Goal: Complete application form: Complete application form

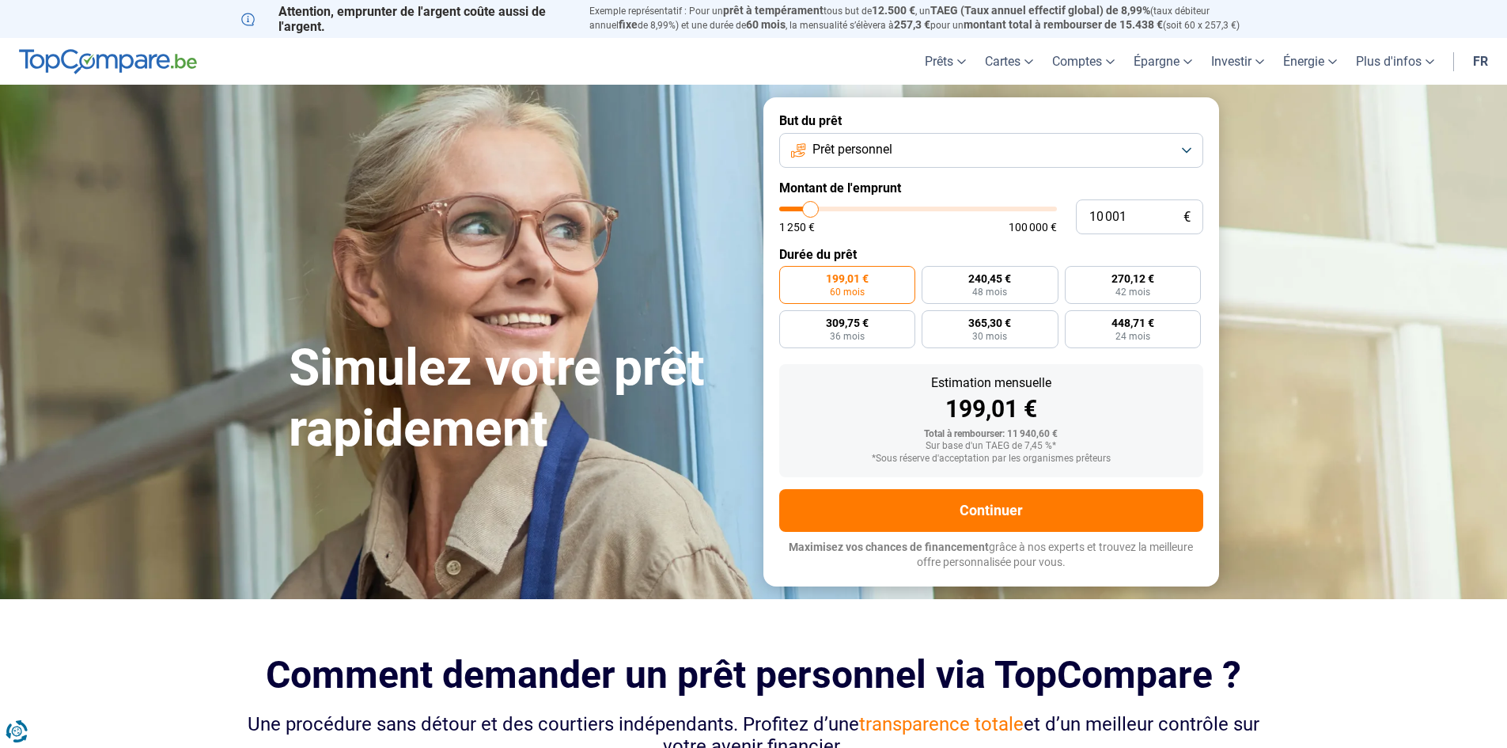
click at [1378, 279] on section "Simulez votre prêt rapidement Simulez votre prêt rapidement But du prêt Prêt pe…" at bounding box center [753, 342] width 1507 height 514
click at [1479, 59] on link "fr" at bounding box center [1481, 61] width 34 height 47
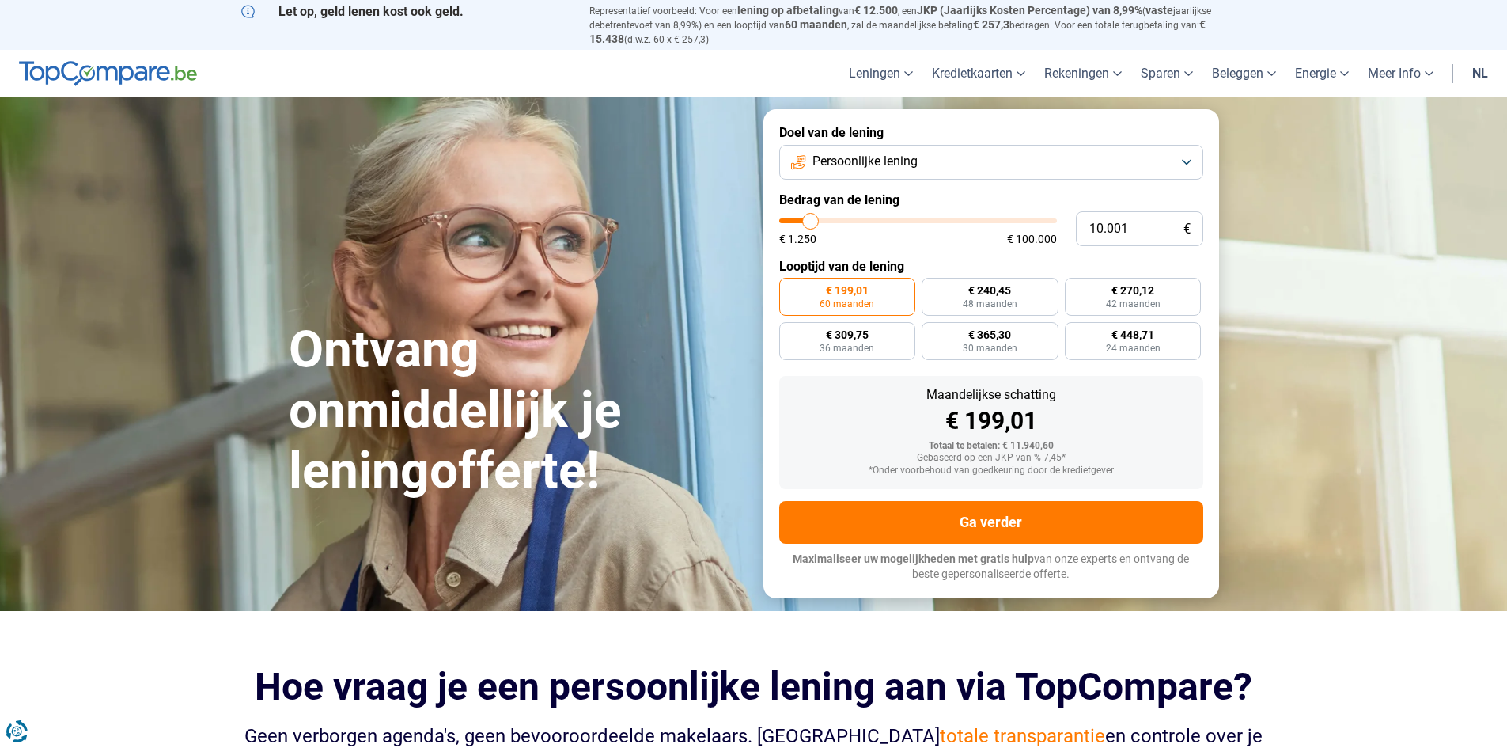
click at [1367, 342] on section "Ontvang onmiddellijk je leningofferte! Ontvang onmiddellijk je leningofferte! 1…" at bounding box center [753, 354] width 1507 height 514
type input "11.250"
type input "11250"
type input "11.500"
type input "11500"
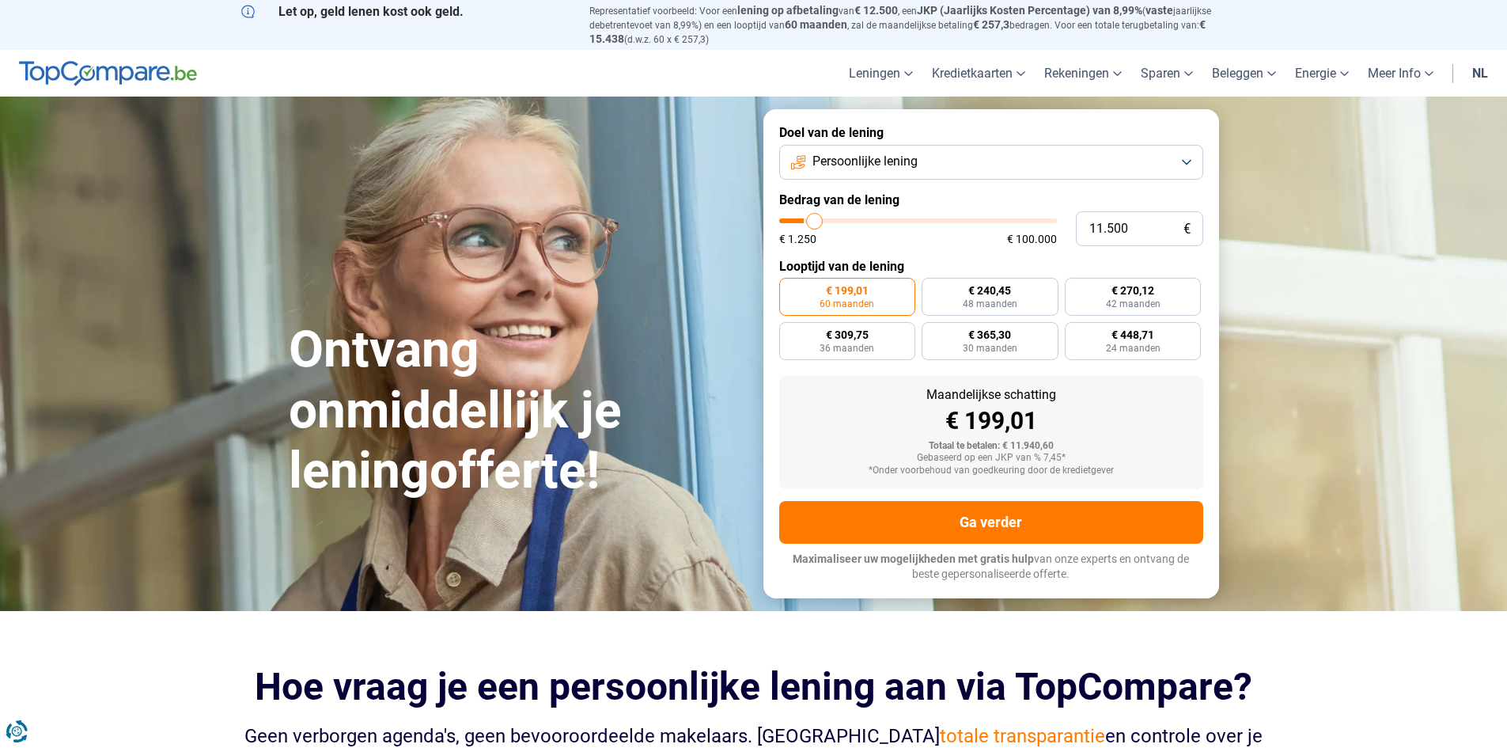
type input "11.750"
type input "11750"
type input "12.000"
type input "12000"
type input "12.500"
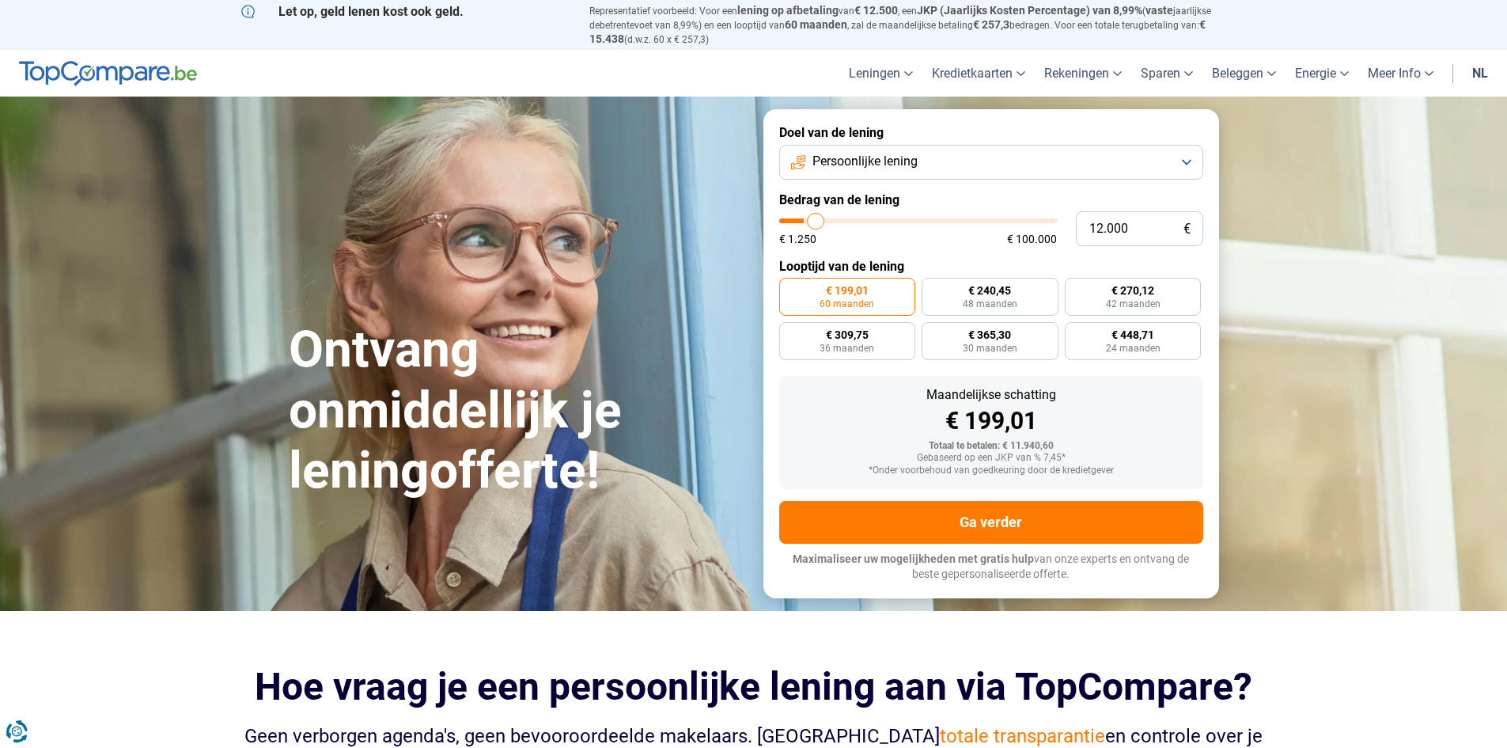
type input "12500"
type input "13.000"
type input "13000"
type input "14.250"
type input "14250"
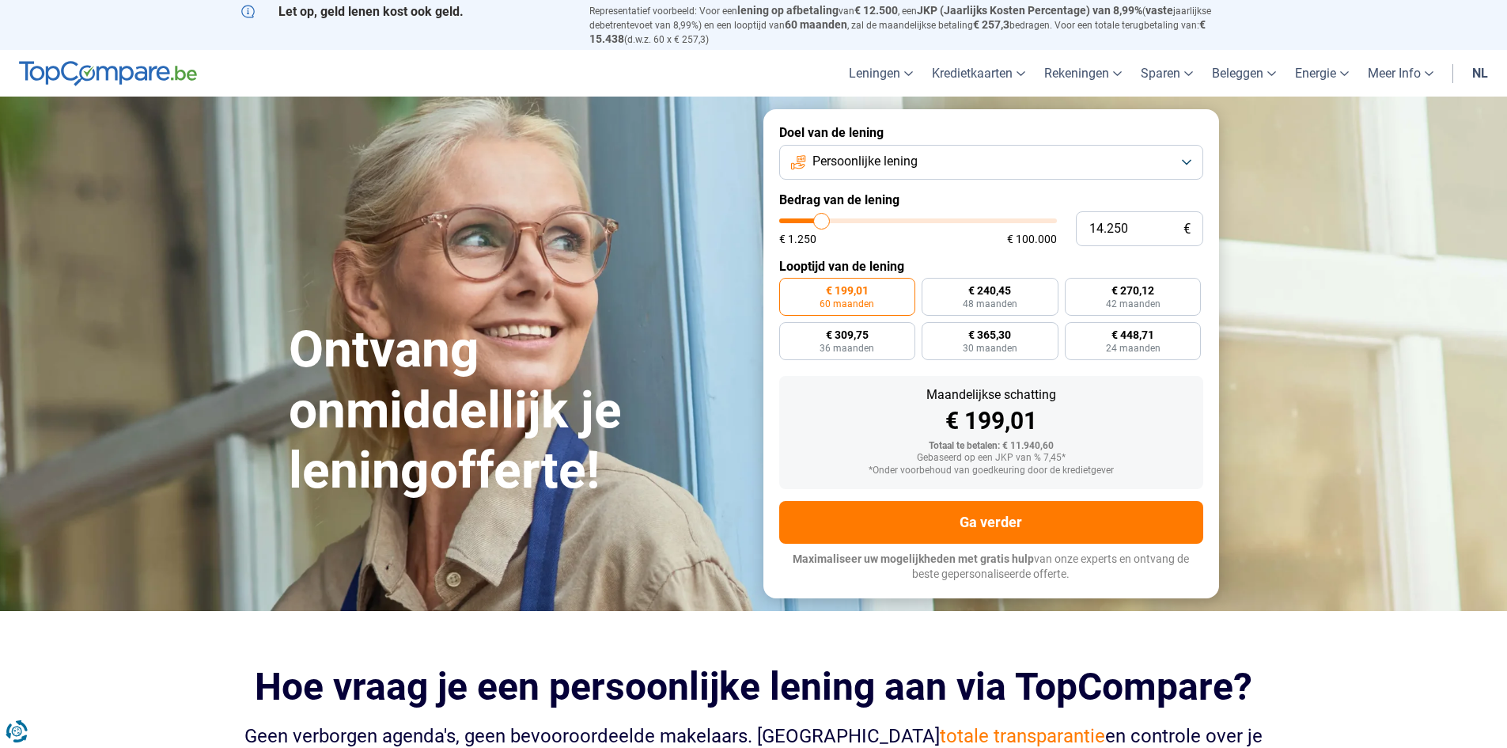
type input "14.500"
type input "14500"
type input "15.000"
type input "15000"
type input "15.500"
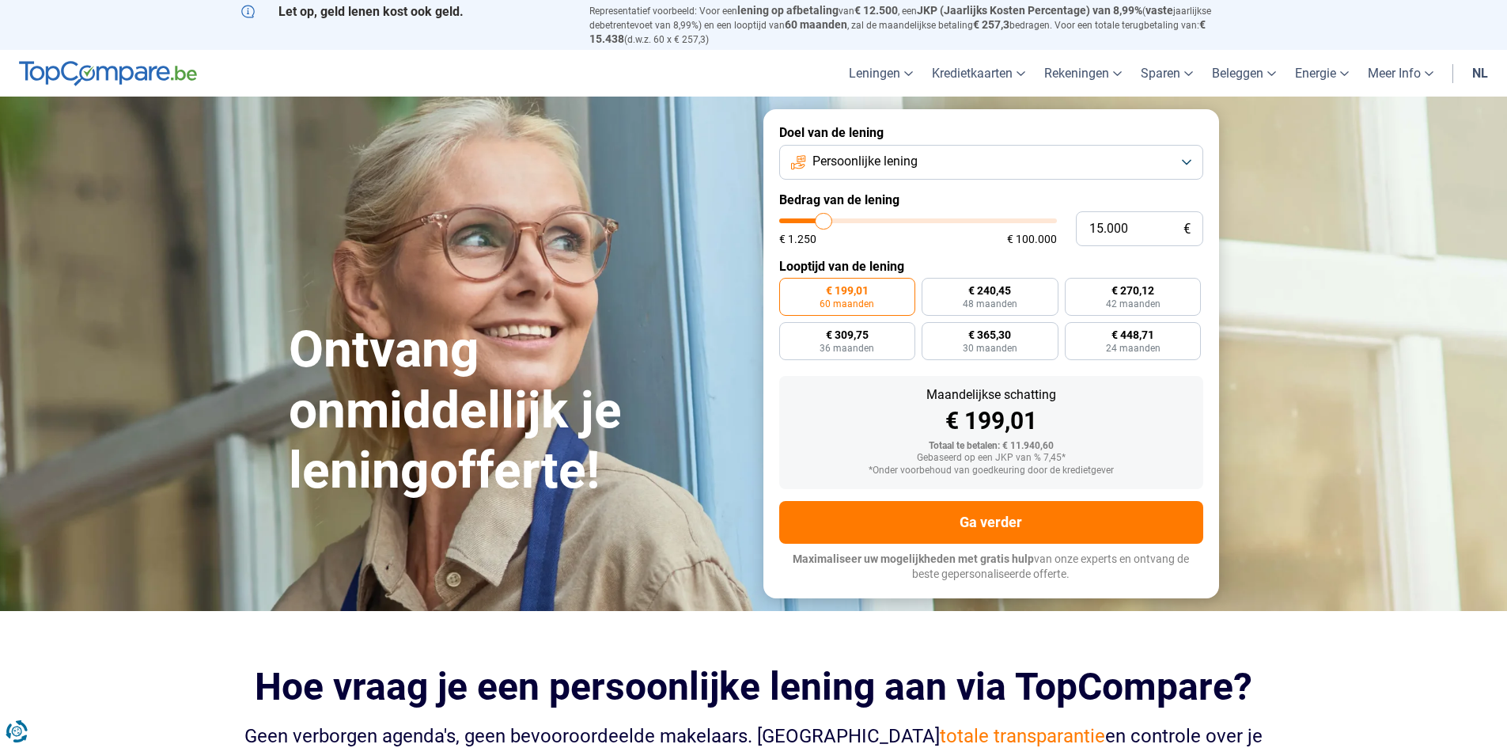
type input "15500"
type input "15.750"
type input "15750"
type input "16.000"
type input "16000"
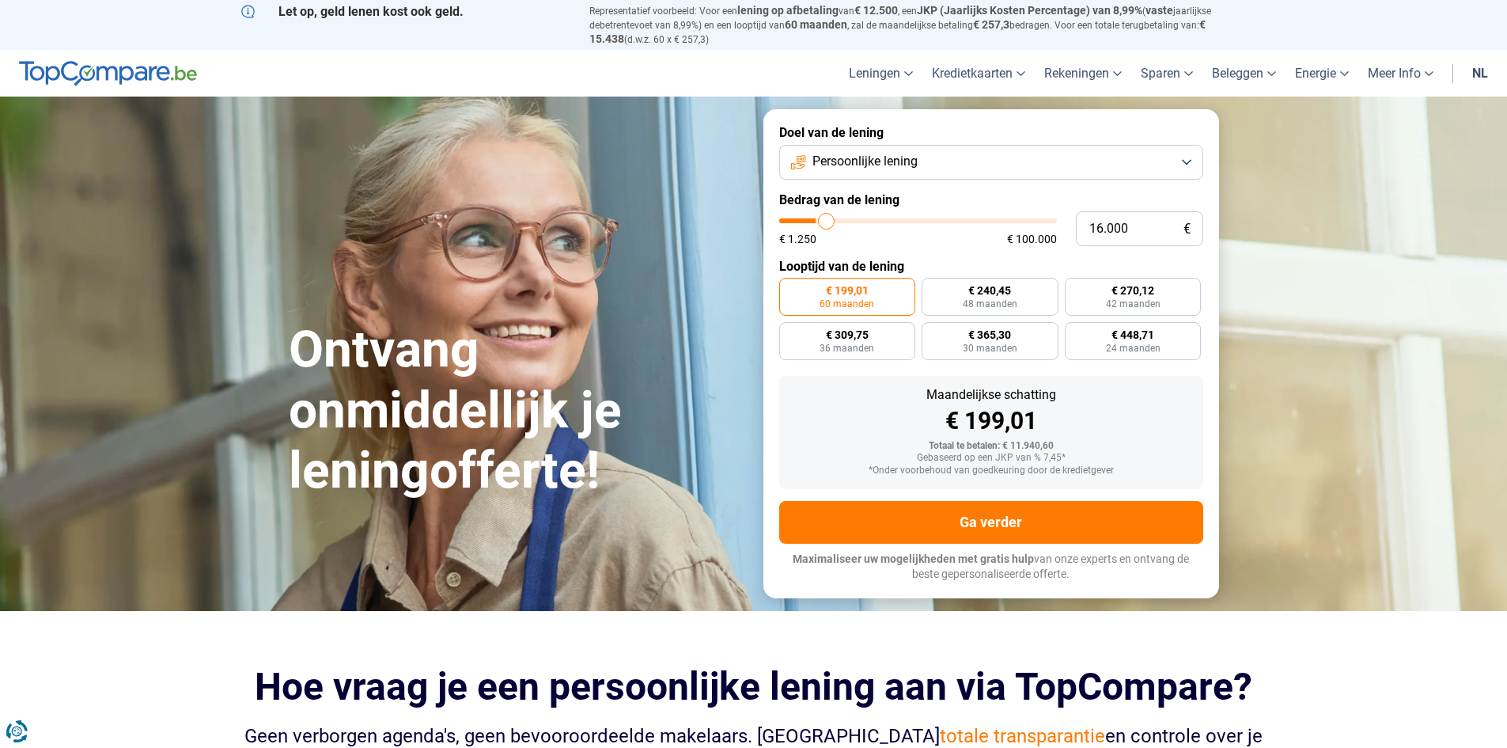
type input "16.500"
type input "16500"
type input "17.000"
type input "17000"
type input "17.250"
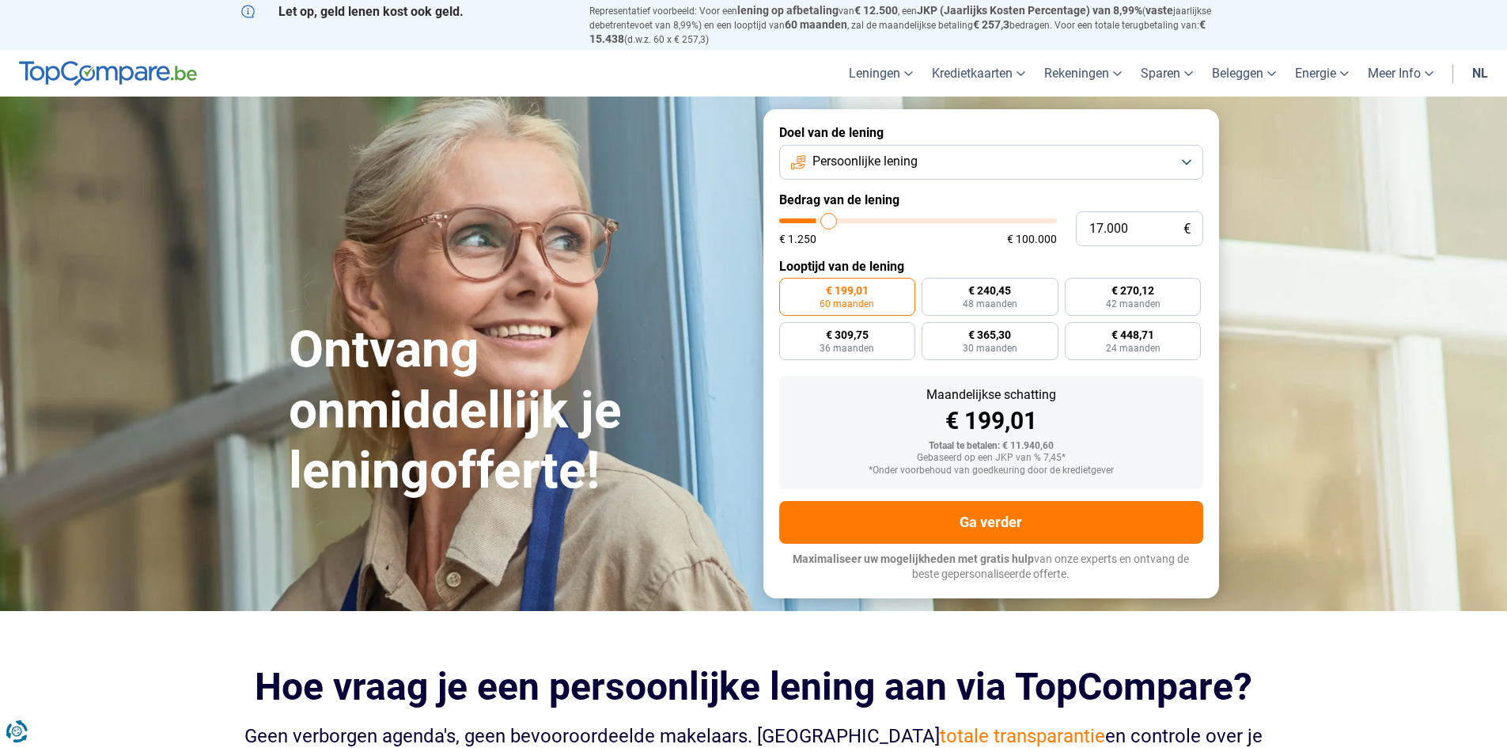
type input "17250"
type input "17.000"
type input "17000"
type input "16.500"
type input "16500"
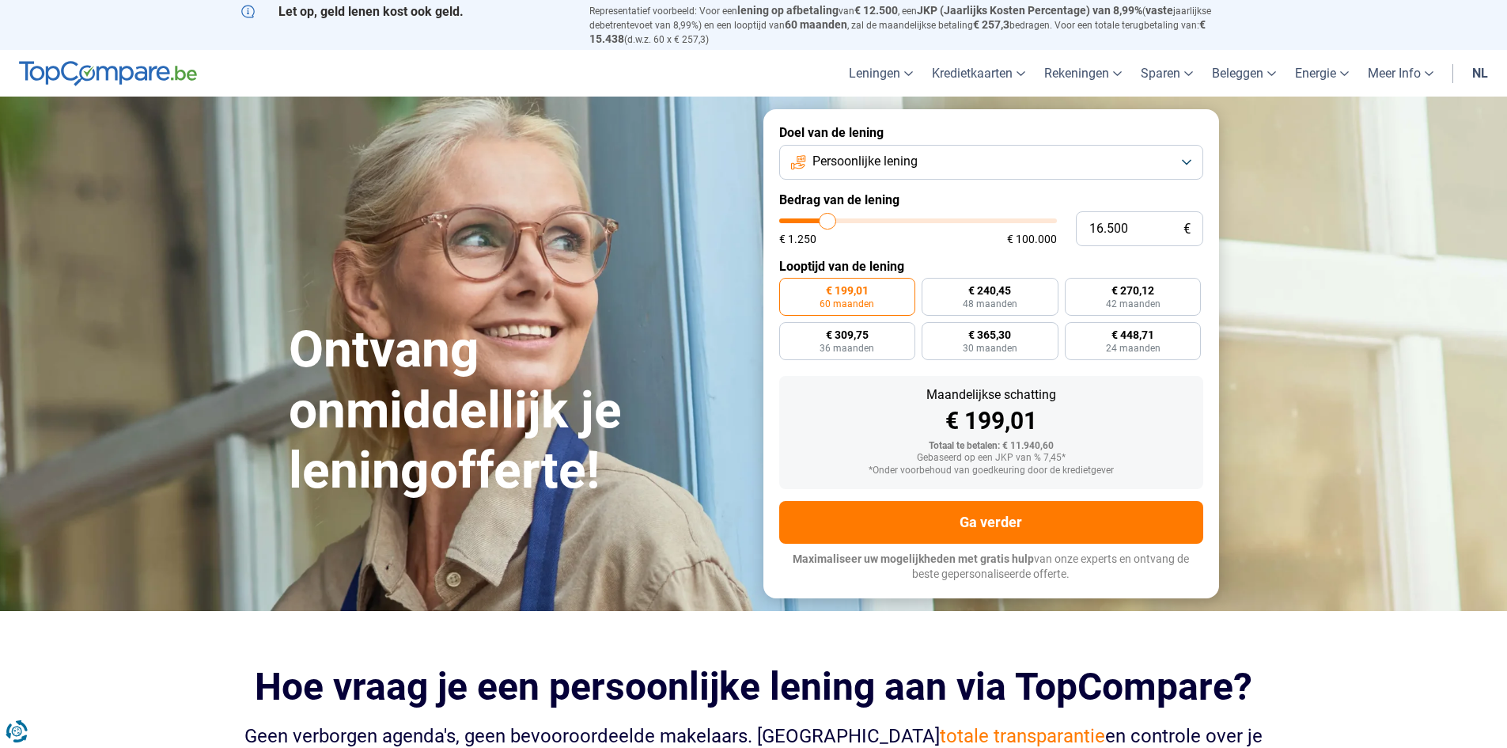
type input "16.250"
type input "16250"
type input "16.000"
type input "16000"
type input "16.250"
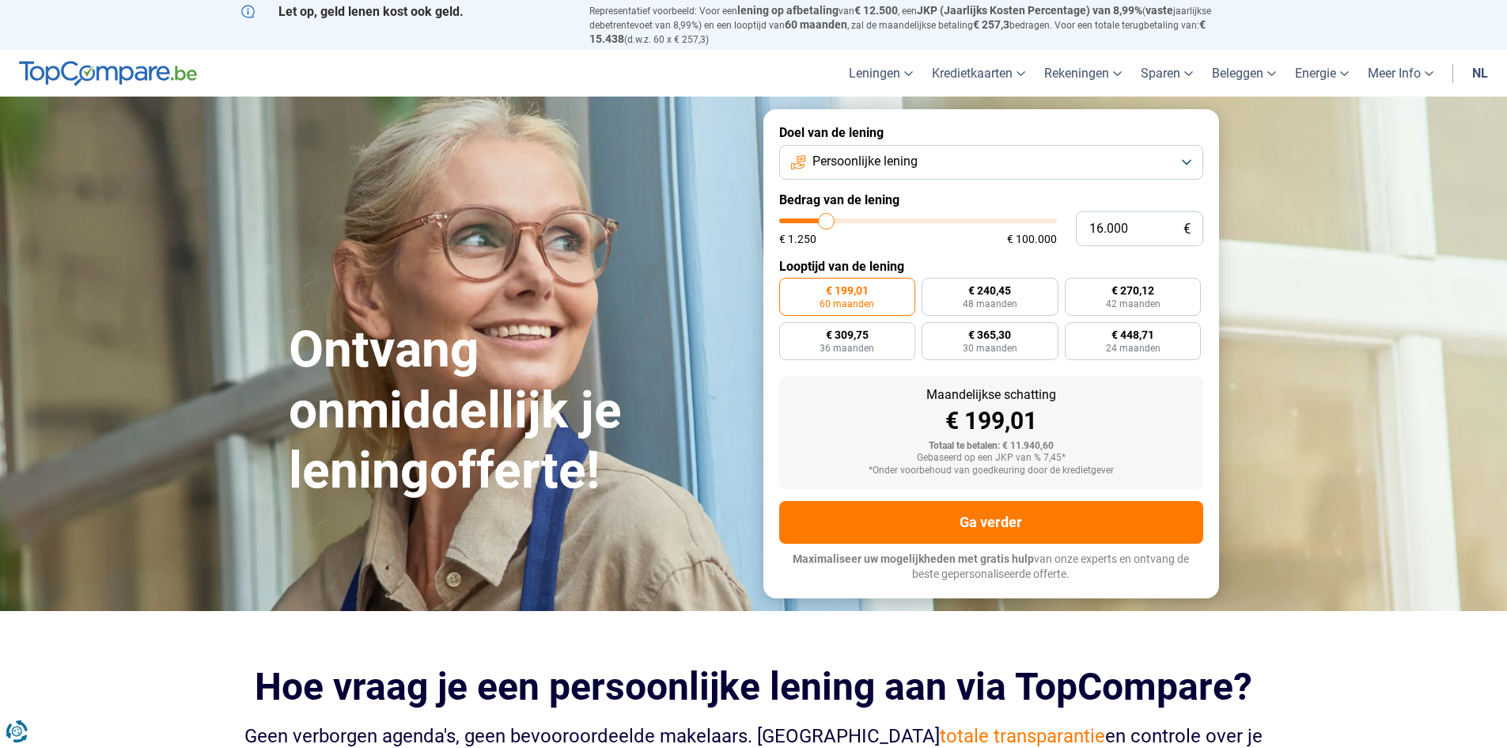
type input "16250"
type input "17.500"
type input "17500"
type input "17.250"
type input "17250"
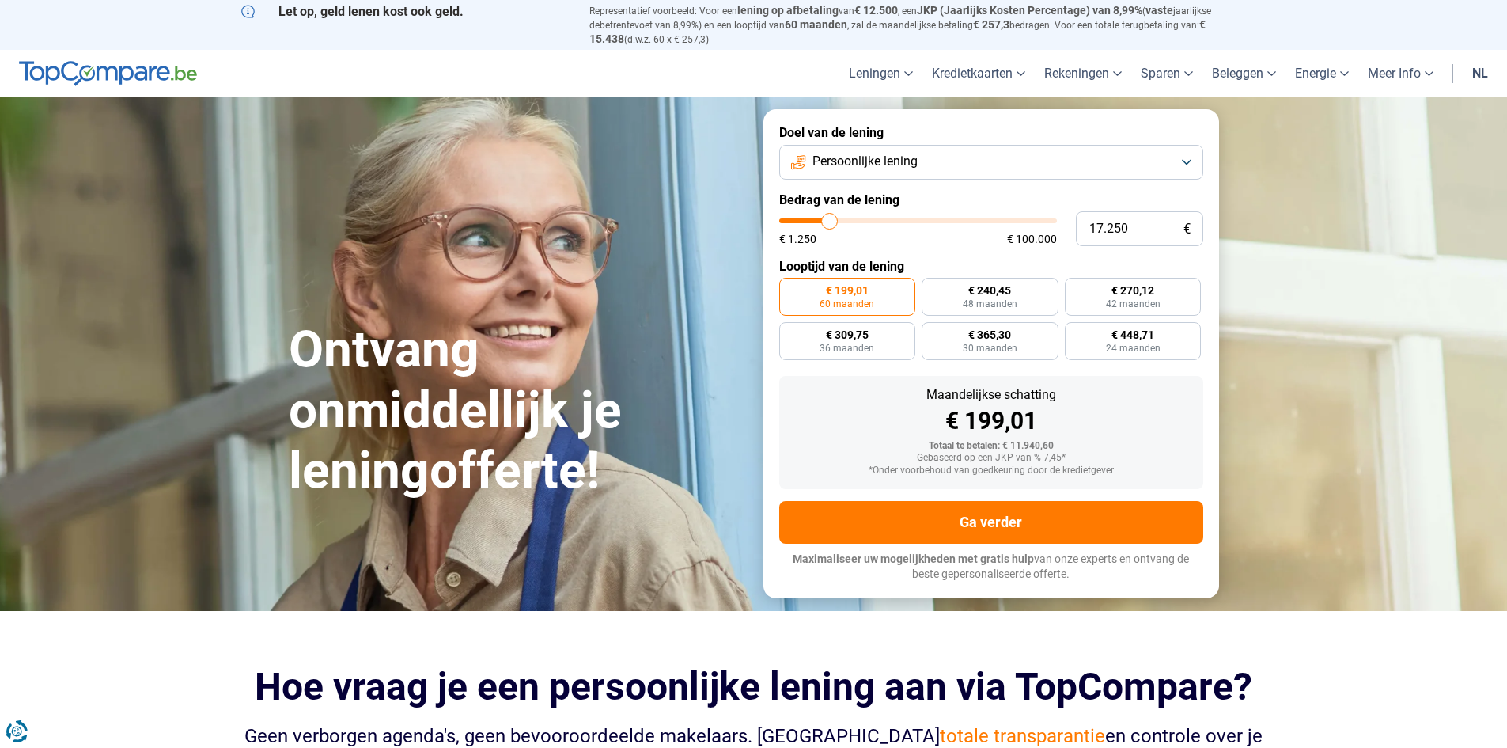
type input "17.000"
type input "17000"
type input "16.500"
type input "16500"
type input "16.250"
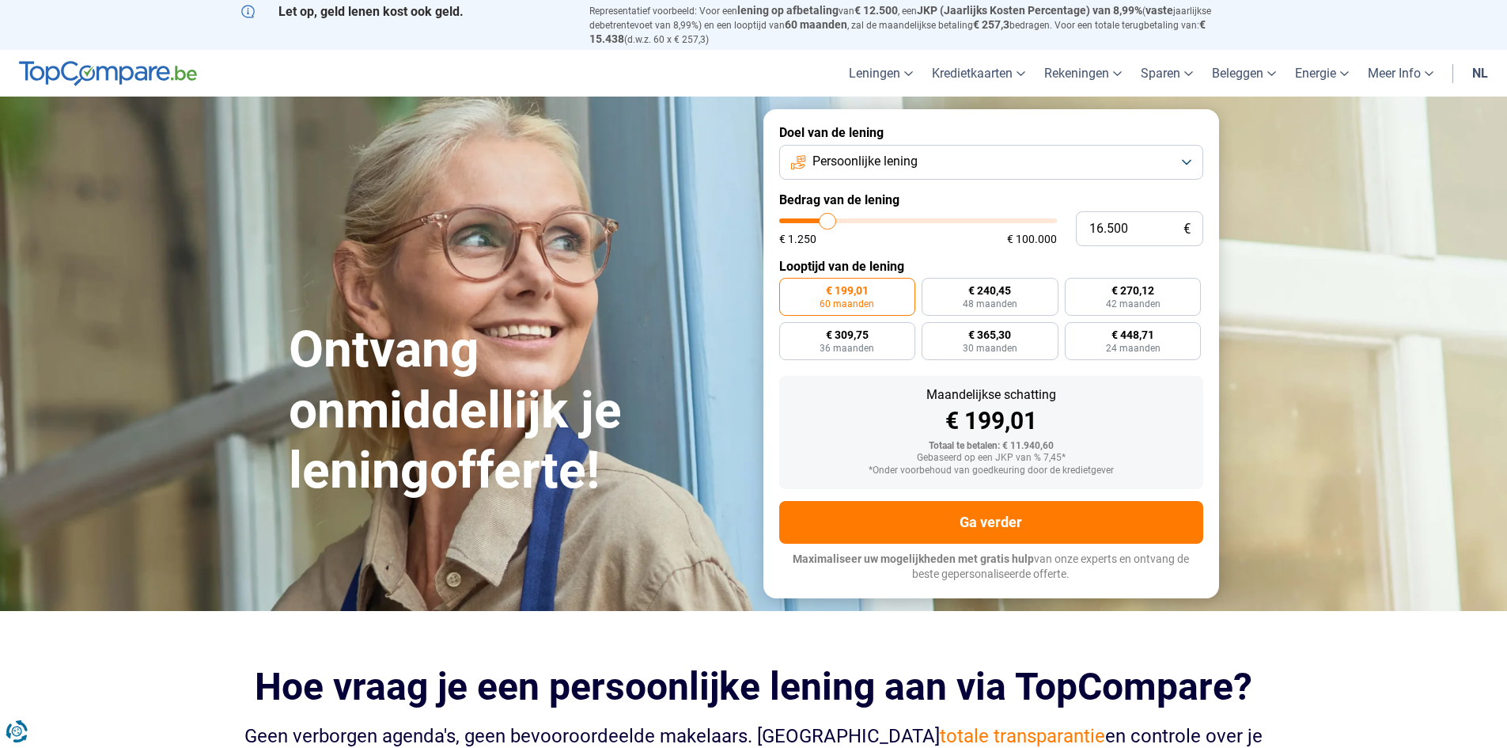
type input "16250"
type input "15.750"
type input "15750"
type input "15.500"
type input "15500"
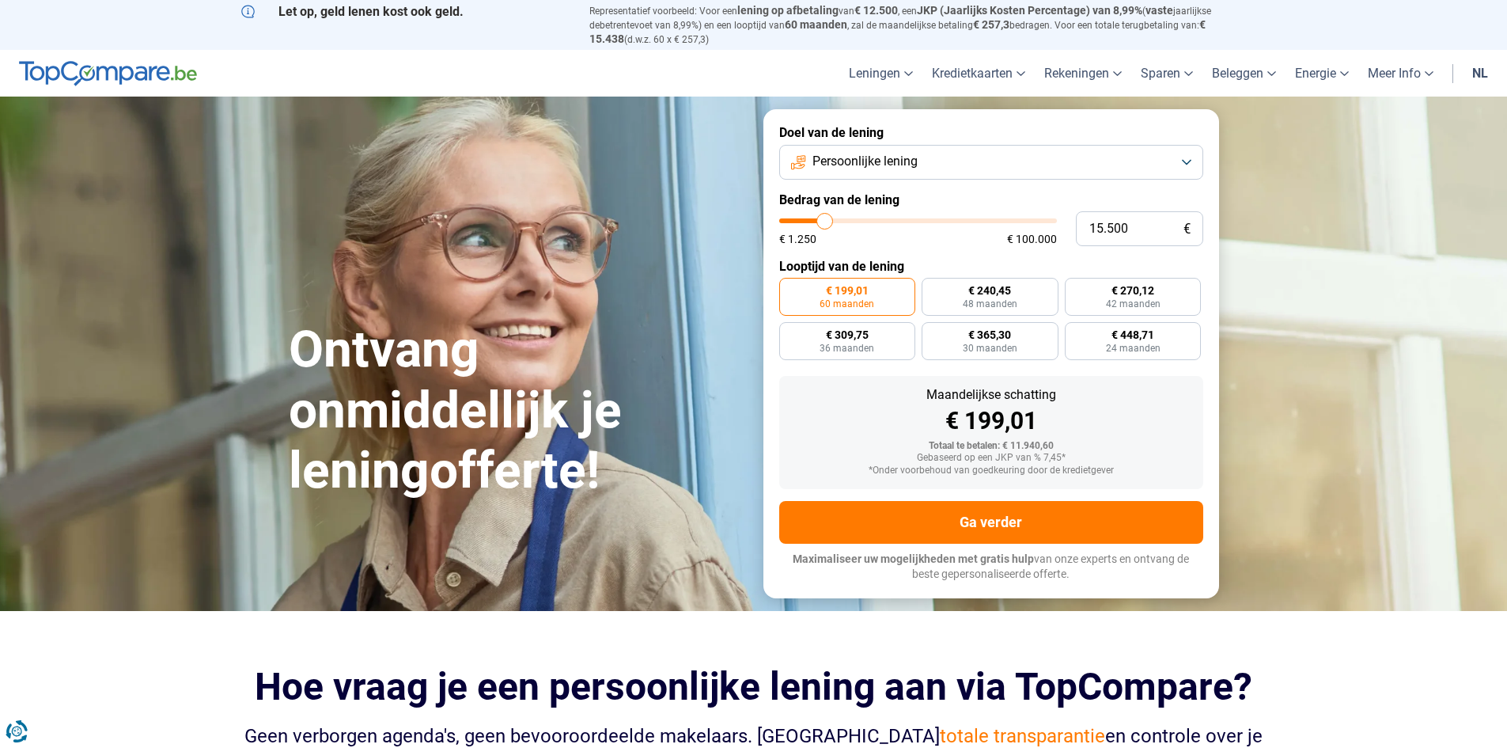
type input "15.000"
type input "15000"
type input "14.500"
type input "14500"
type input "14.250"
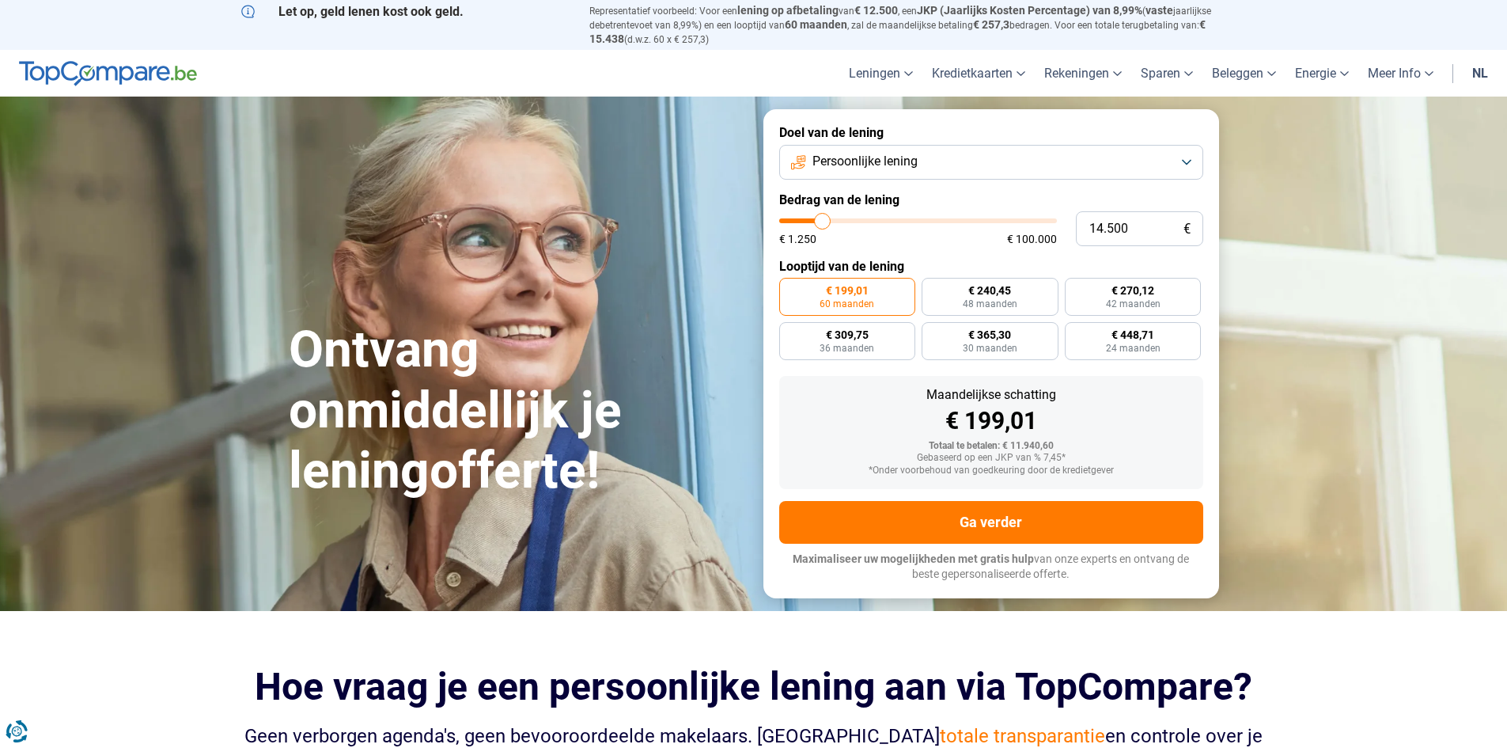
type input "14250"
type input "14.500"
type input "14500"
type input "14.750"
type input "14750"
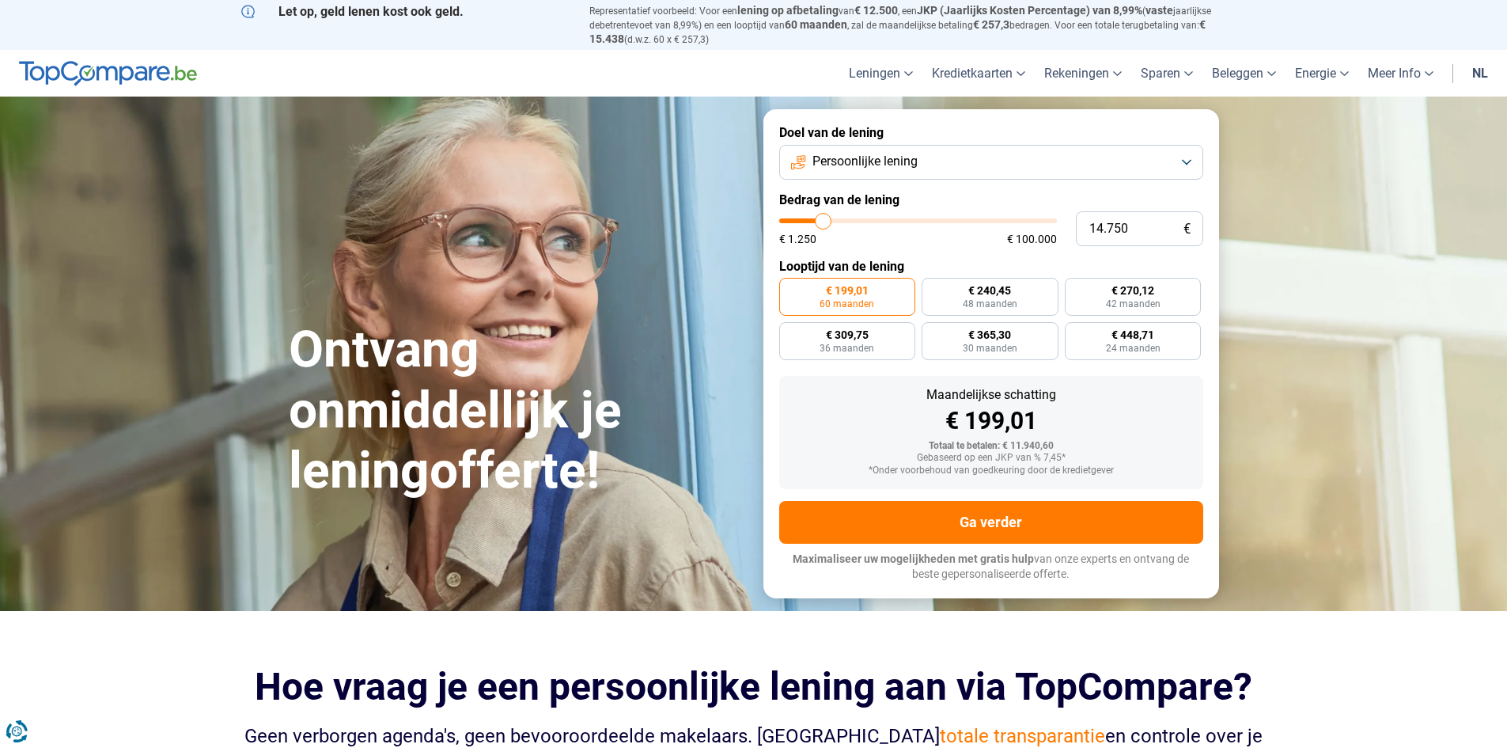
type input "15.000"
type input "15000"
type input "15.500"
type input "15500"
type input "15.750"
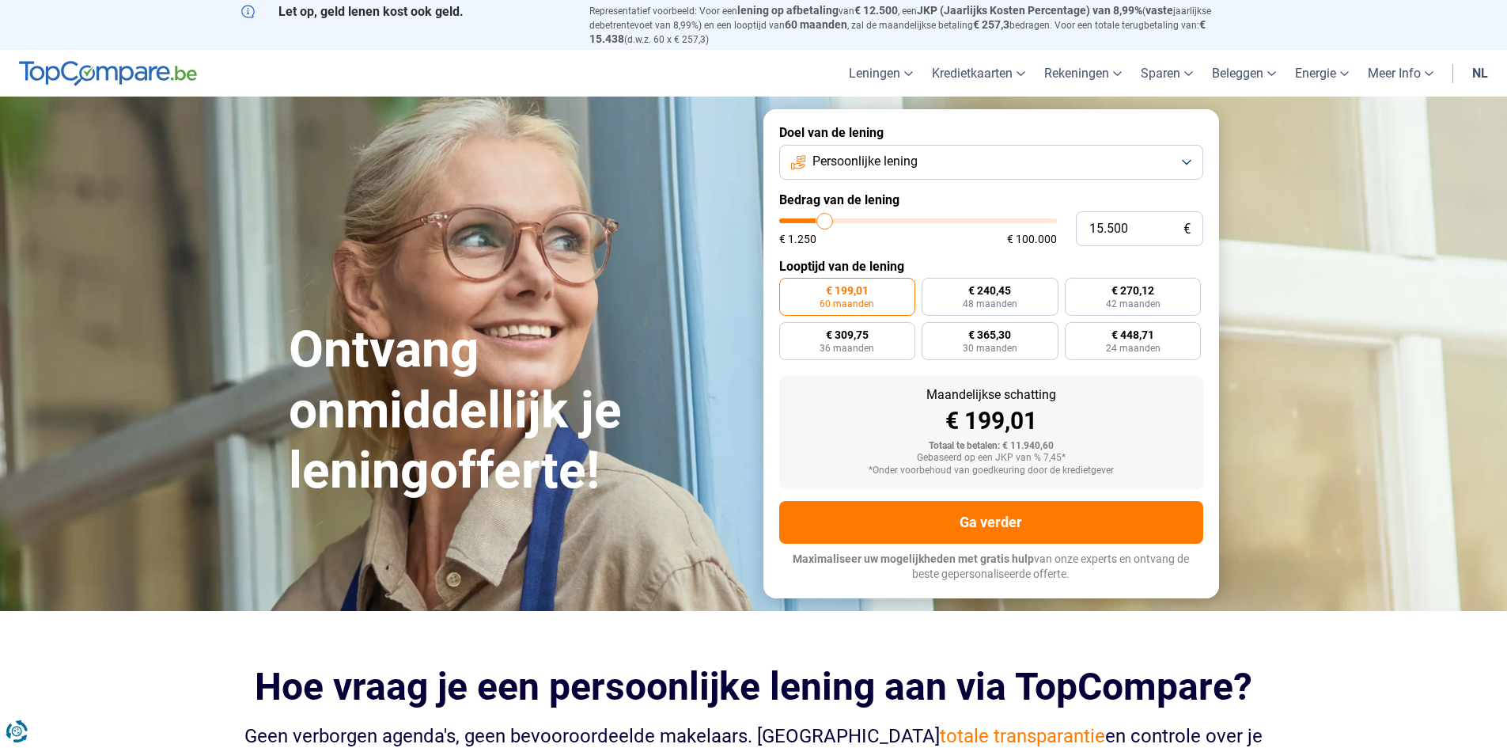
type input "15750"
type input "16.000"
type input "16000"
type input "16.250"
type input "16250"
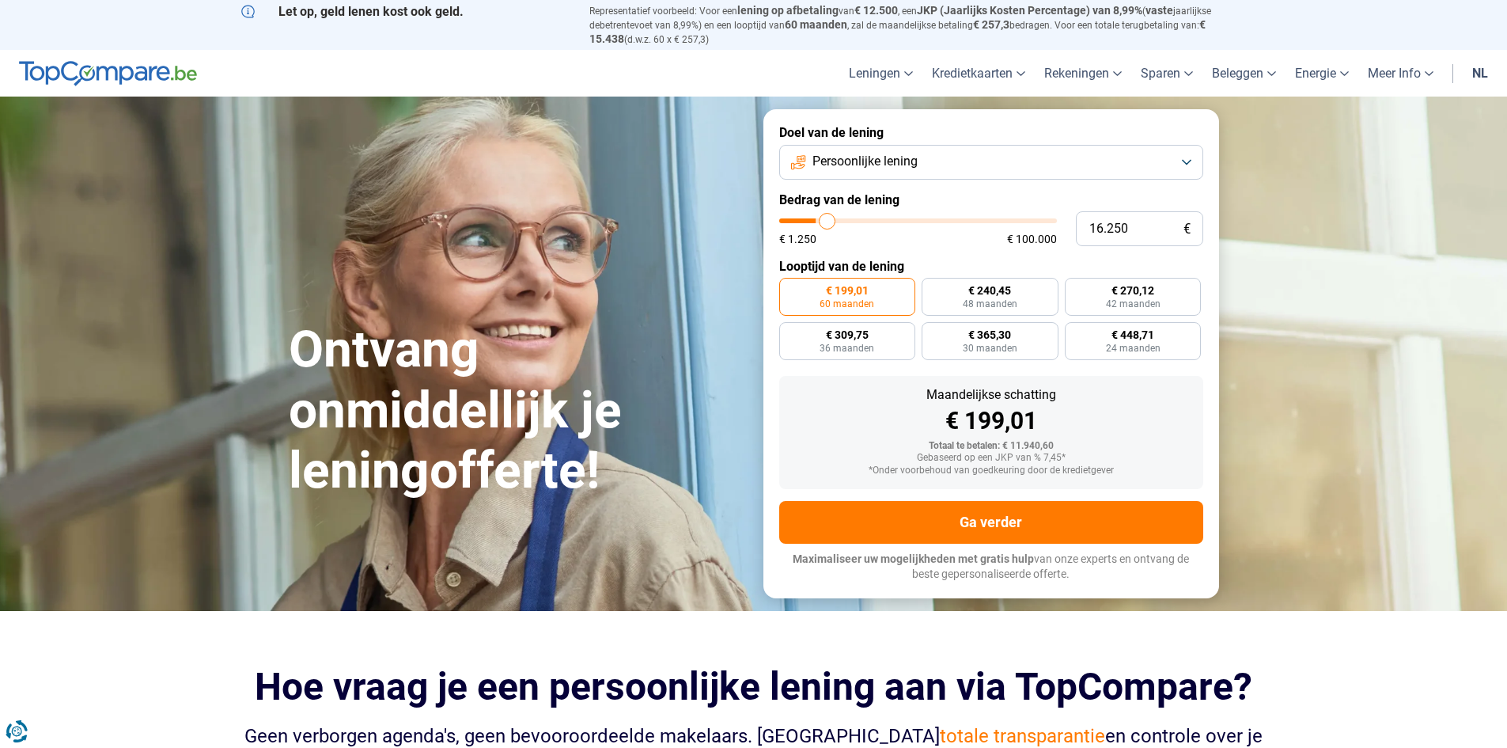
type input "16.500"
type input "16500"
type input "17.000"
type input "17000"
type input "17.250"
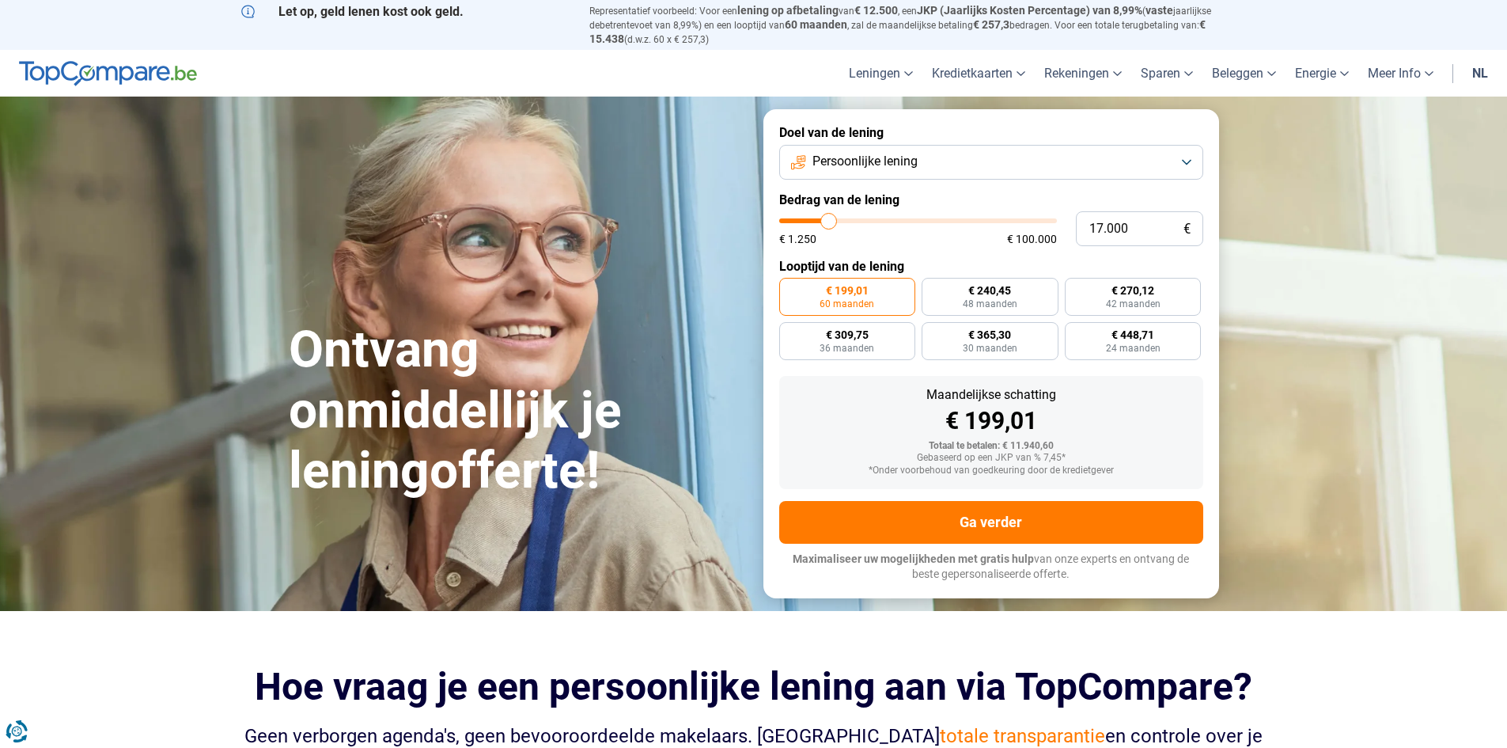
type input "17250"
type input "17.500"
type input "17500"
type input "18.500"
type input "18500"
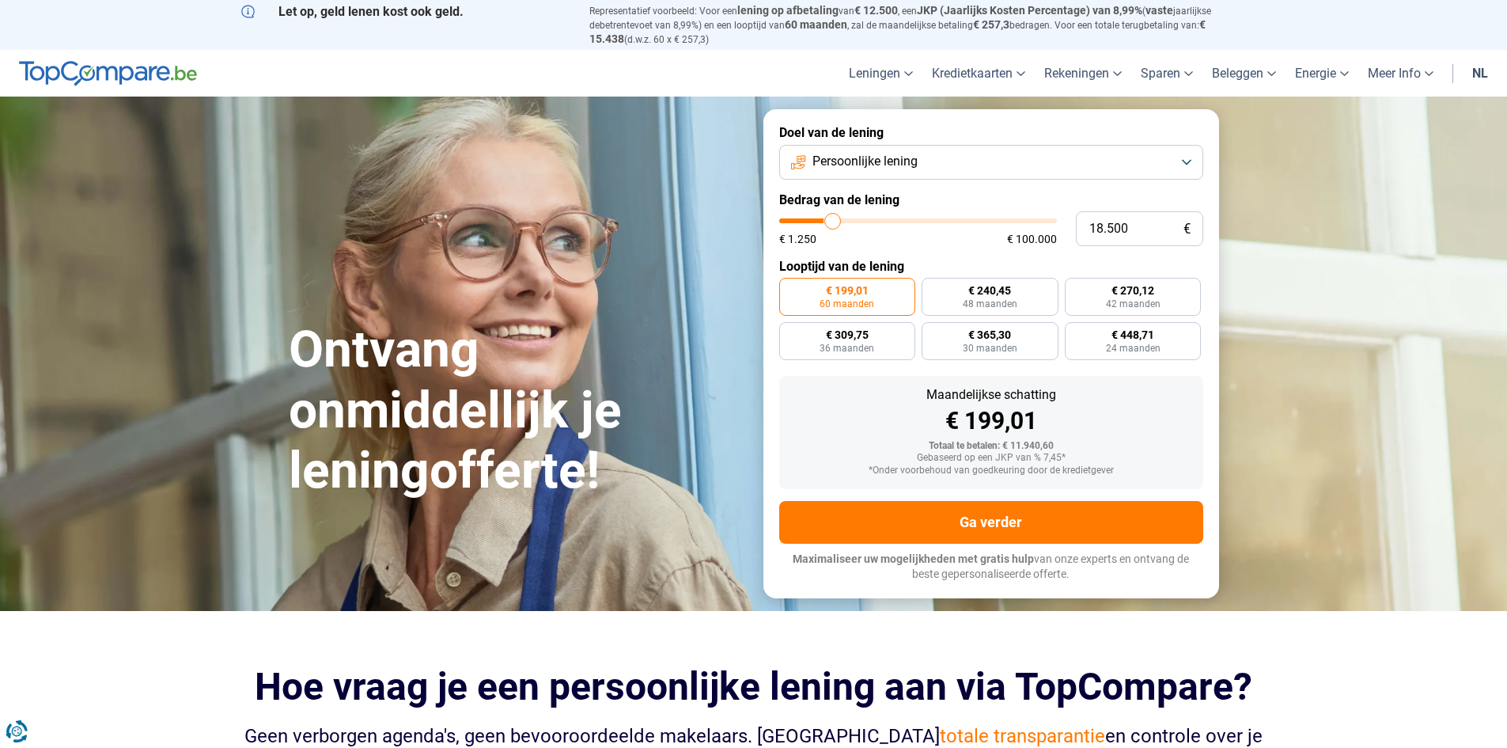
type input "20.250"
type input "20250"
type input "21.250"
type input "21250"
type input "23.250"
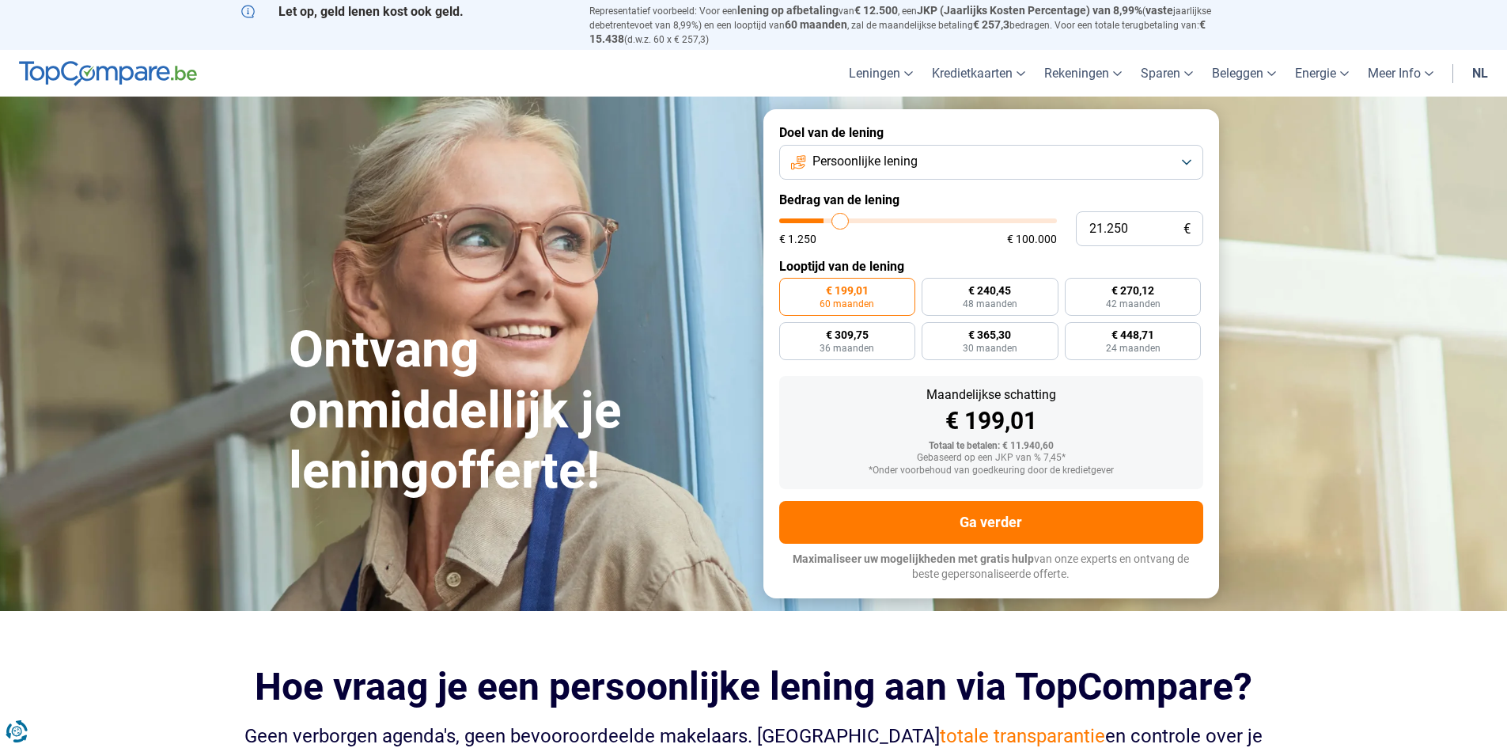
type input "23250"
type input "24.750"
type input "24750"
type input "25.250"
type input "25250"
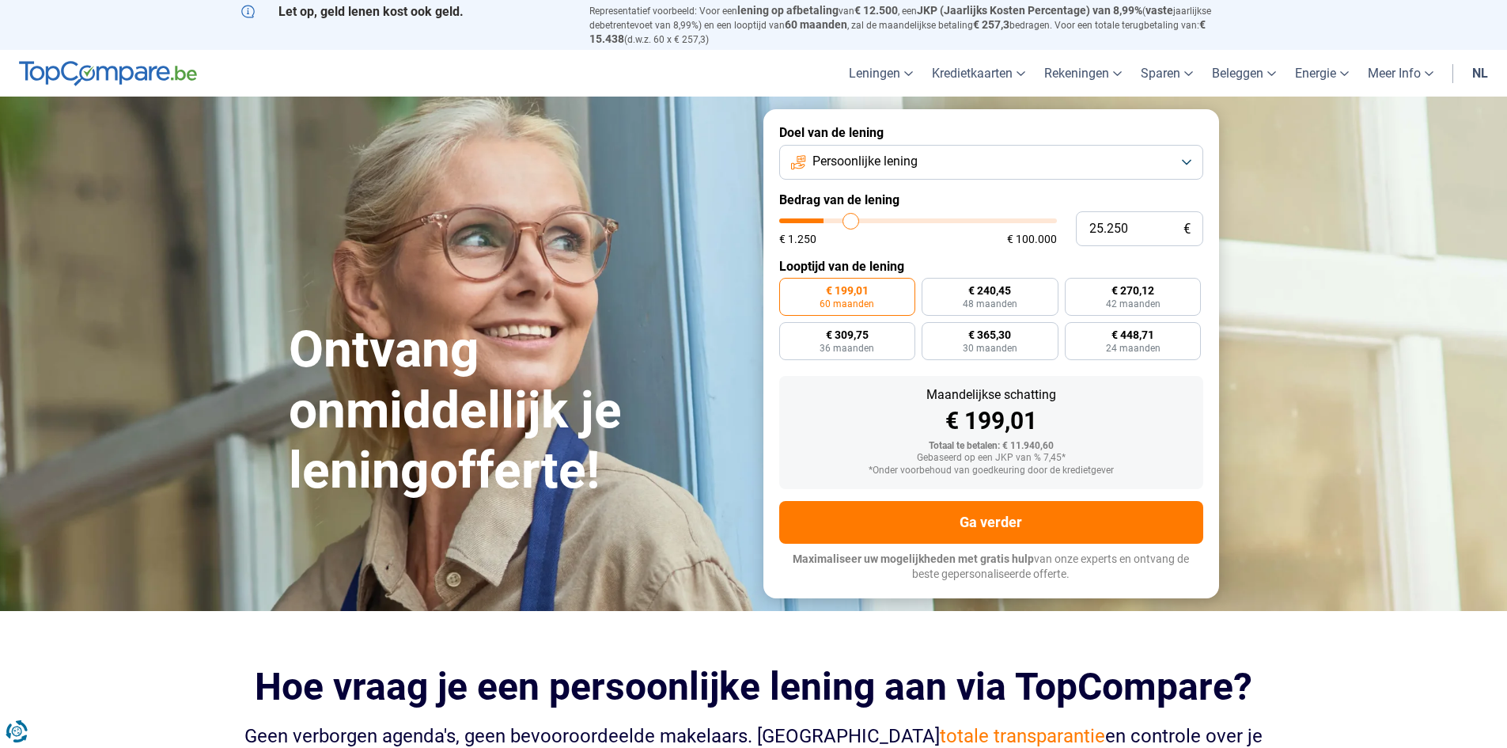
type input "26.500"
type input "26500"
type input "27.250"
type input "27250"
type input "27.500"
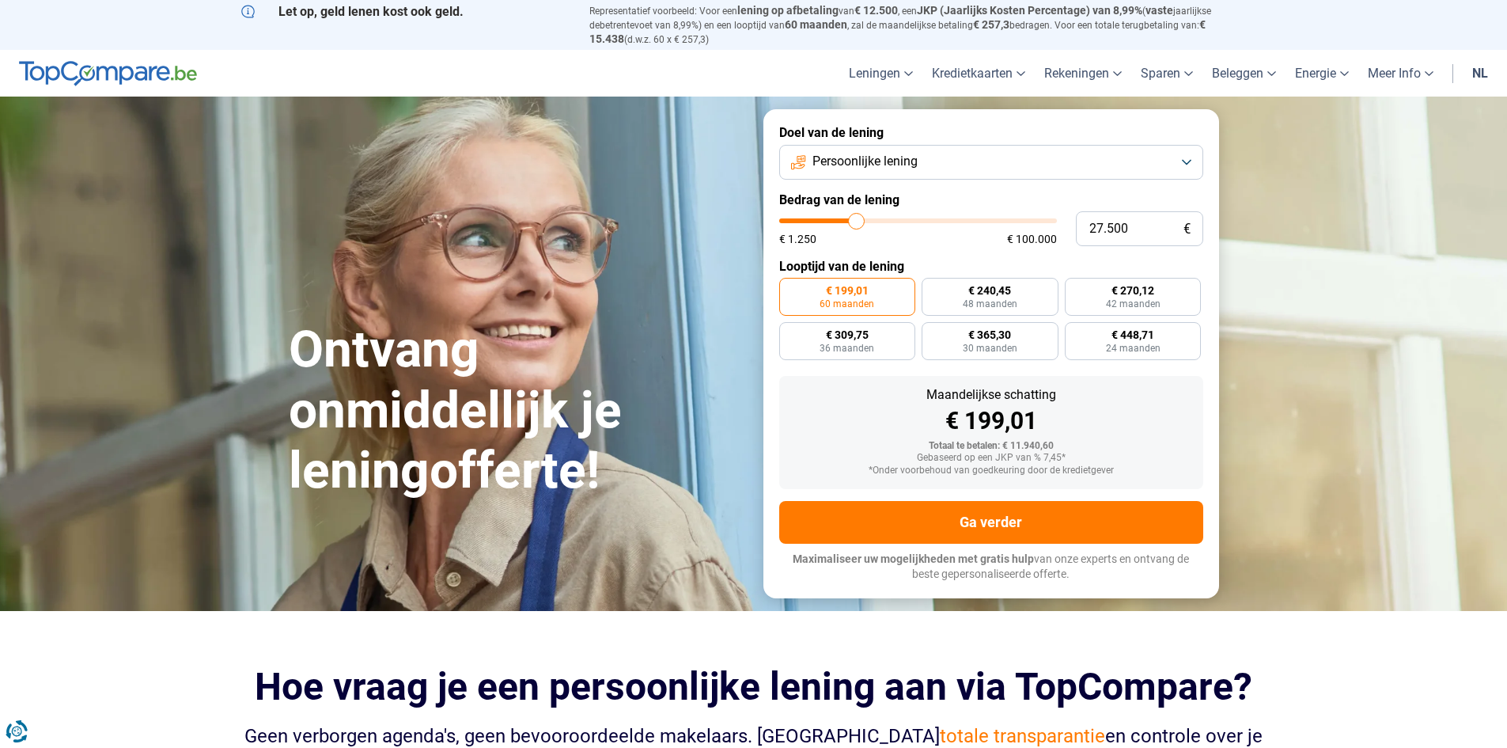
drag, startPoint x: 813, startPoint y: 221, endPoint x: 857, endPoint y: 220, distance: 43.5
type input "27500"
click at [857, 220] on input "range" at bounding box center [918, 220] width 278 height 5
radio input "false"
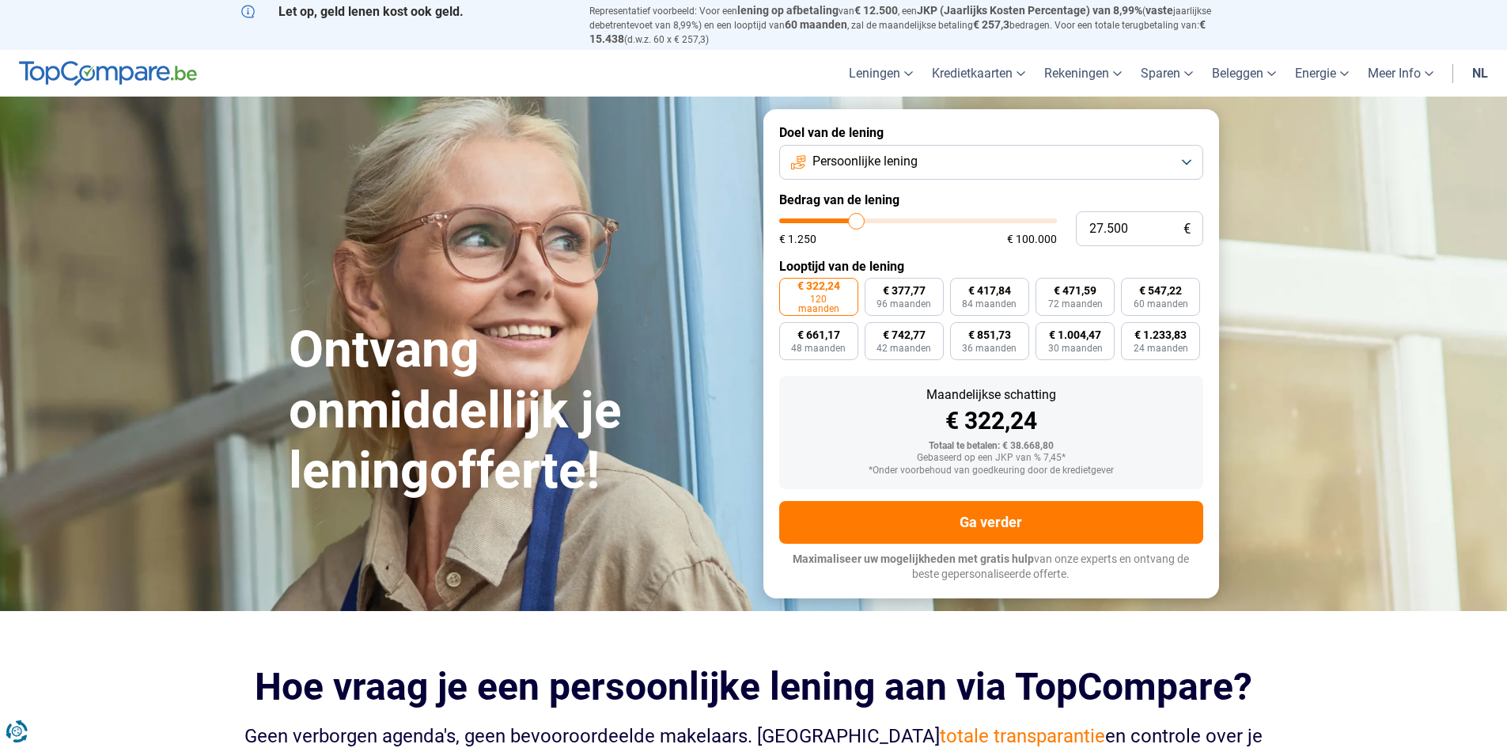
drag, startPoint x: 1439, startPoint y: 297, endPoint x: 1416, endPoint y: 298, distance: 23.0
click at [1439, 297] on section "Ontvang onmiddellijk je leningofferte! Ontvang onmiddellijk je leningofferte! 1…" at bounding box center [753, 354] width 1507 height 514
type input "28.000"
type input "28000"
type input "28.250"
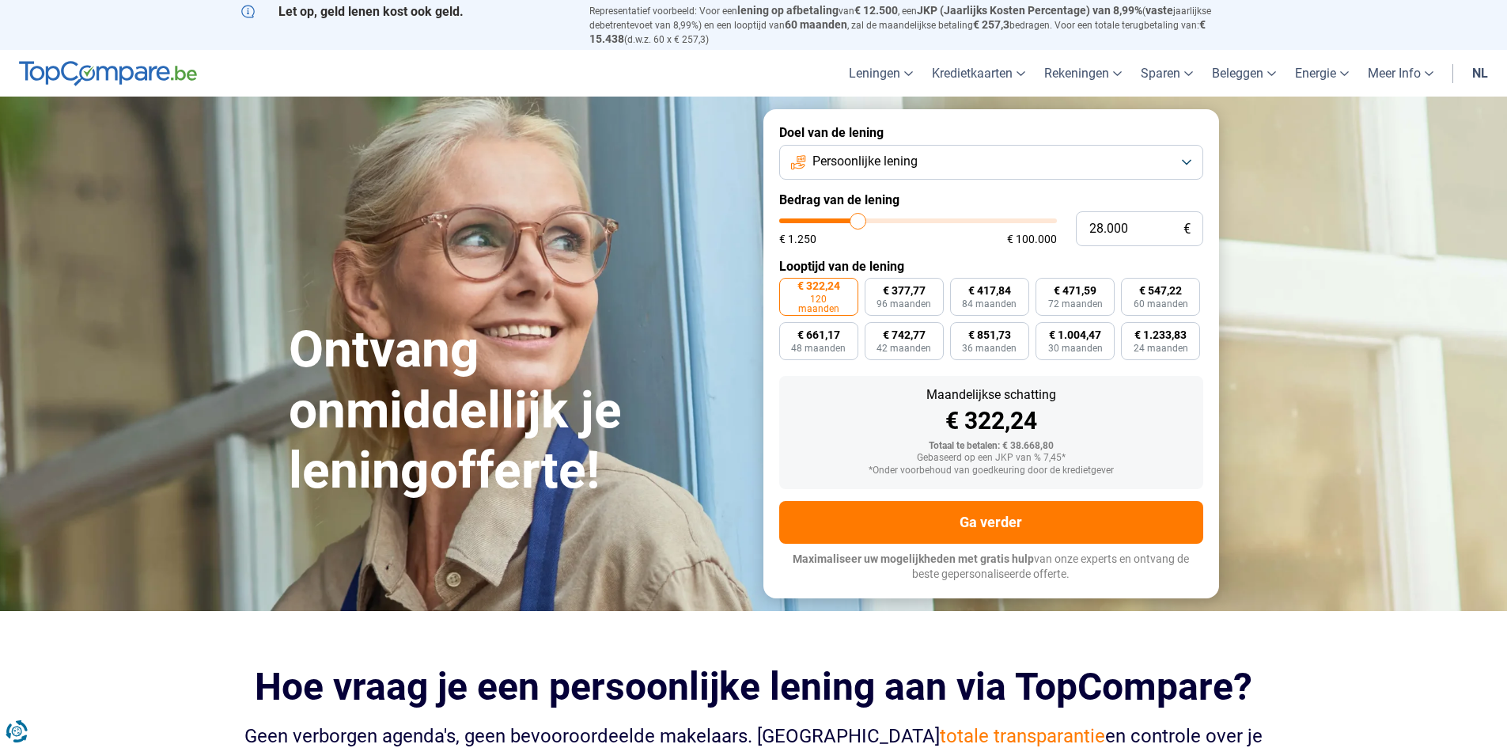
type input "28250"
type input "28.750"
type input "28750"
type input "28.250"
type input "28250"
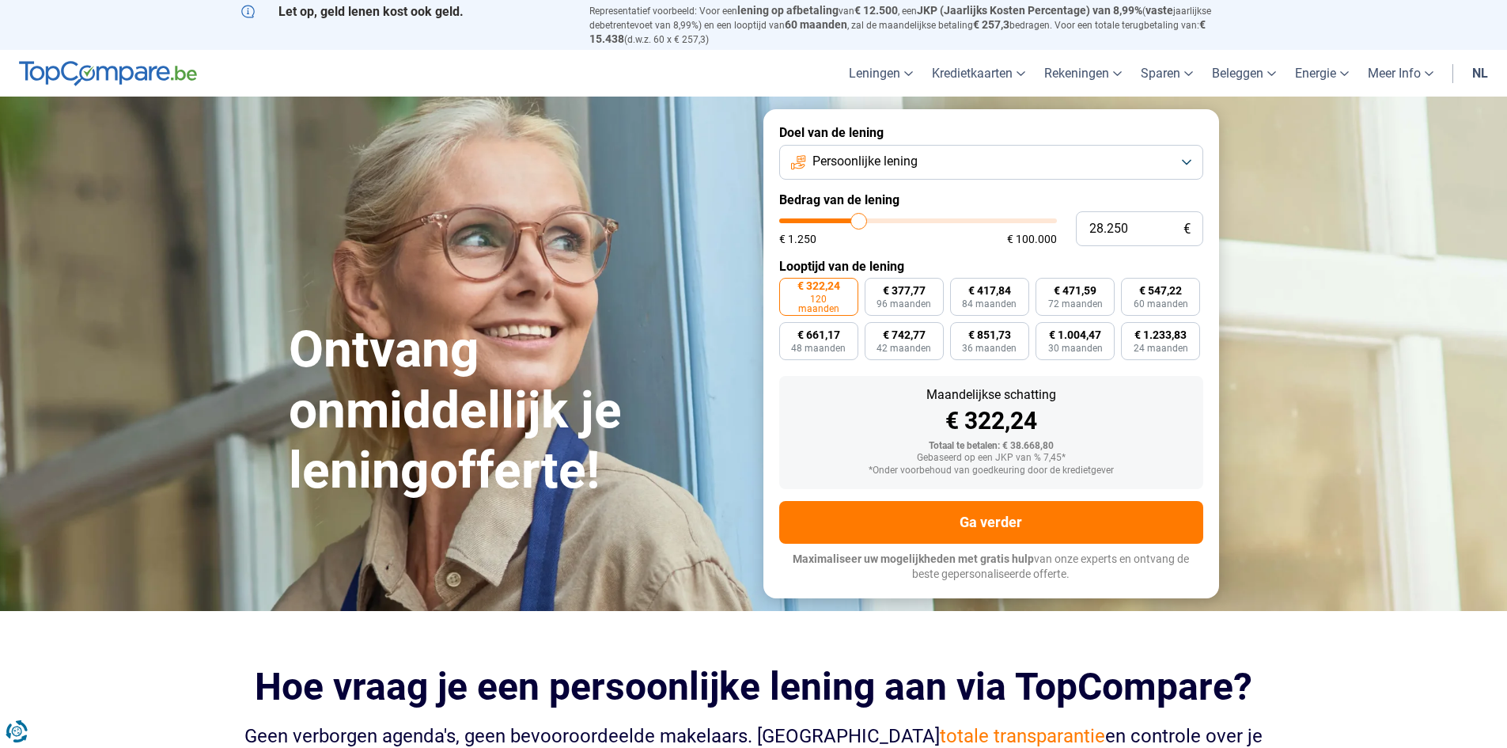
type input "28.000"
type input "28000"
type input "27.750"
type input "27750"
type input "27.500"
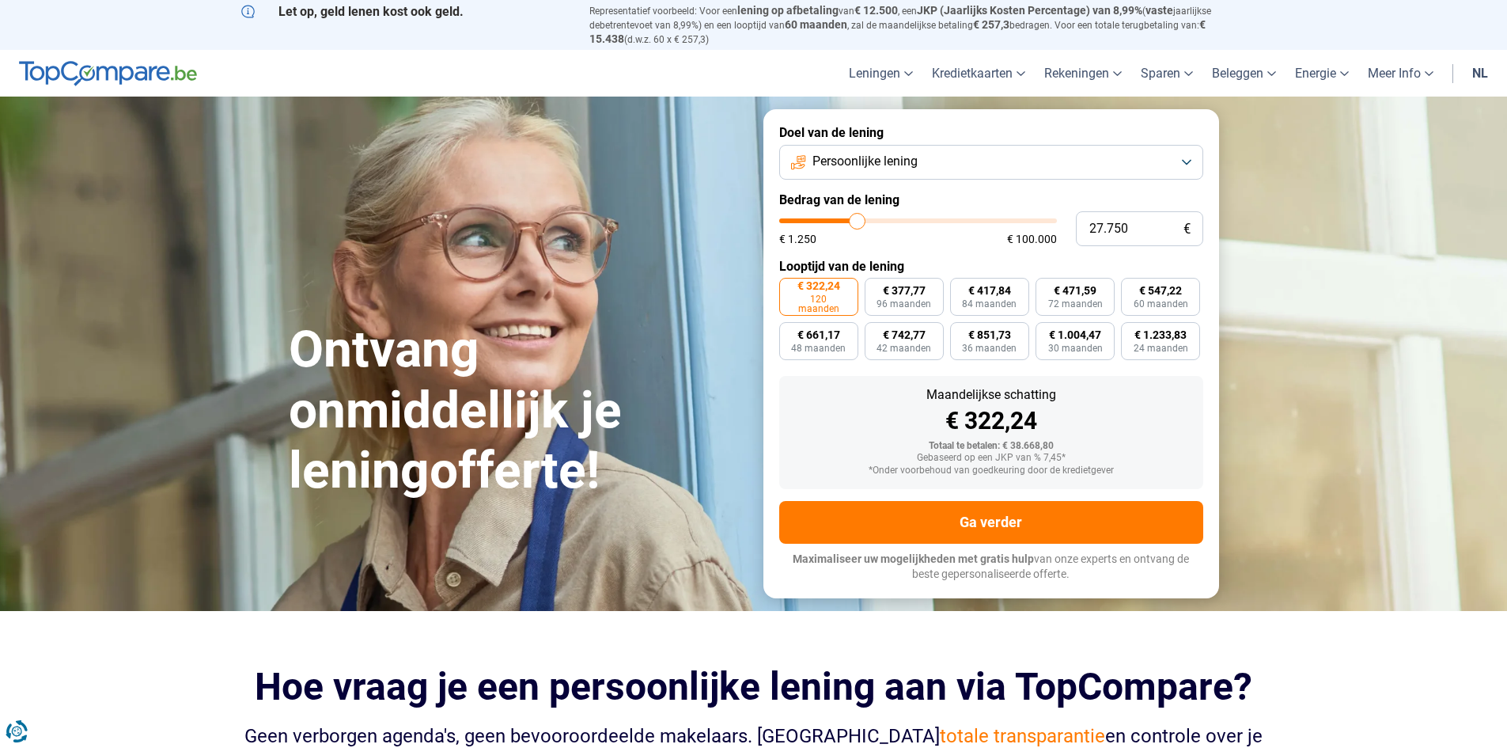
type input "27500"
type input "27.250"
type input "27250"
type input "26.750"
type input "26750"
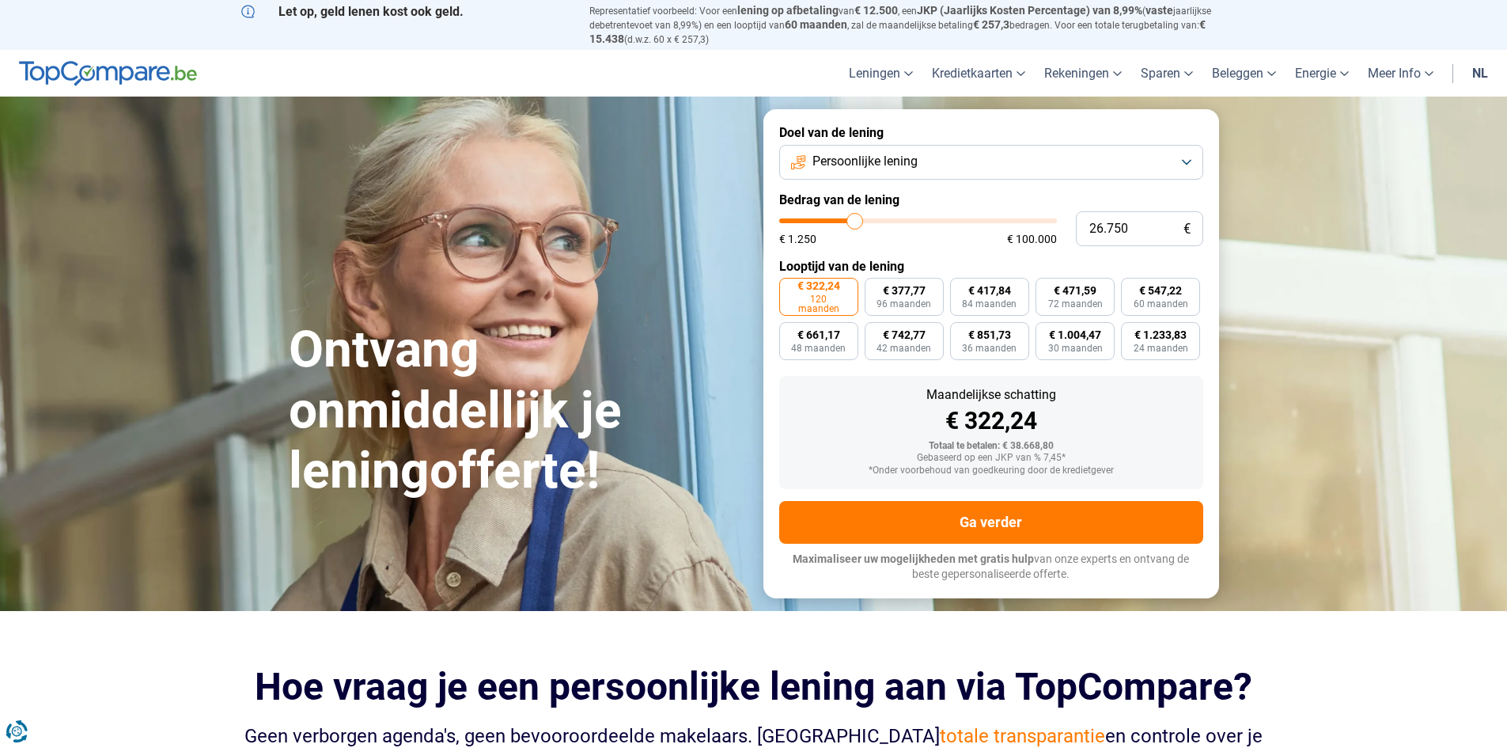
type input "26.500"
type input "26500"
type input "26.000"
type input "26000"
type input "25.250"
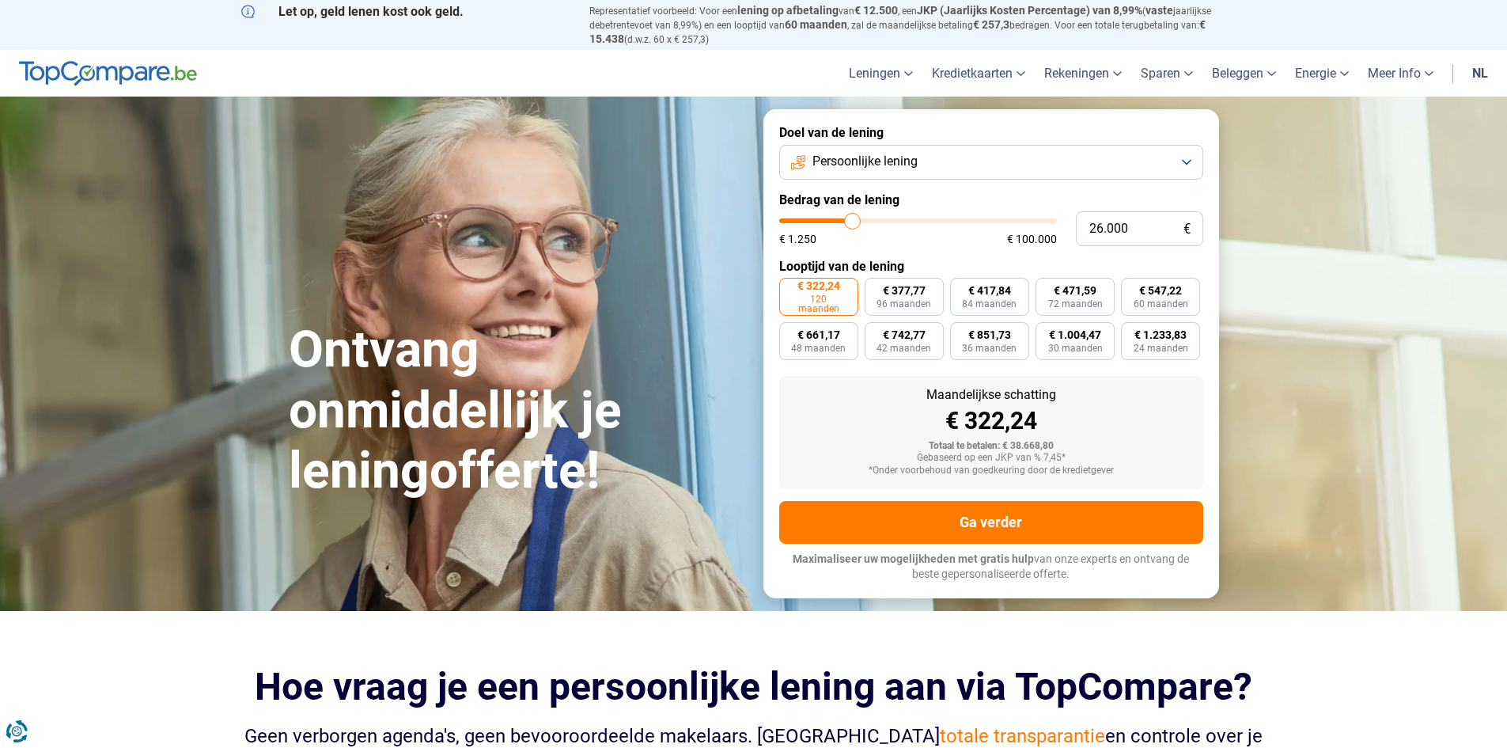
type input "25250"
type input "25.000"
type input "25000"
type input "24.750"
type input "24750"
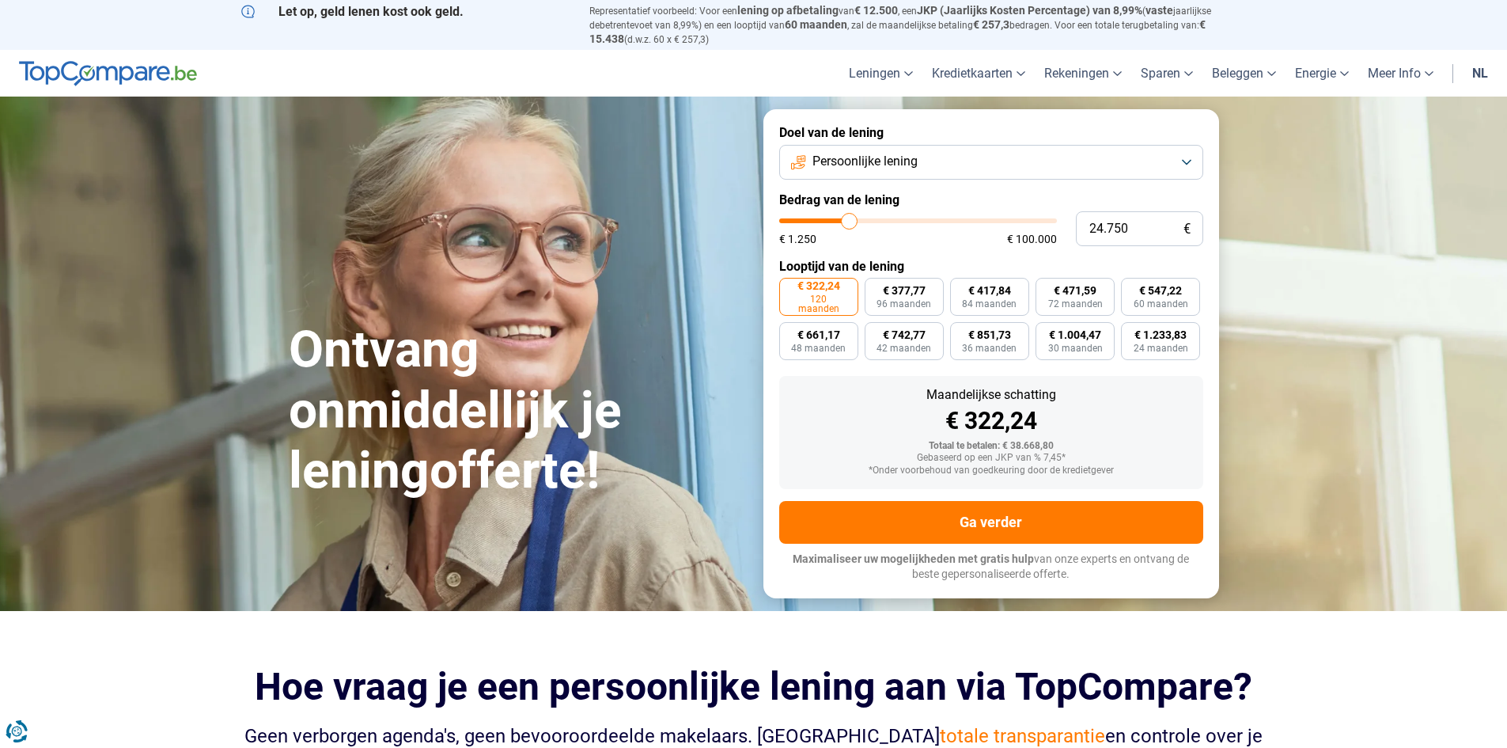
type input "24.250"
type input "24250"
type input "23.750"
type input "23750"
type input "23.500"
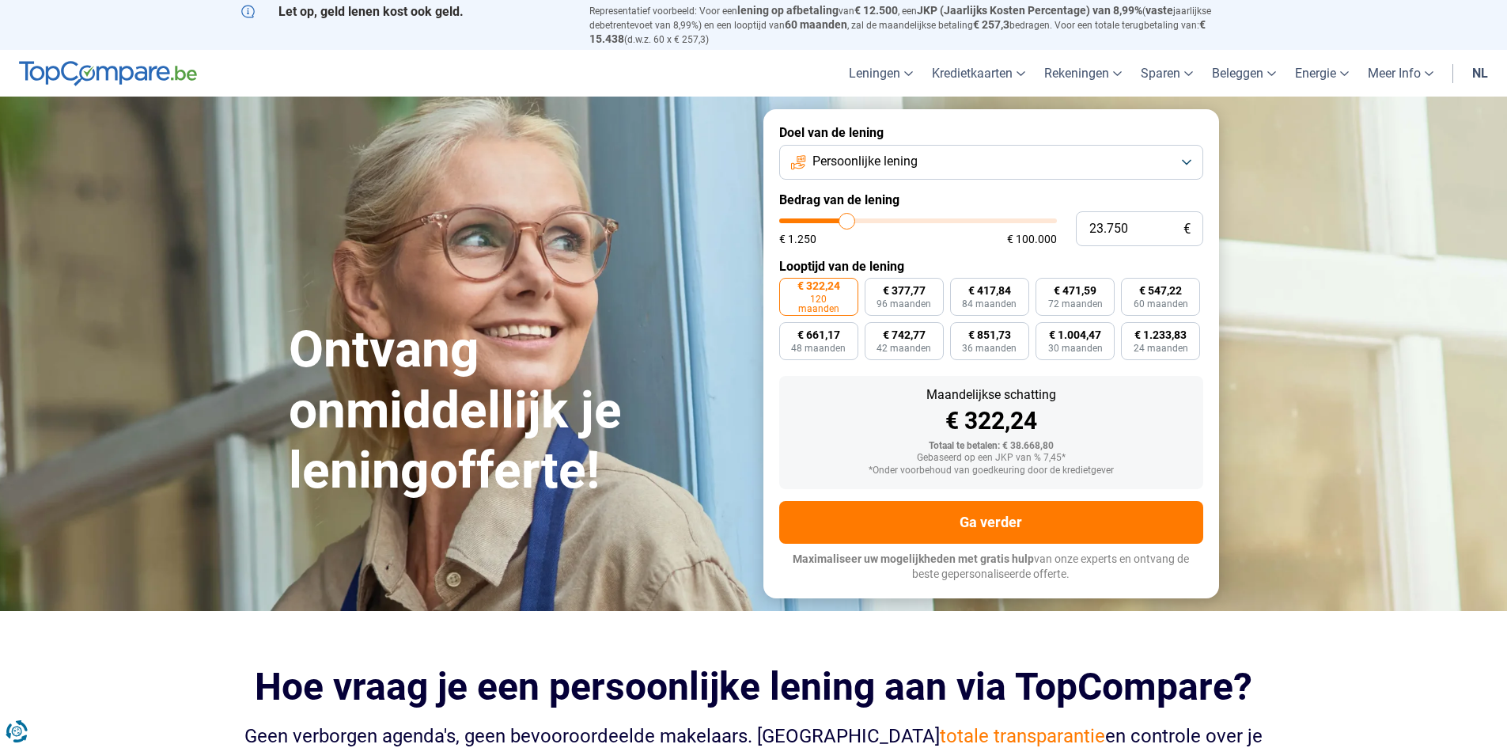
type input "23500"
type input "23.250"
type input "23250"
type input "23.000"
type input "23000"
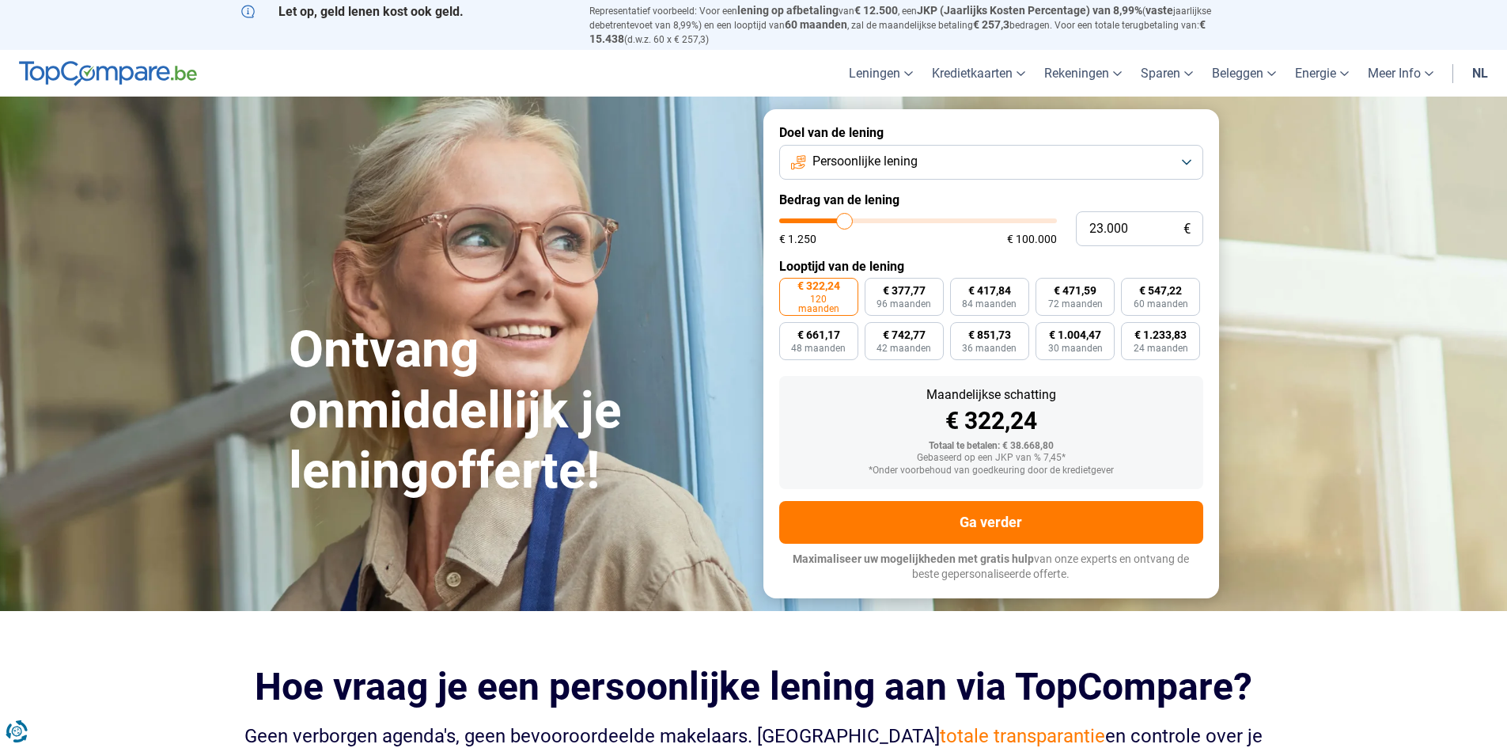
type input "22.750"
type input "22750"
type input "22.250"
type input "22250"
type input "22.000"
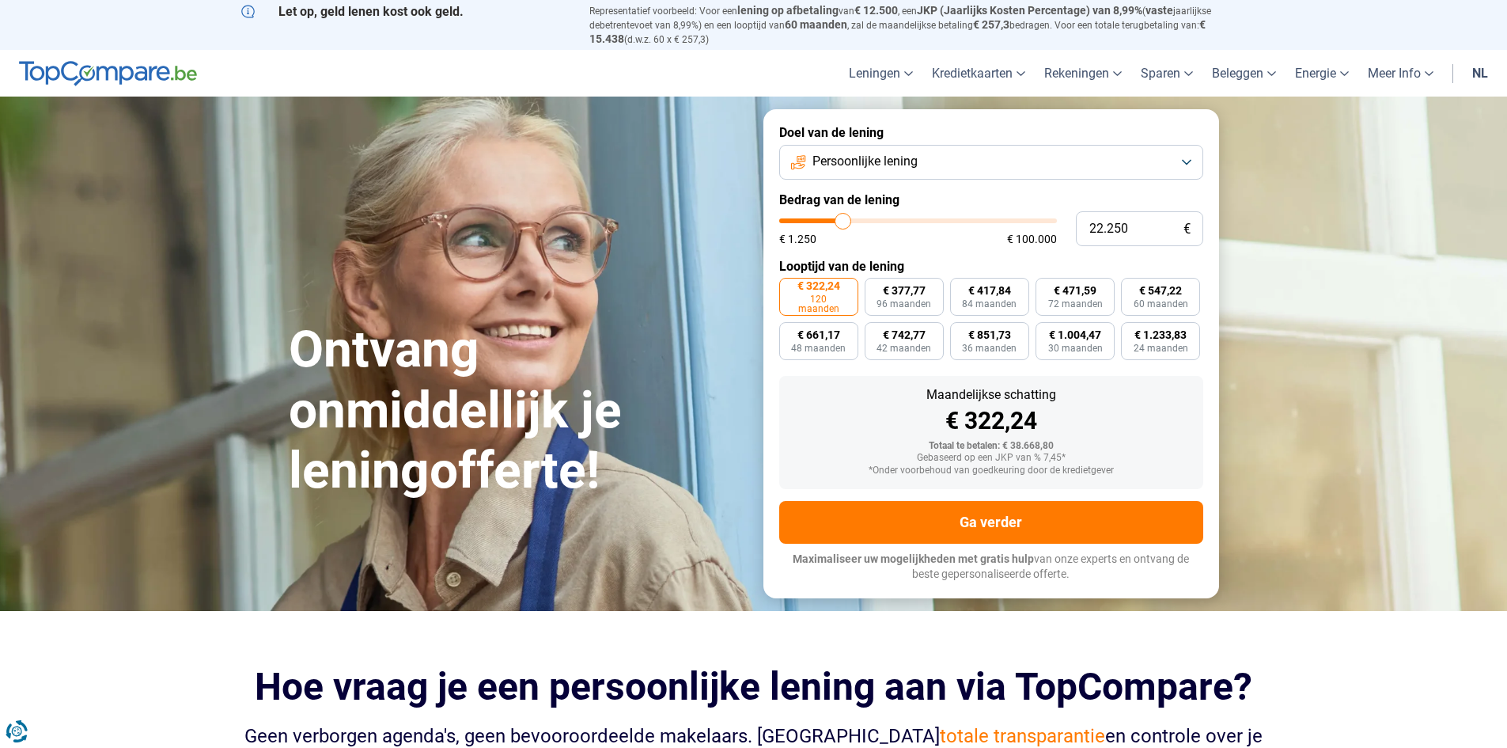
type input "22000"
type input "21.750"
type input "21750"
type input "21.500"
type input "21500"
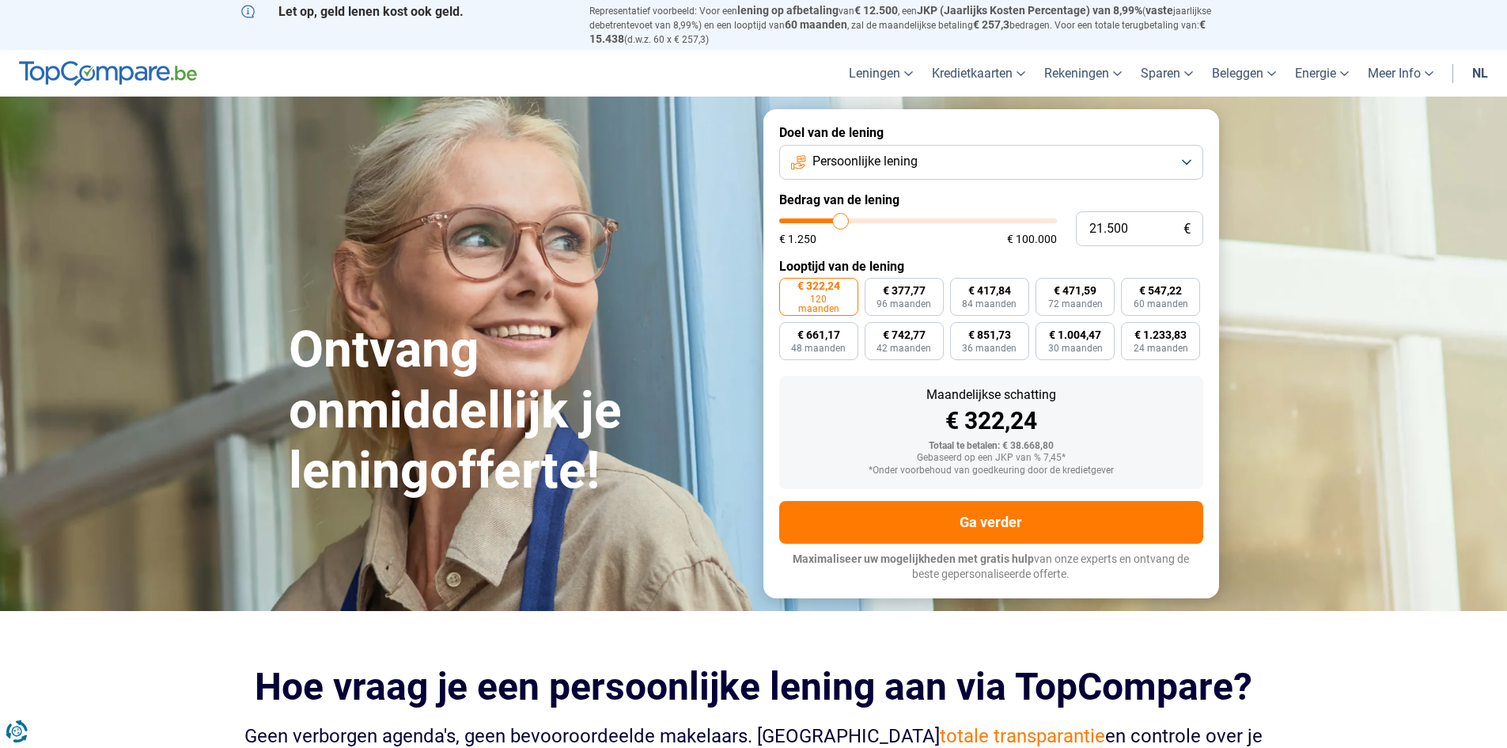
type input "21.250"
type input "21250"
type input "20.750"
type input "20750"
type input "20.500"
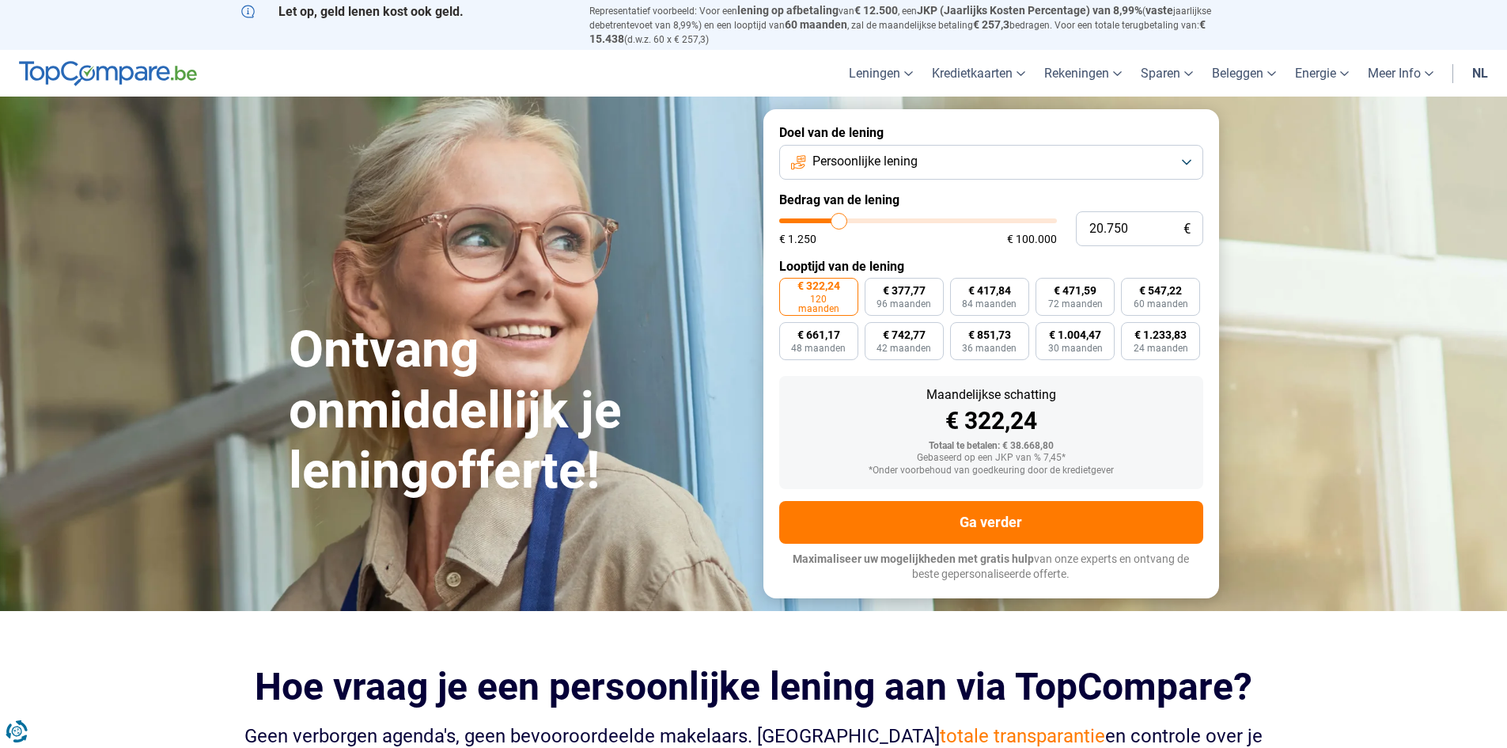
type input "20500"
type input "20.250"
type input "20250"
type input "20.000"
drag, startPoint x: 858, startPoint y: 220, endPoint x: 837, endPoint y: 222, distance: 20.6
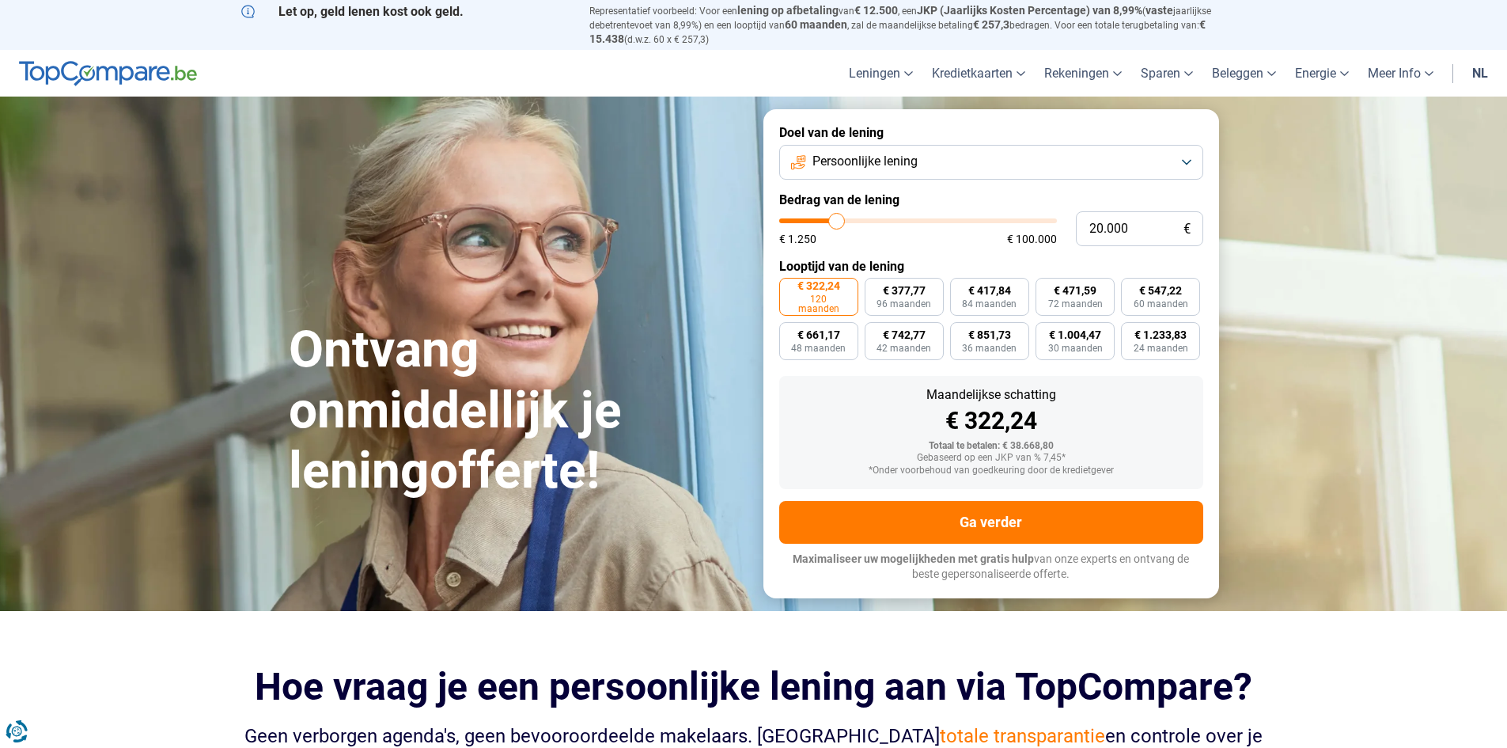
type input "20000"
click at [837, 222] on input "range" at bounding box center [918, 220] width 278 height 5
radio input "true"
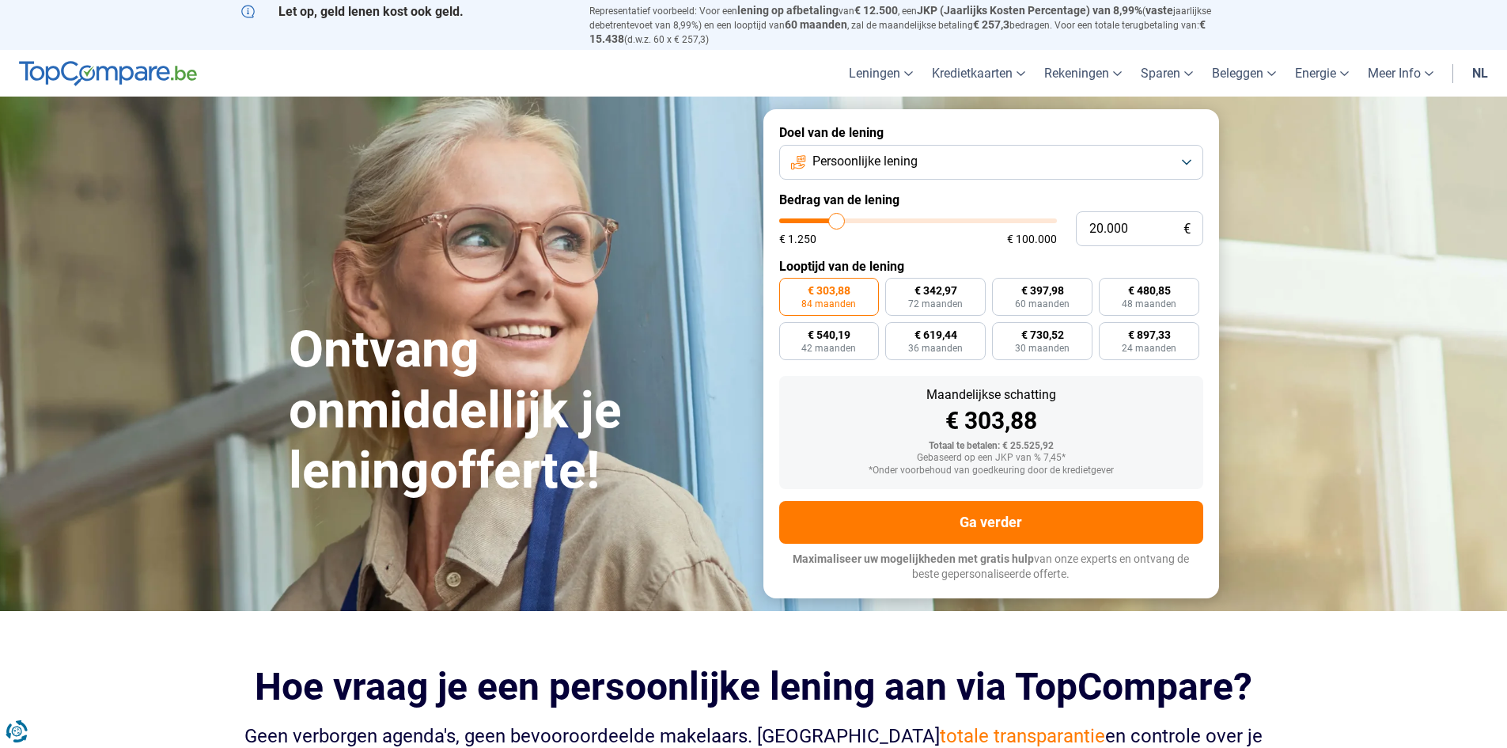
click at [1340, 423] on section "Ontvang onmiddellijk je leningofferte! Ontvang onmiddellijk je leningofferte! 1…" at bounding box center [753, 354] width 1507 height 514
click at [1017, 299] on span "60 maanden" at bounding box center [1042, 303] width 55 height 9
click at [1003, 288] on input "€ 397,98 60 maanden" at bounding box center [997, 283] width 10 height 10
radio input "true"
click at [965, 413] on div "€ 397,98" at bounding box center [991, 421] width 399 height 24
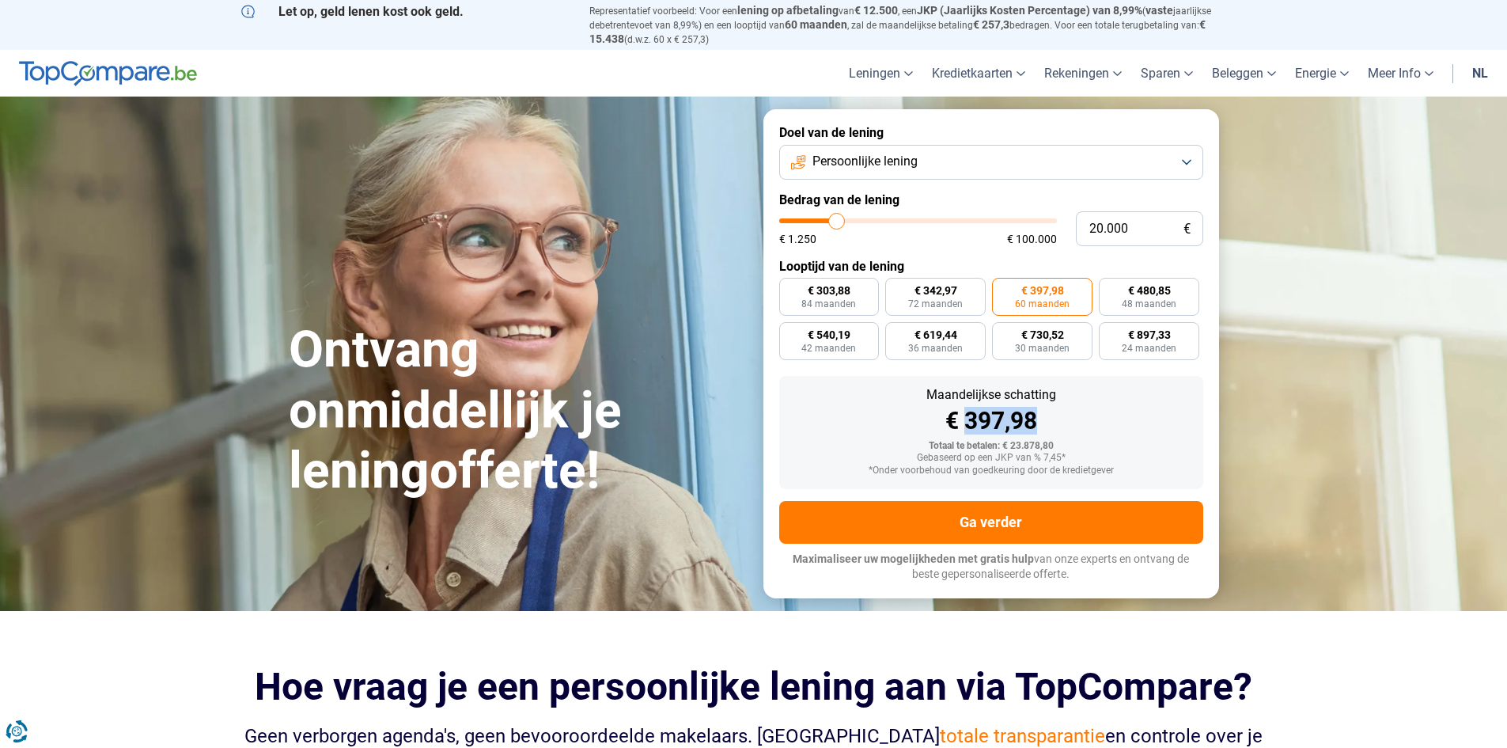
click at [965, 413] on div "€ 397,98" at bounding box center [991, 421] width 399 height 24
click at [1152, 430] on div "Maandelijkse schatting € 397,98 Totaal te betalen: € 23.878,80 Gebaseerd op een…" at bounding box center [991, 432] width 424 height 113
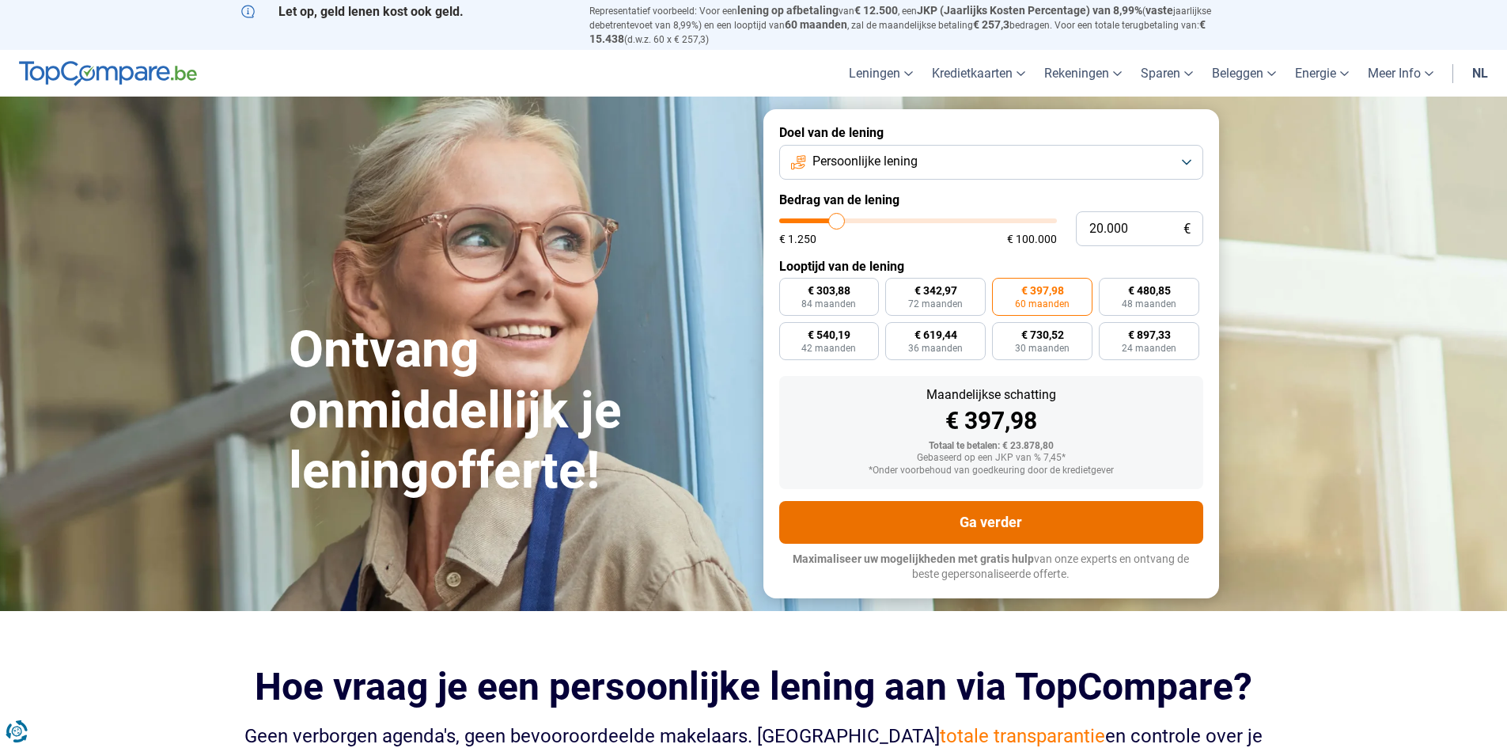
click at [1060, 526] on button "Ga verder" at bounding box center [991, 522] width 424 height 43
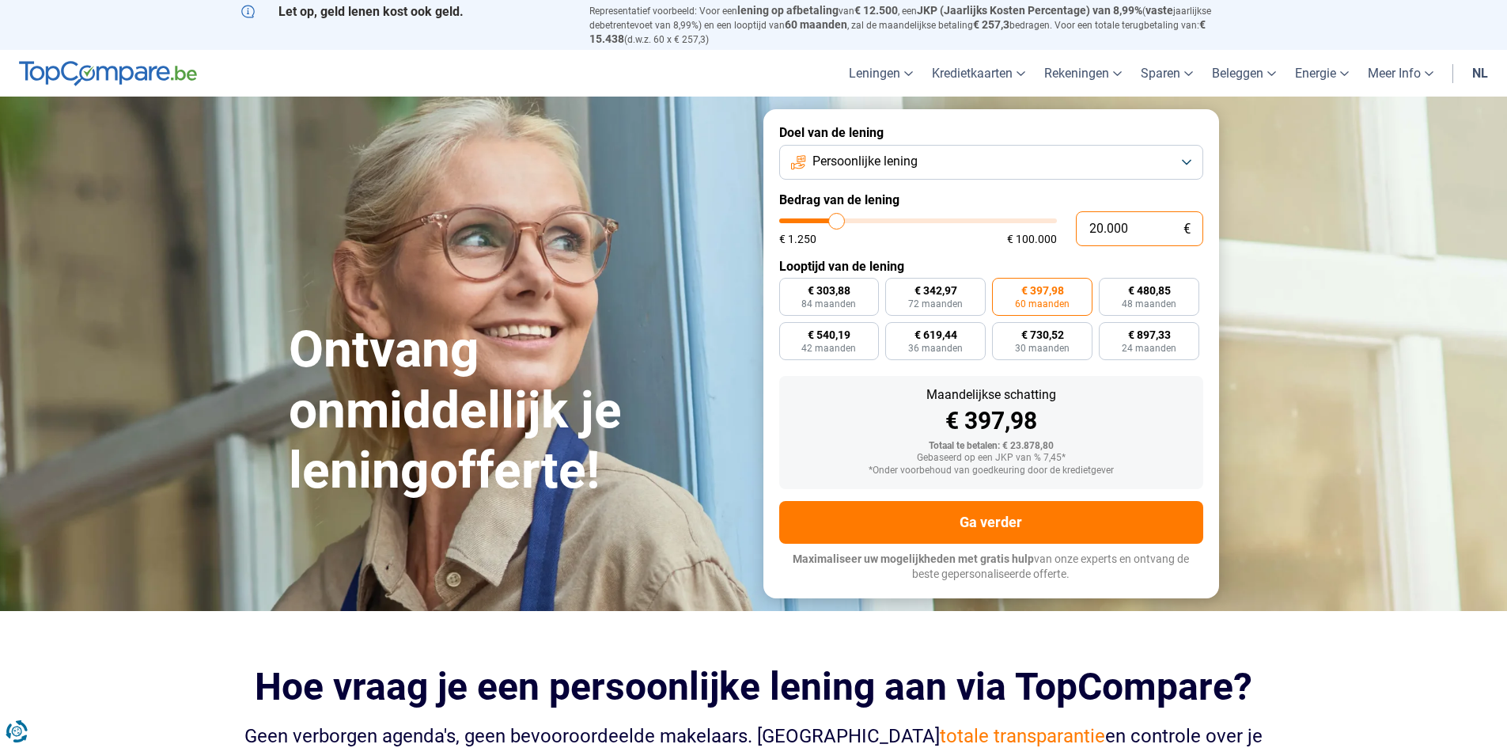
click at [1082, 228] on input "20.000" at bounding box center [1139, 228] width 127 height 35
type input "4"
type input "1250"
type input "40"
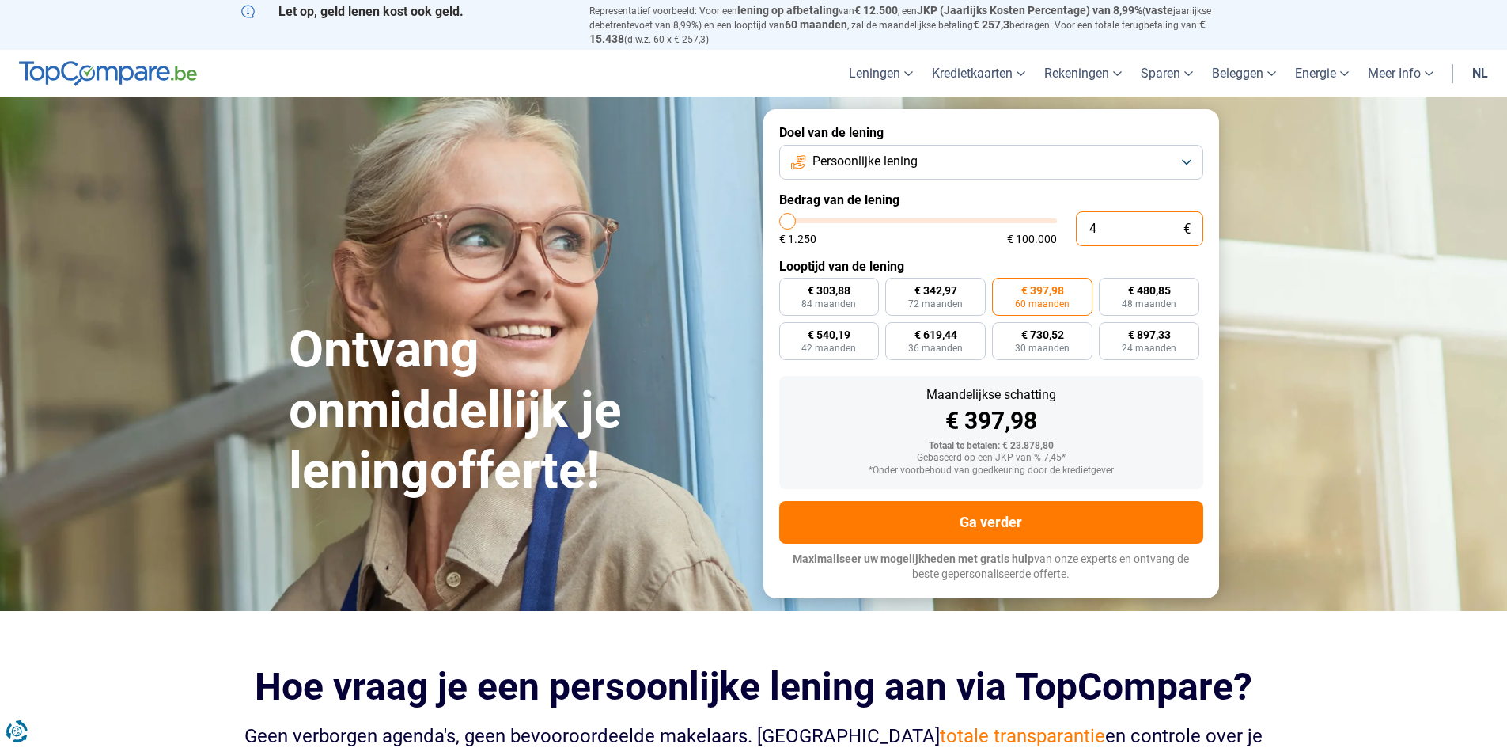
type input "1250"
type input "400"
type input "1250"
type input "4.000"
type input "4000"
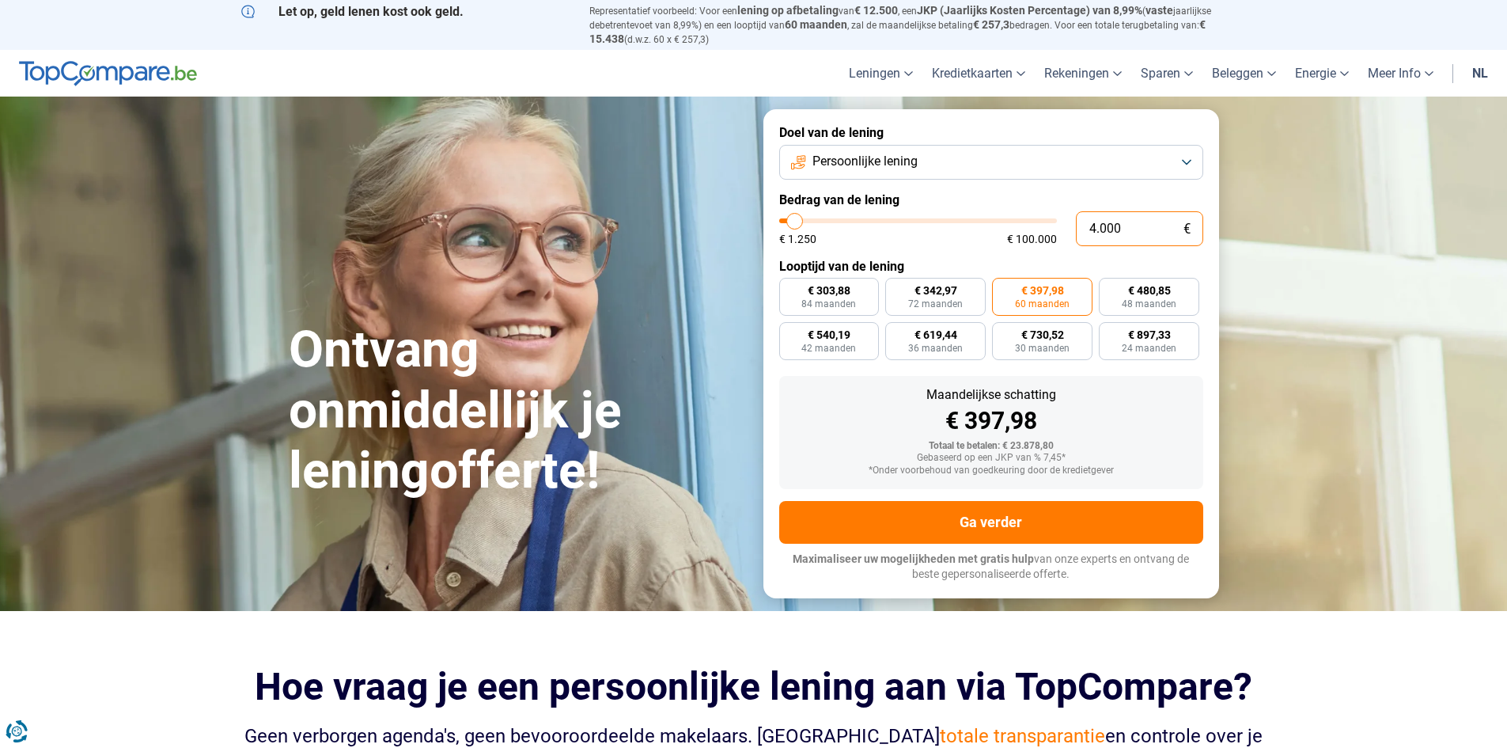
type input "40.000"
type input "40000"
radio input "false"
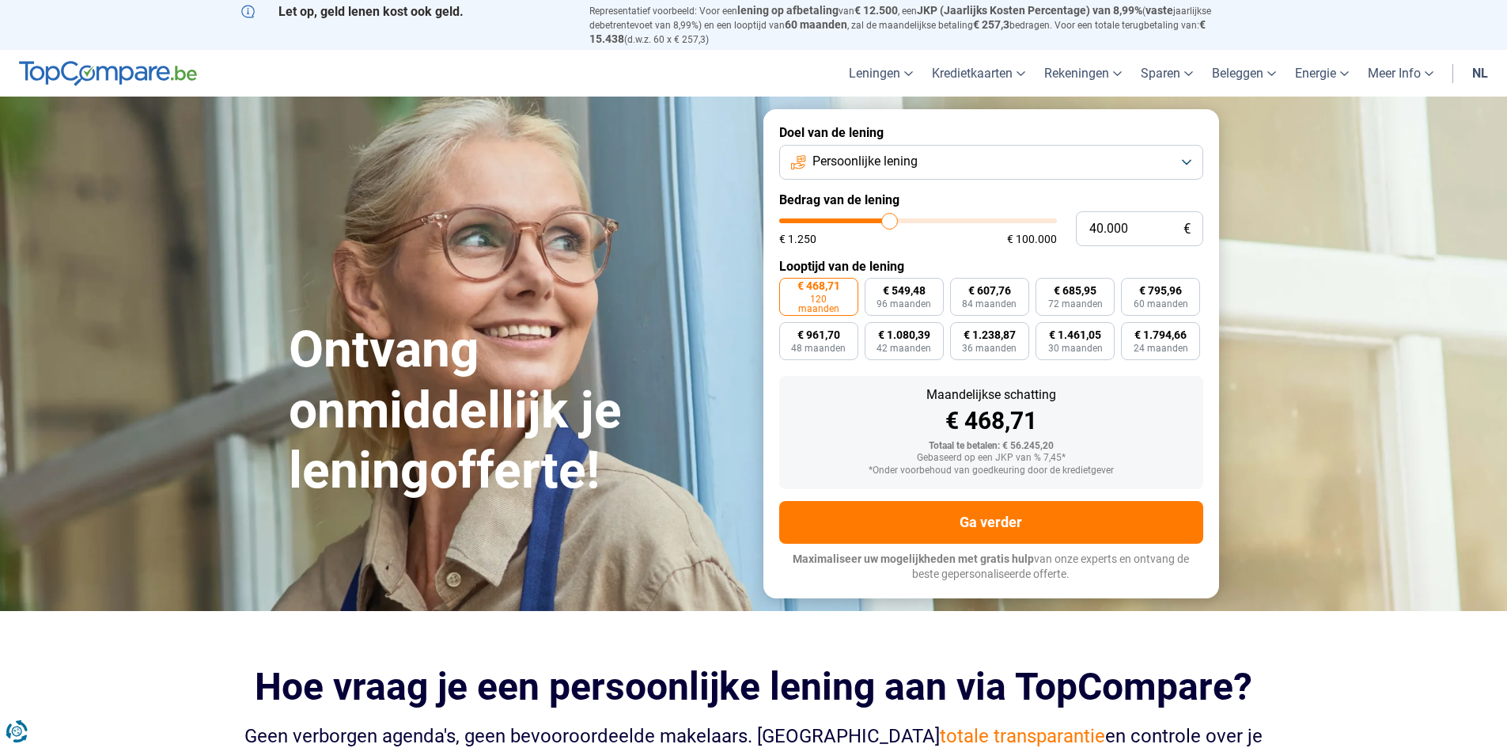
click at [920, 163] on button "Persoonlijke lening" at bounding box center [991, 162] width 424 height 35
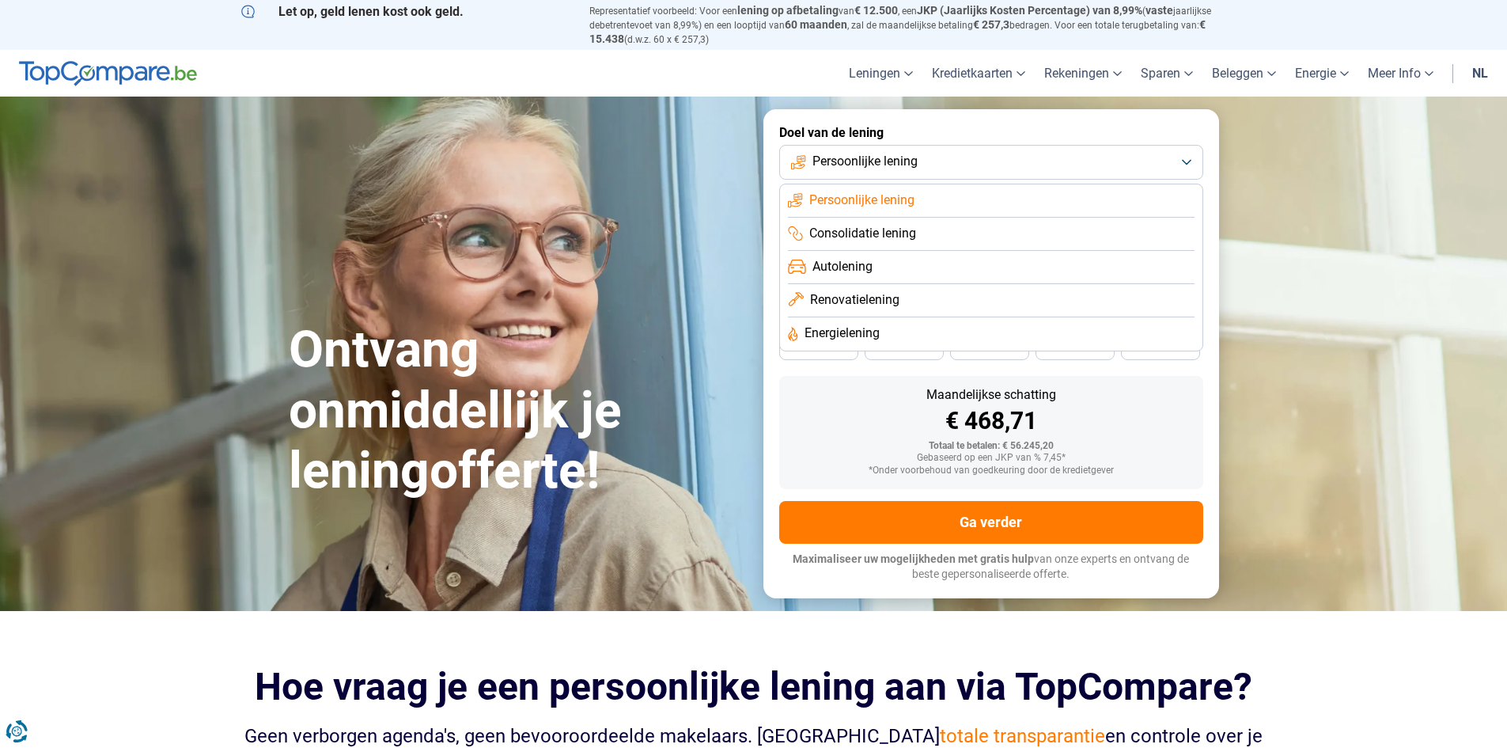
click at [901, 302] on li "Renovatielening" at bounding box center [991, 300] width 407 height 33
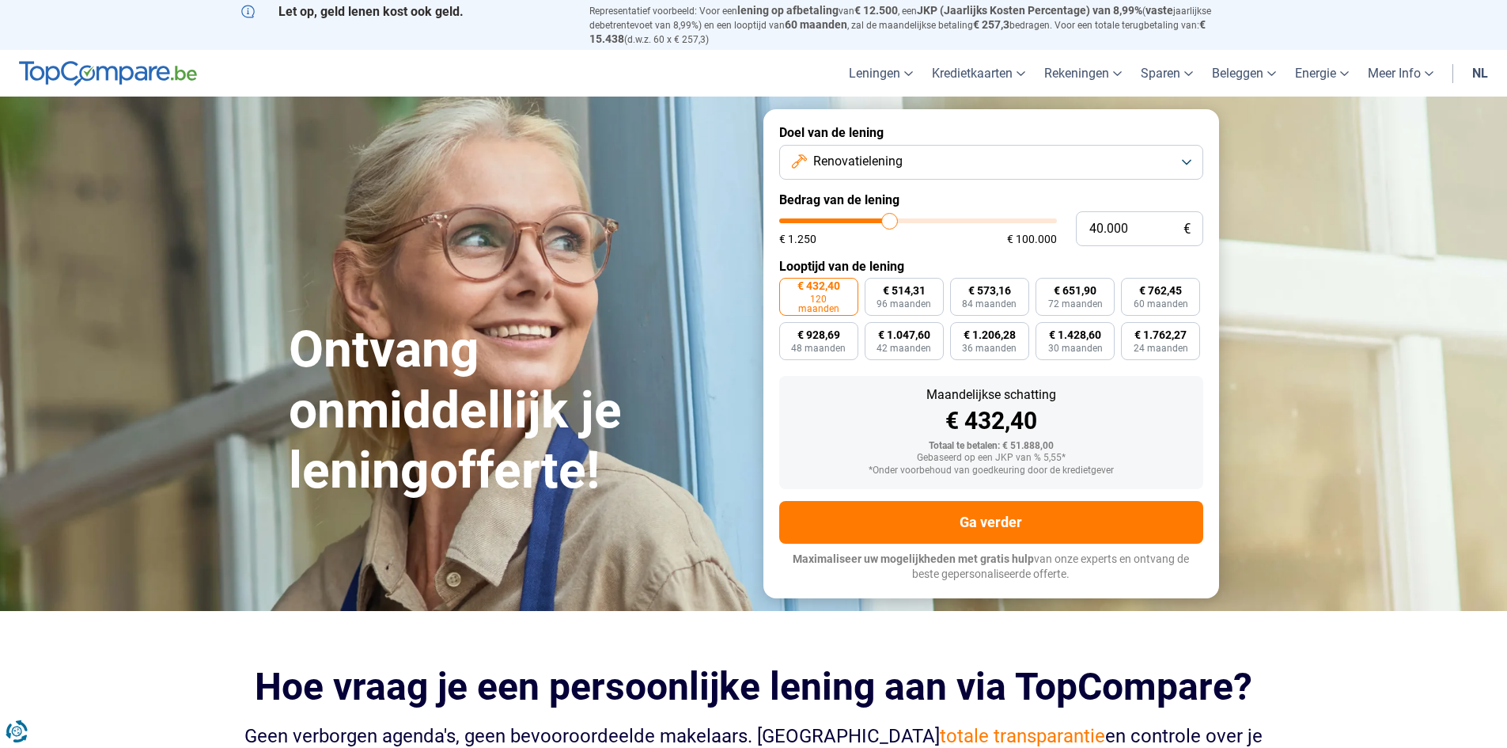
click at [948, 169] on button "Renovatielening" at bounding box center [991, 162] width 424 height 35
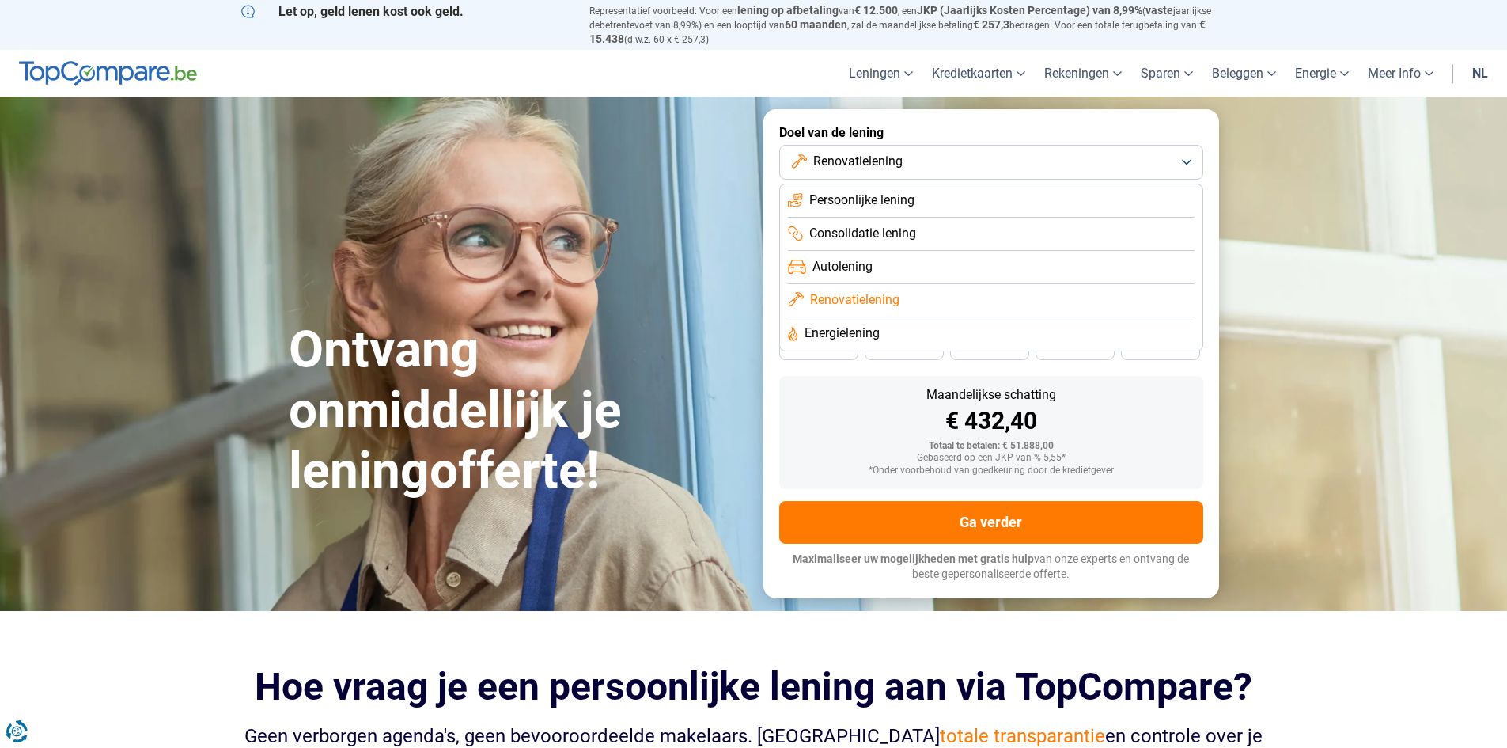
click at [916, 205] on li "Persoonlijke lening" at bounding box center [991, 200] width 407 height 33
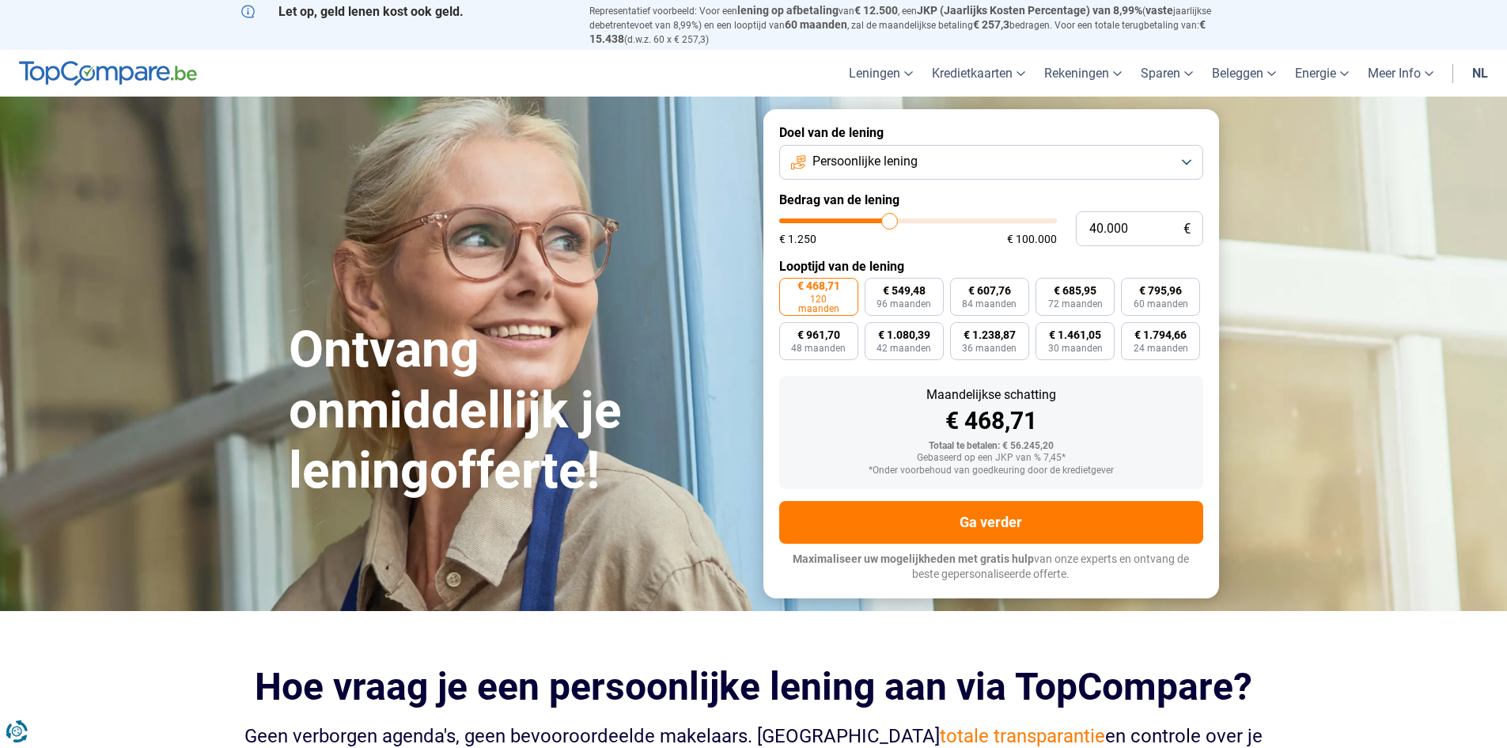
click at [946, 160] on button "Persoonlijke lening" at bounding box center [991, 162] width 424 height 35
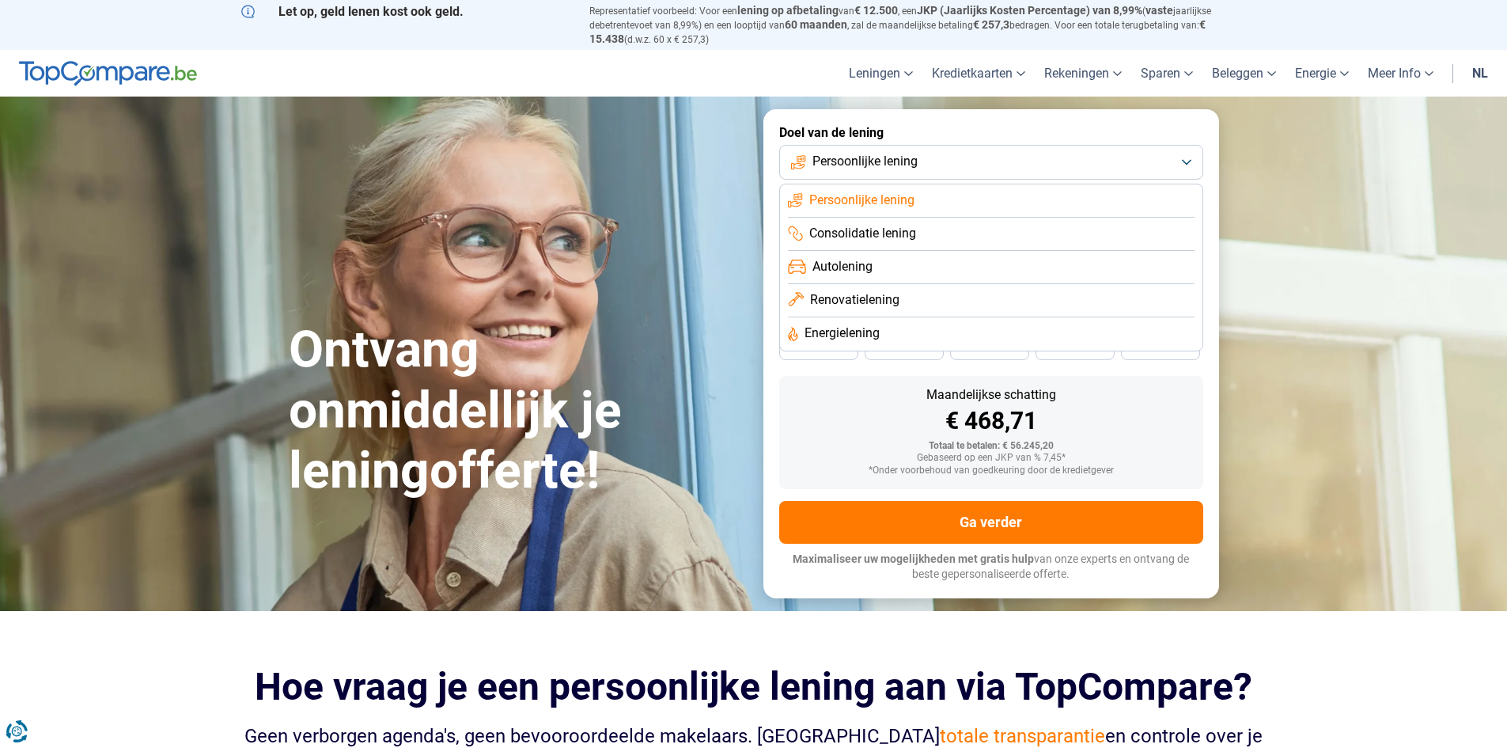
click at [863, 260] on span "Autolening" at bounding box center [843, 266] width 60 height 17
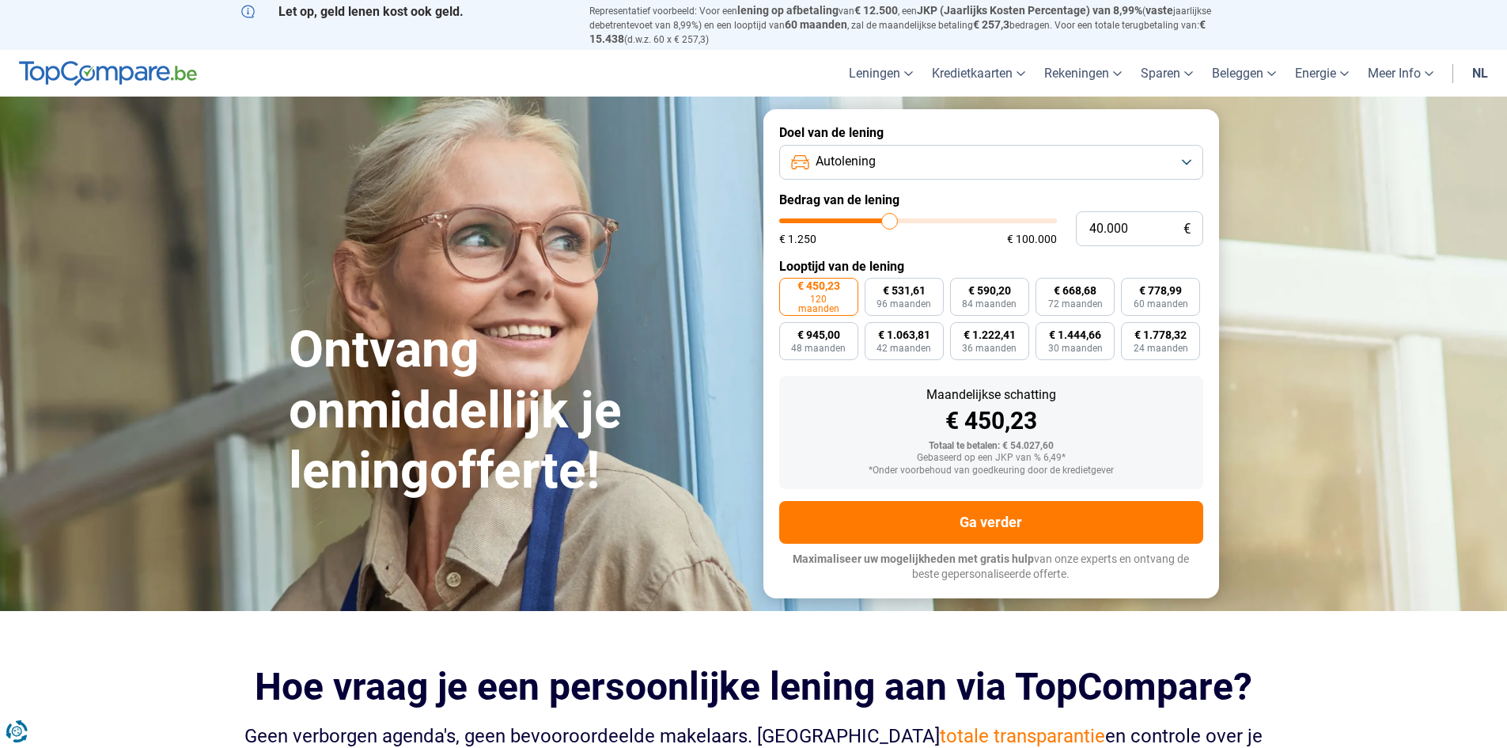
click at [929, 161] on button "Autolening" at bounding box center [991, 162] width 424 height 35
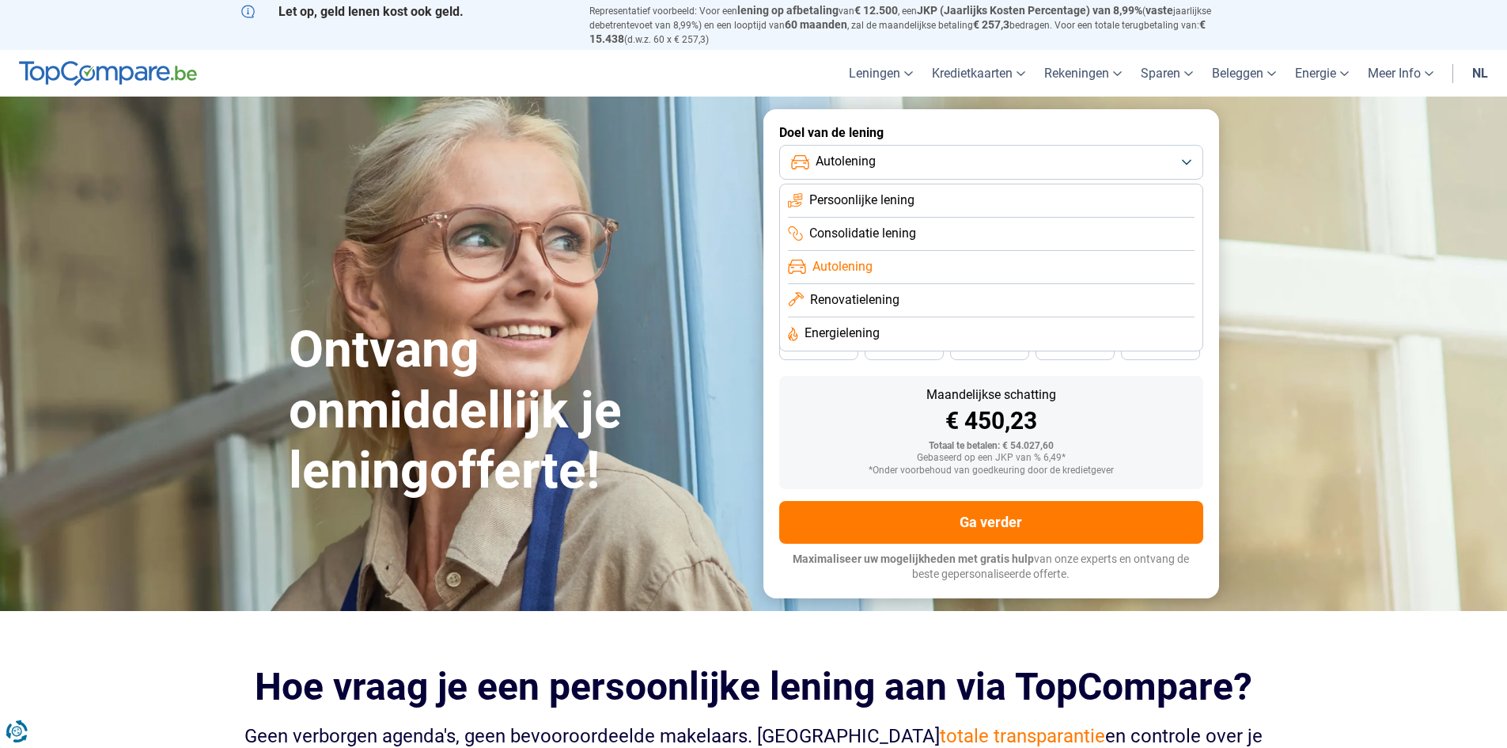
click at [891, 242] on li "Consolidatie lening" at bounding box center [991, 234] width 407 height 33
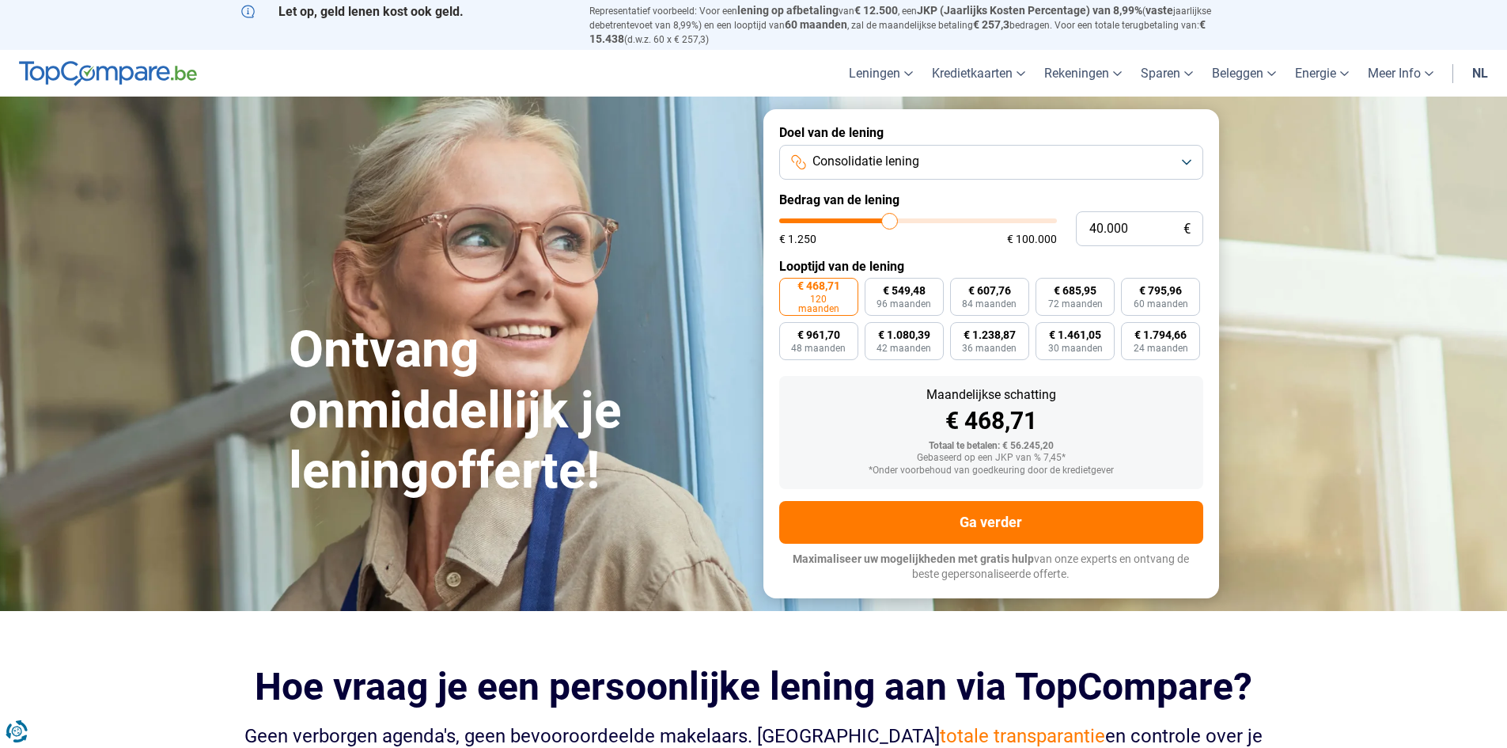
click at [946, 146] on button "Consolidatie lening" at bounding box center [991, 162] width 424 height 35
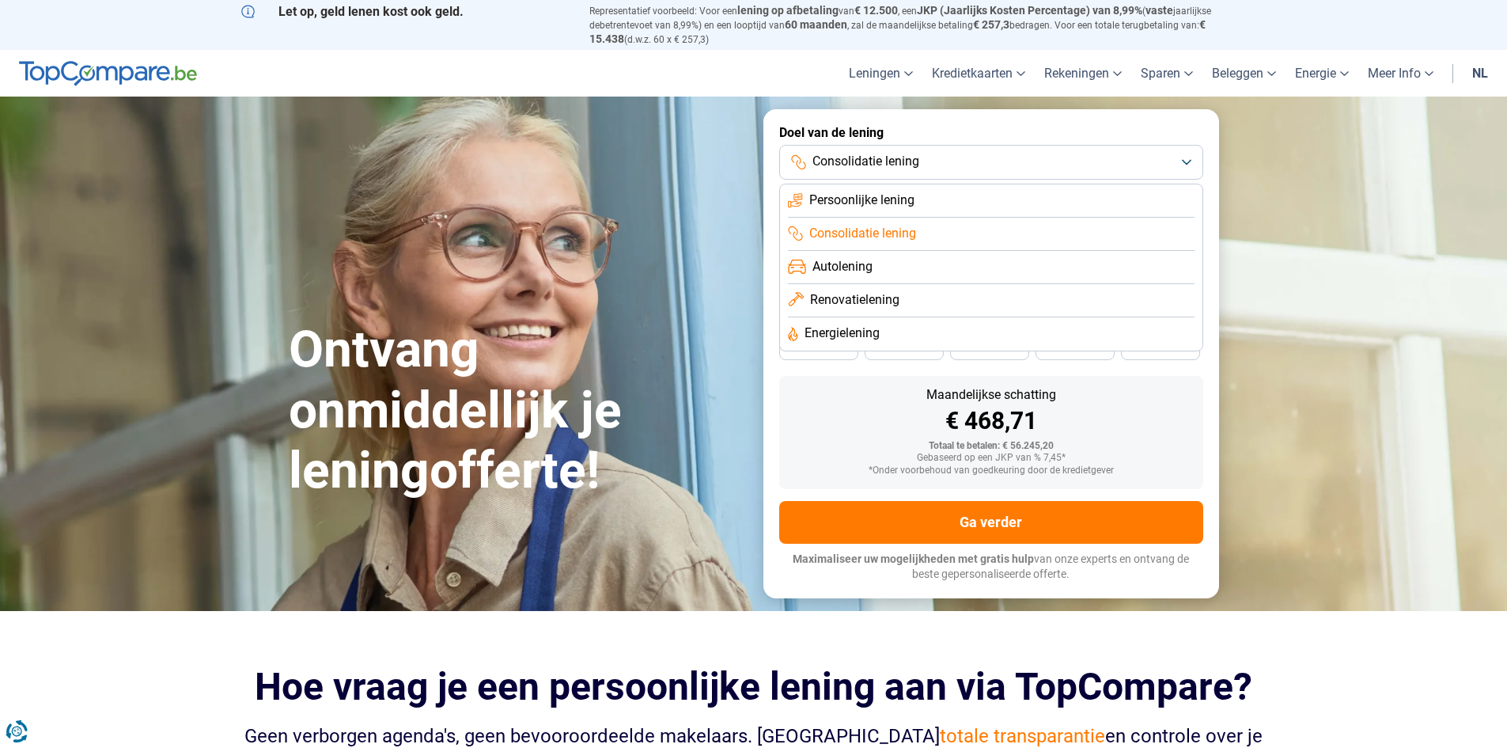
click at [885, 322] on li "Energielening" at bounding box center [991, 333] width 407 height 33
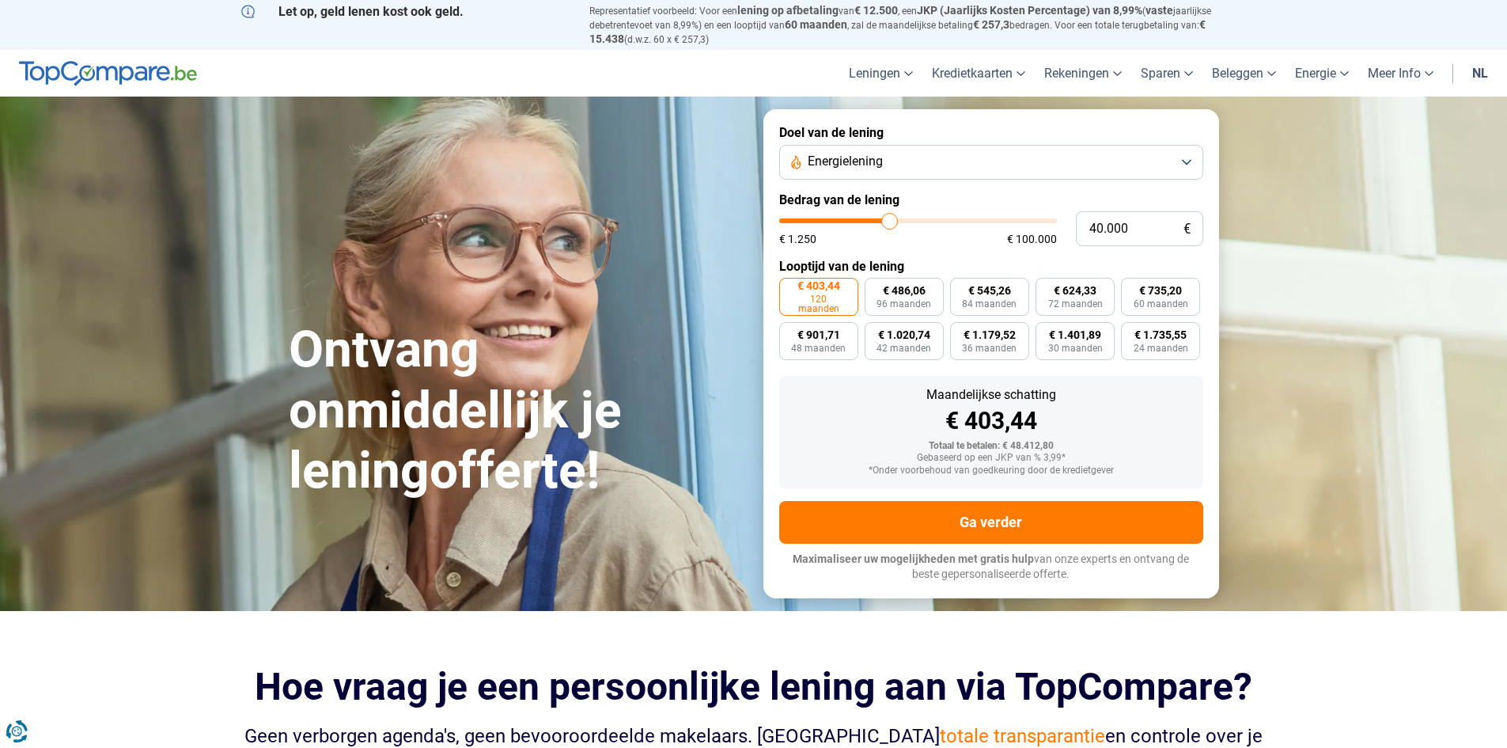
click at [934, 153] on button "Energielening" at bounding box center [991, 162] width 424 height 35
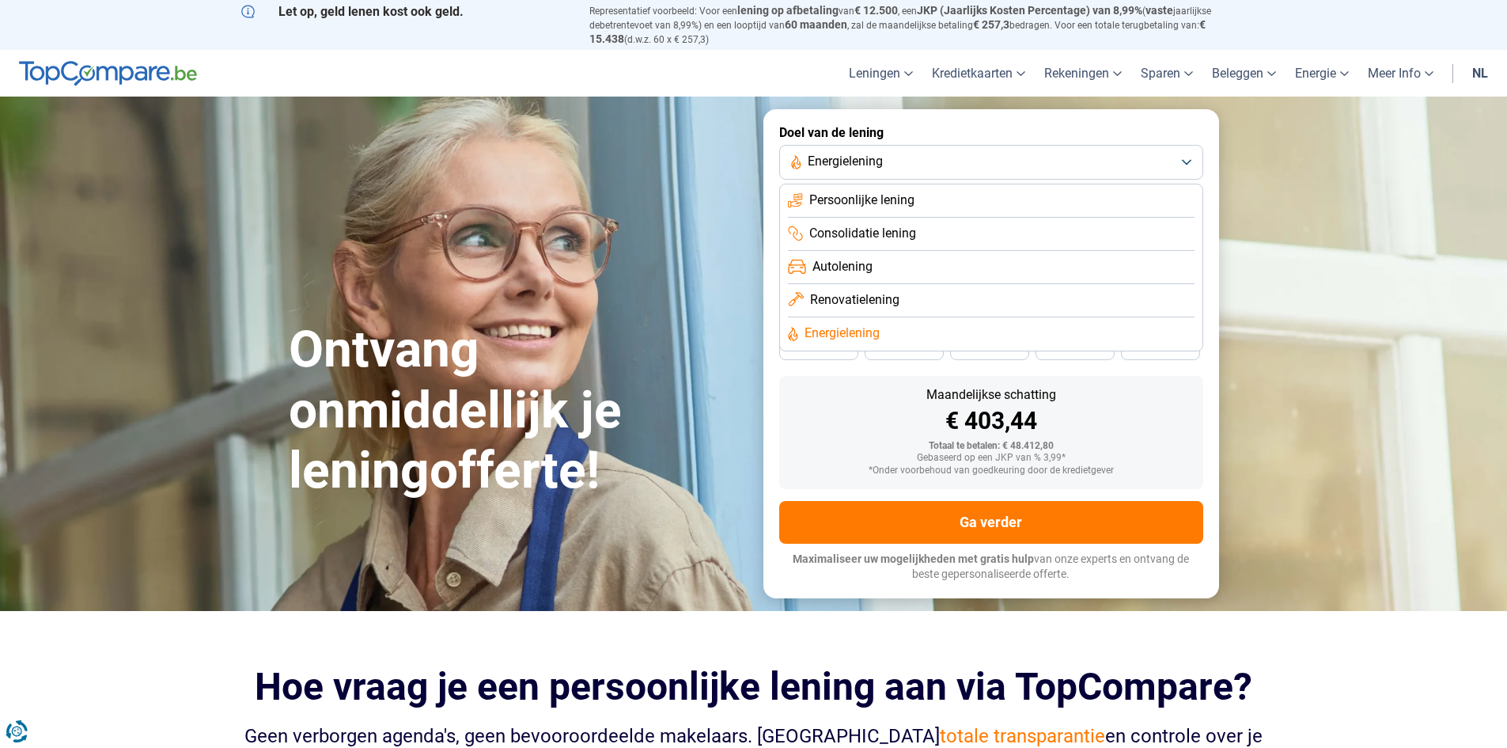
click at [856, 225] on span "Consolidatie lening" at bounding box center [863, 233] width 107 height 17
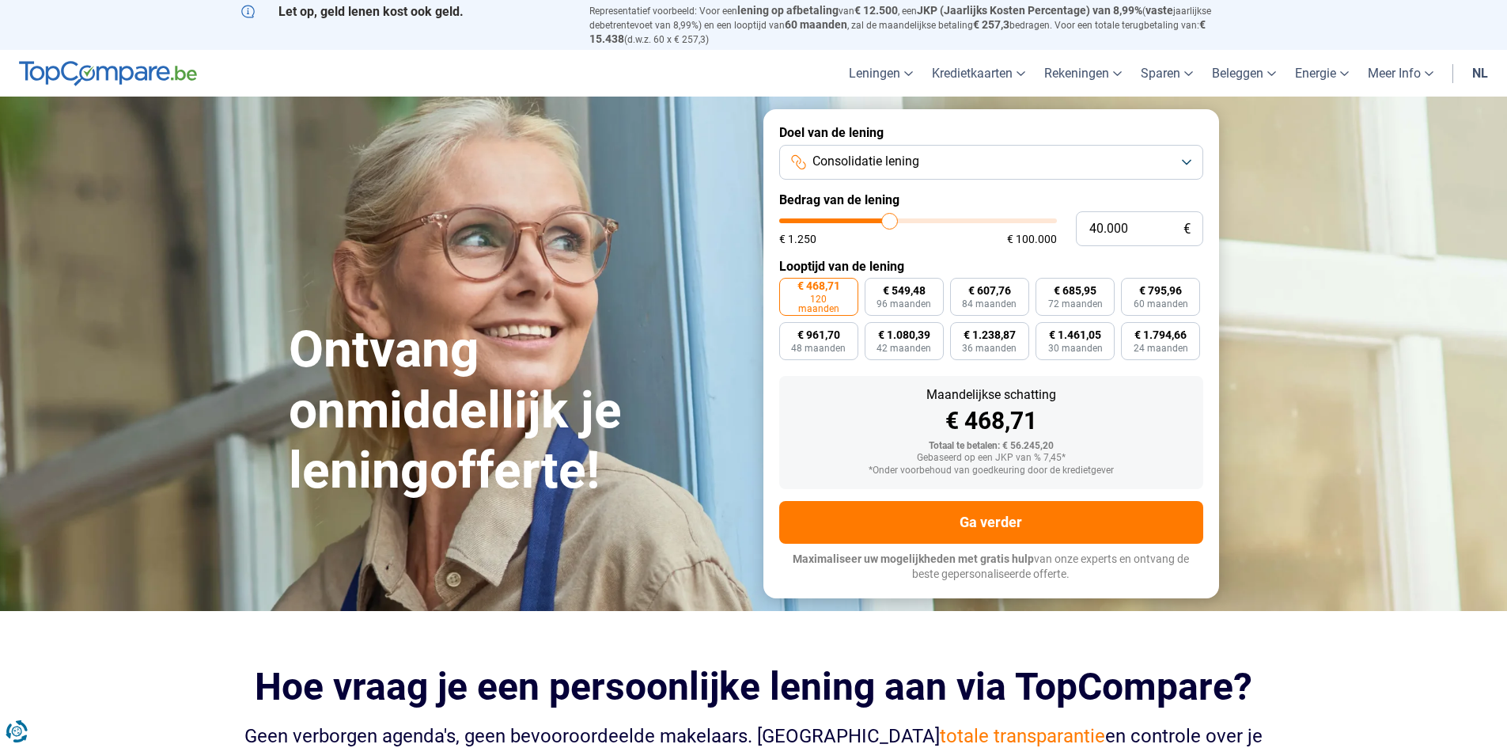
click at [939, 156] on button "Consolidatie lening" at bounding box center [991, 162] width 424 height 35
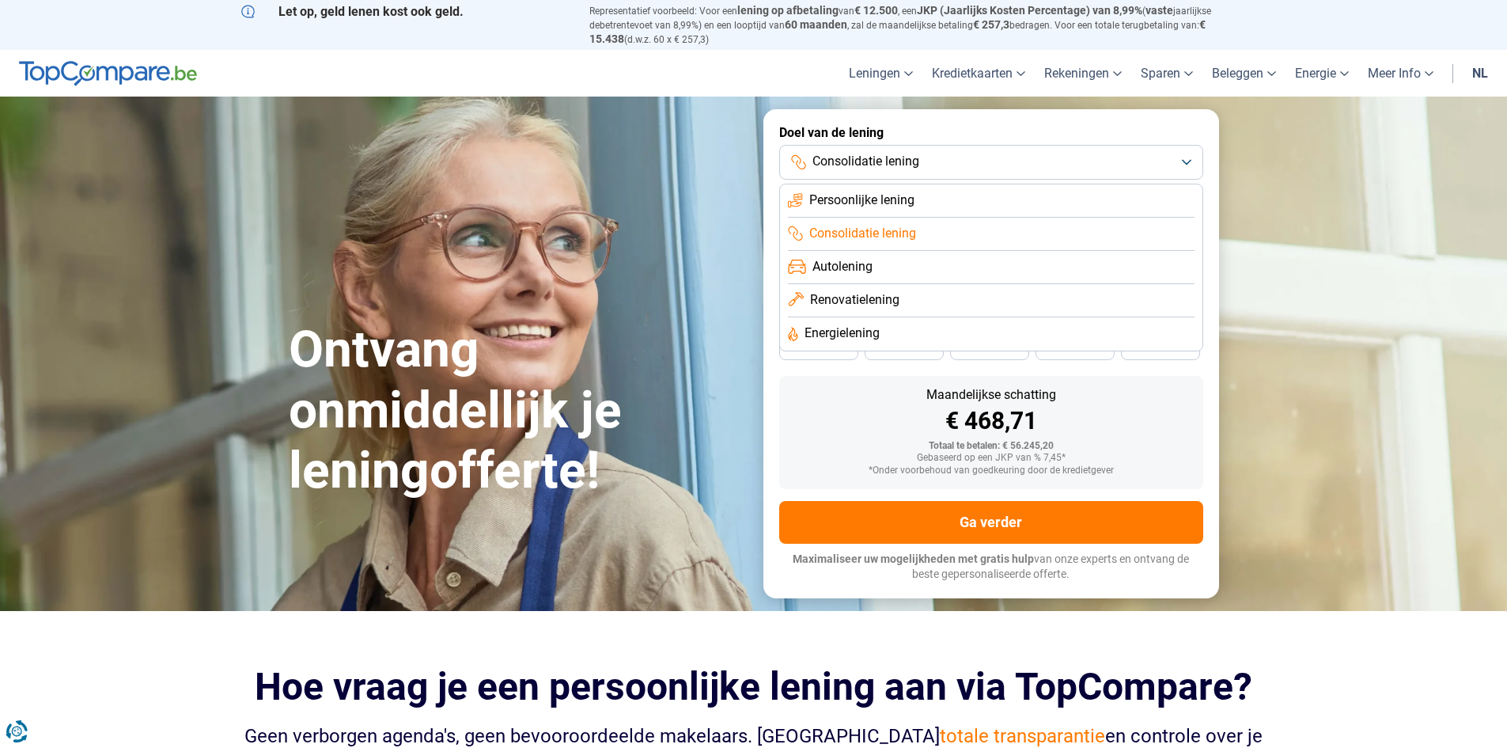
click at [900, 203] on span "Persoonlijke lening" at bounding box center [862, 199] width 105 height 17
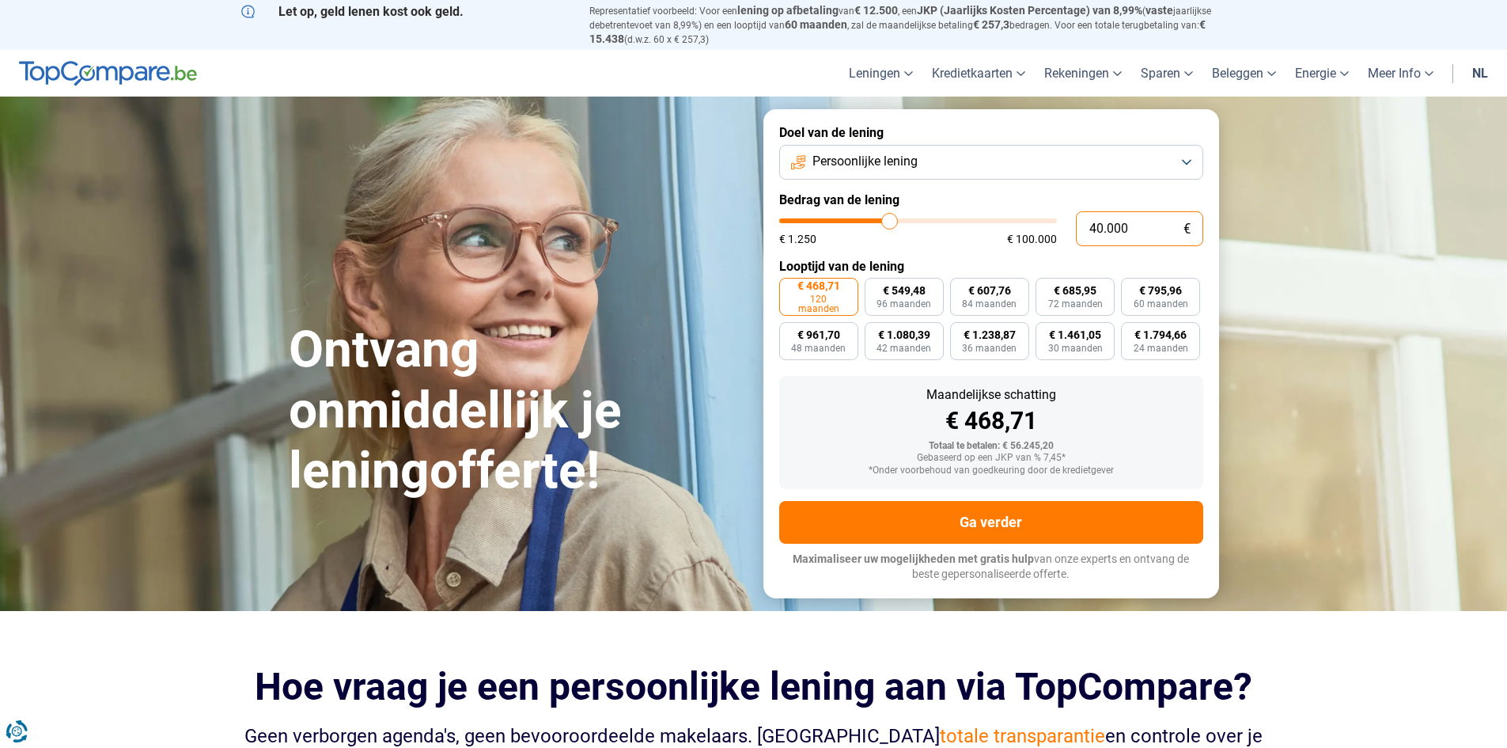
click at [1119, 241] on input "40.000" at bounding box center [1139, 228] width 127 height 35
type input "2"
type input "1250"
type input "25"
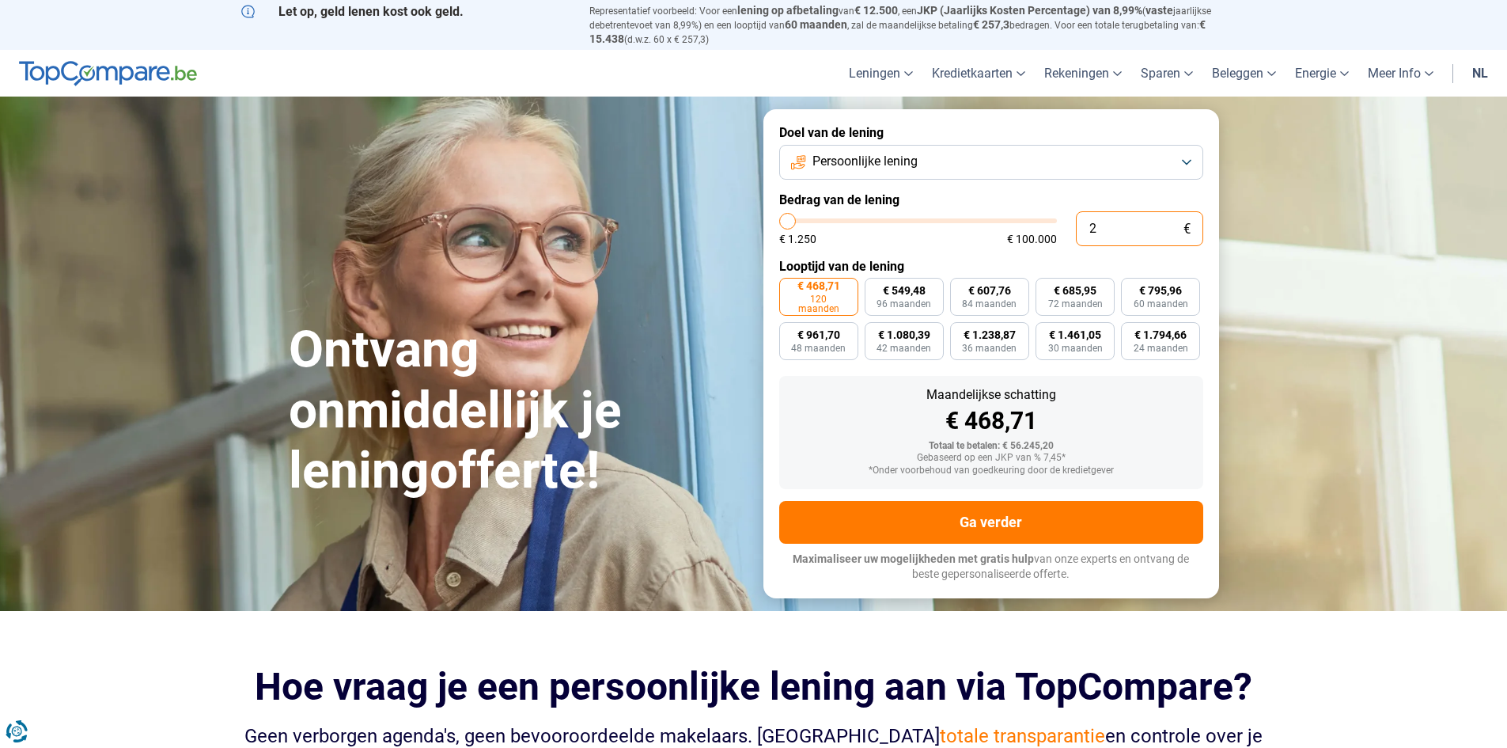
type input "1250"
type input "250"
type input "1250"
type input "2.500"
type input "2500"
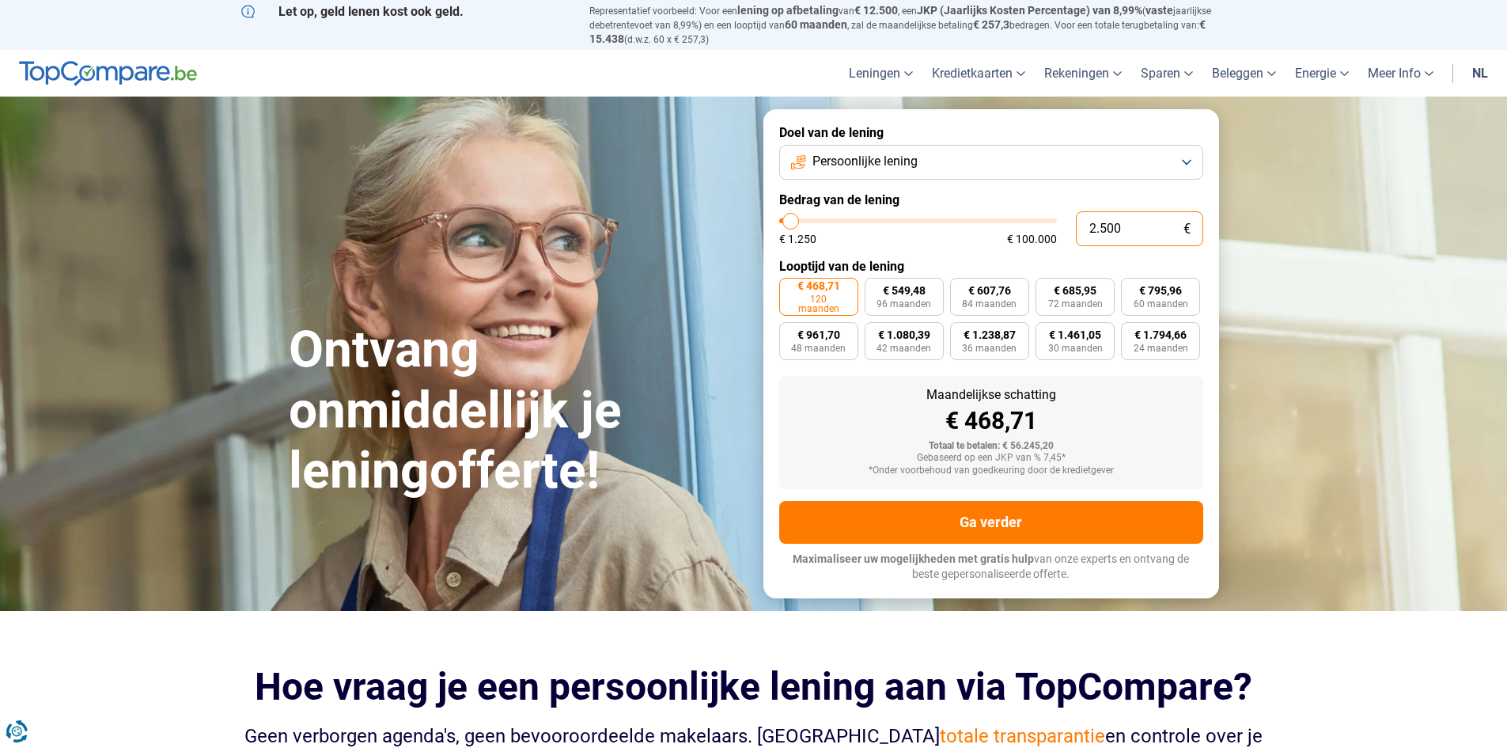
type input "25.000"
type input "25000"
click at [1113, 238] on input "25.000" at bounding box center [1139, 228] width 127 height 35
type input "0"
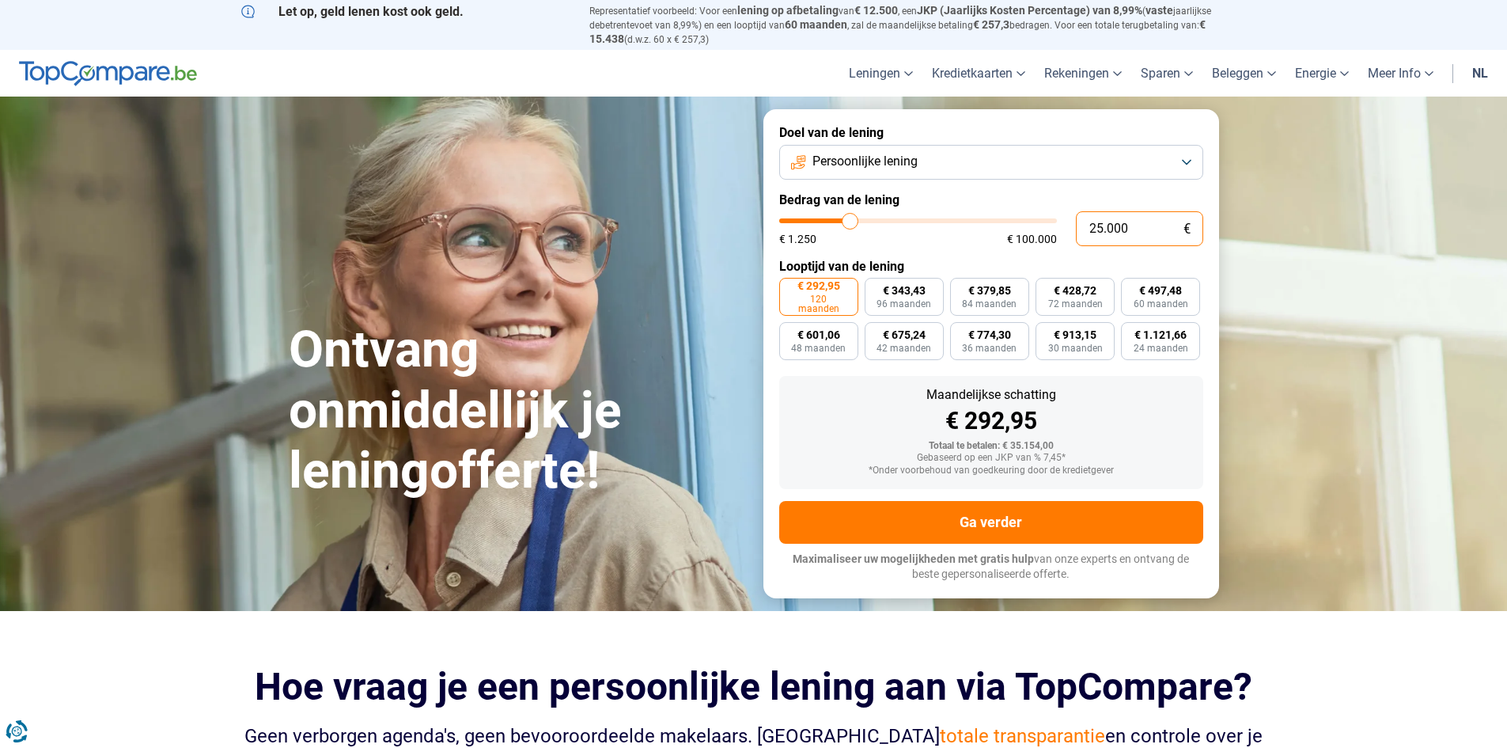
type input "1250"
type input "2"
type input "1250"
type input "20"
type input "1250"
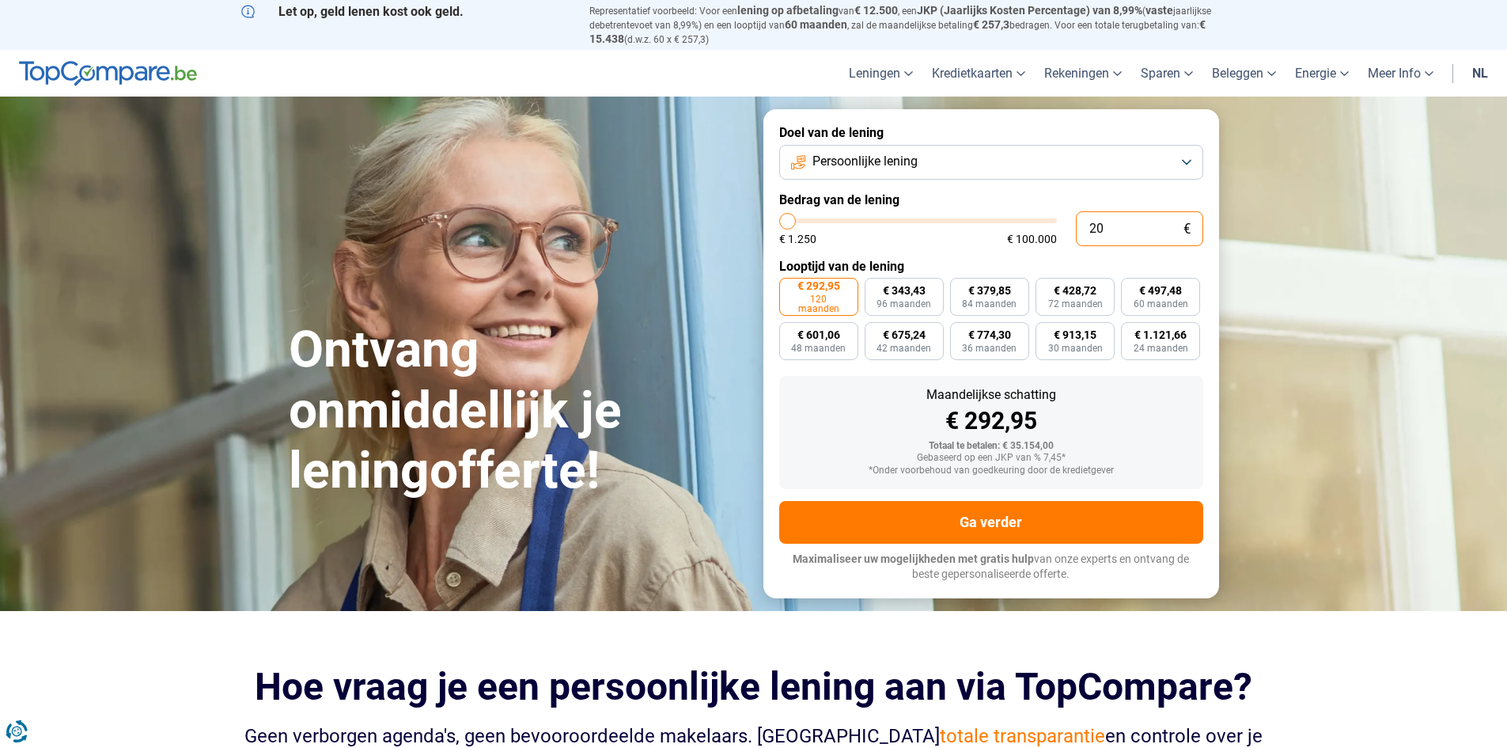
type input "200"
type input "1250"
type input "2.000"
type input "2000"
type input "20.000"
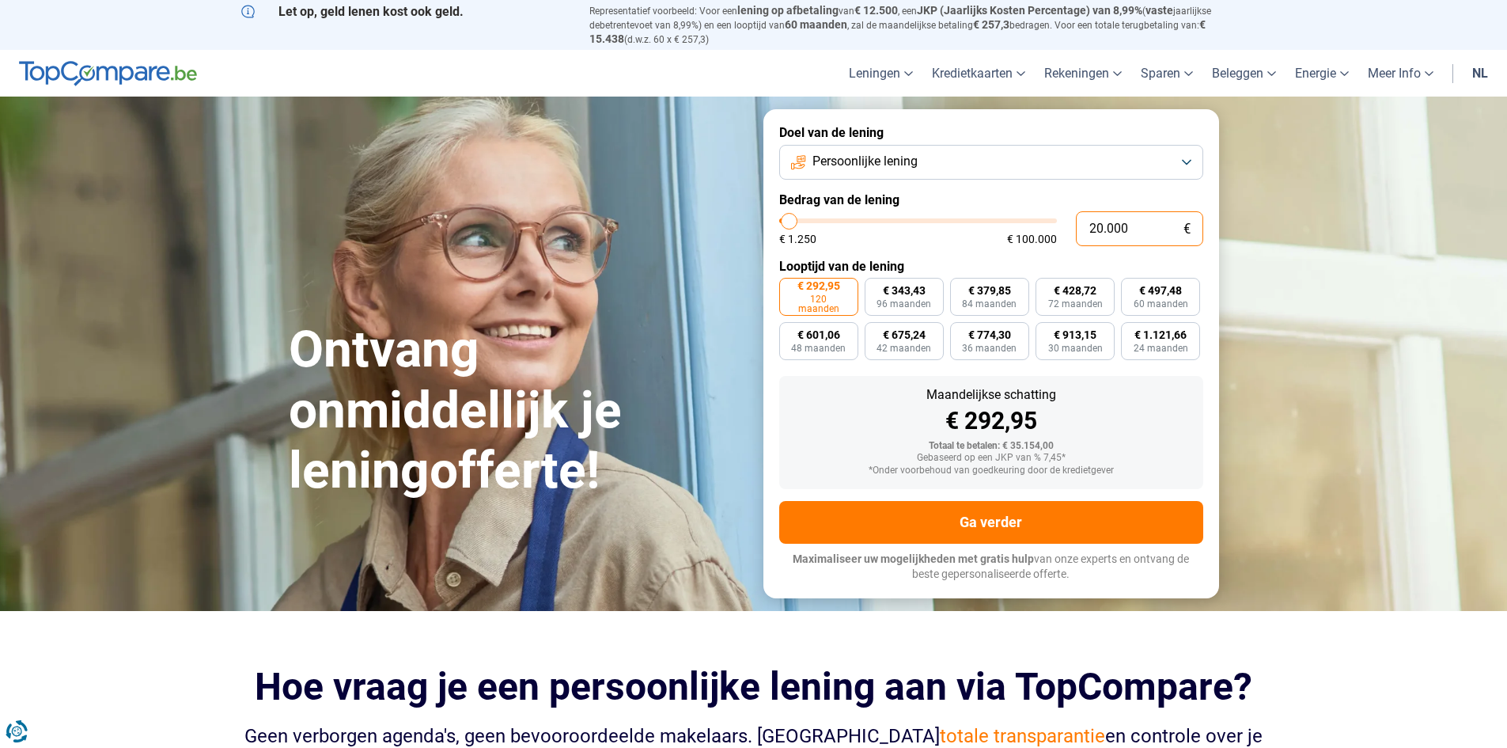
type input "20000"
type input "20.000"
radio input "true"
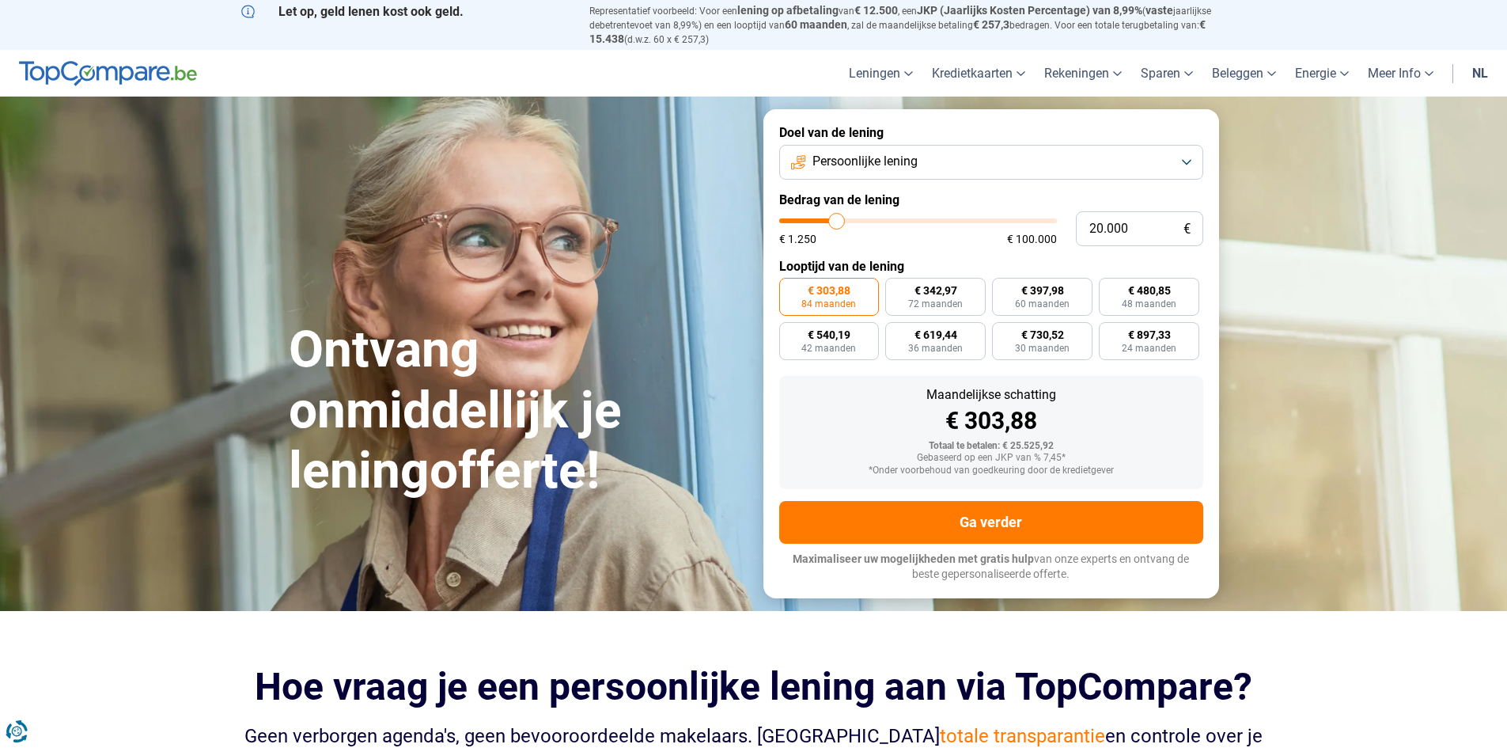
click at [1056, 389] on div "Maandelijkse schatting" at bounding box center [991, 395] width 399 height 13
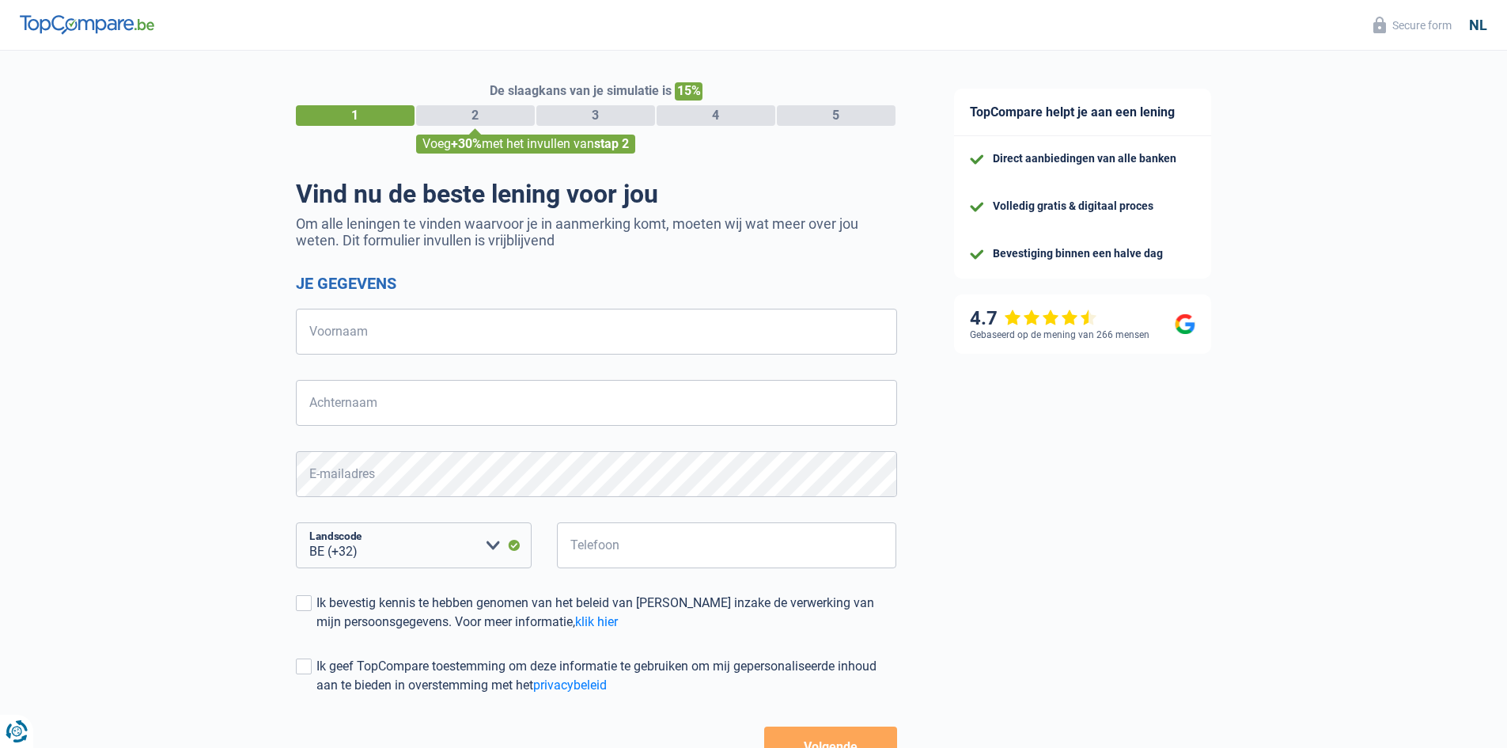
select select "32"
